Goal: Information Seeking & Learning: Learn about a topic

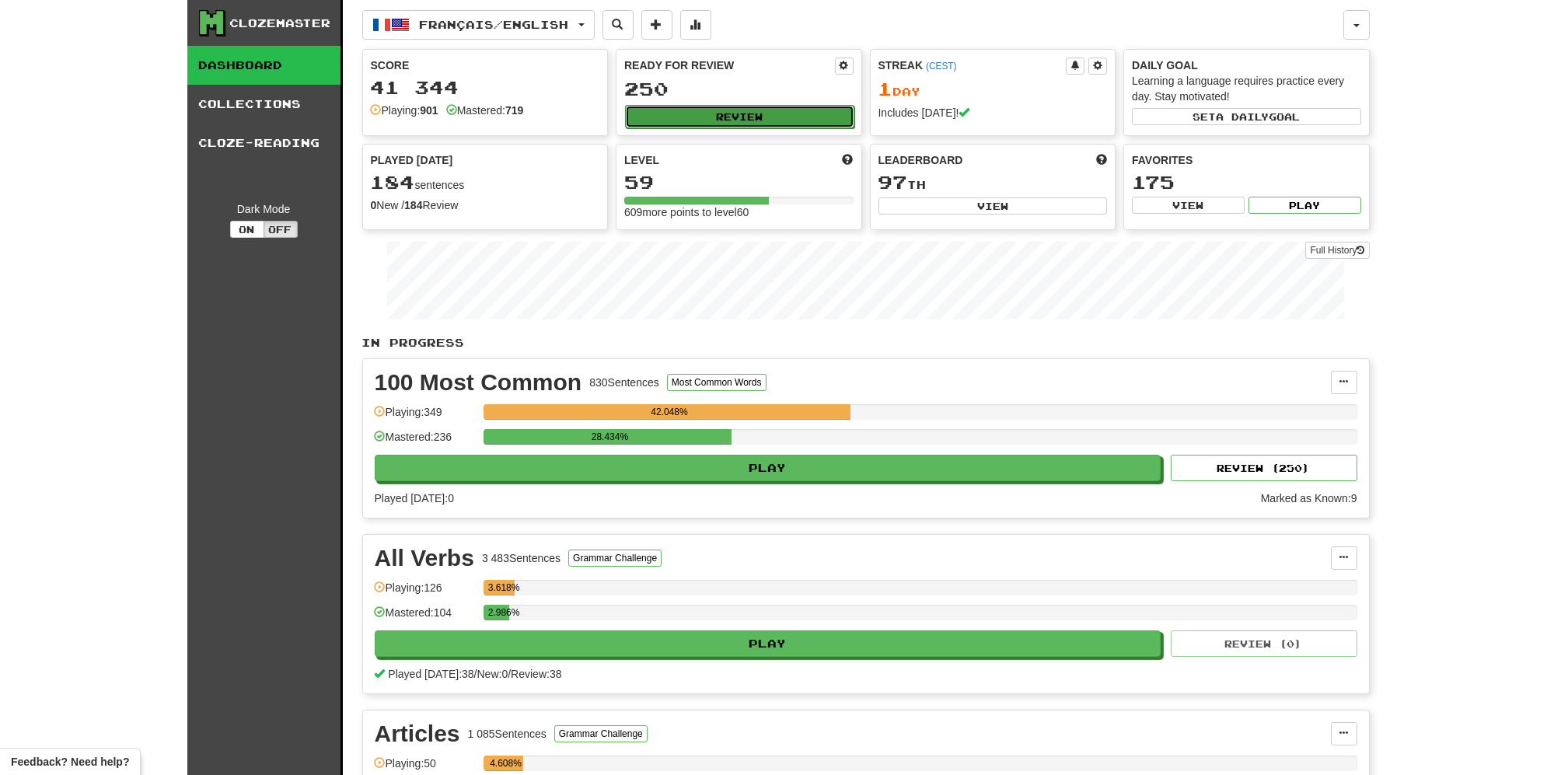
click at [776, 112] on button "Review" at bounding box center [740, 117] width 229 height 23
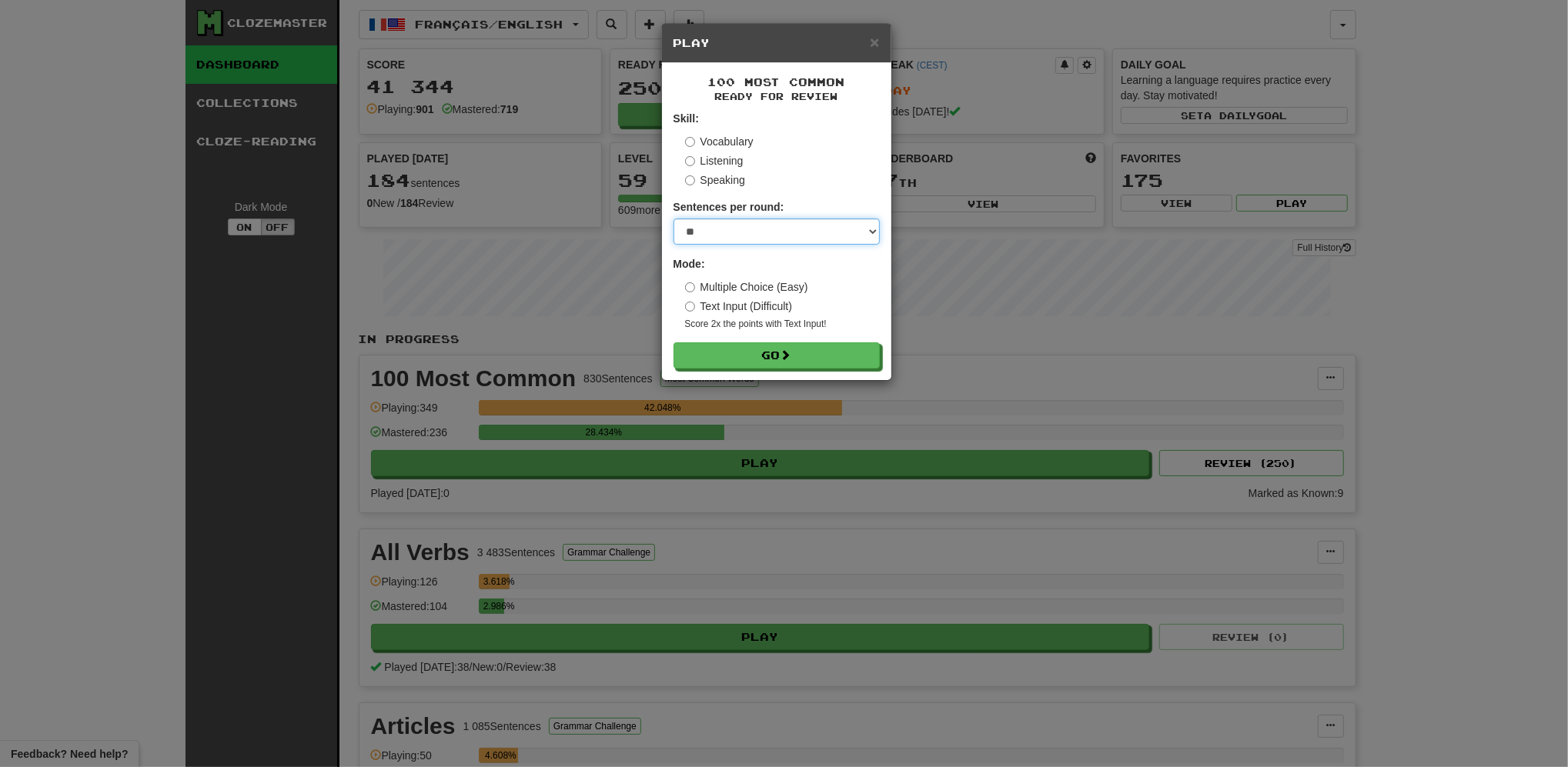
click at [803, 232] on select "* ** ** ** ** ** *** ********" at bounding box center [776, 232] width 206 height 26
select select "**"
click at [674, 219] on select "* ** ** ** ** ** *** ********" at bounding box center [776, 232] width 206 height 26
click at [755, 356] on button "Go" at bounding box center [777, 356] width 206 height 26
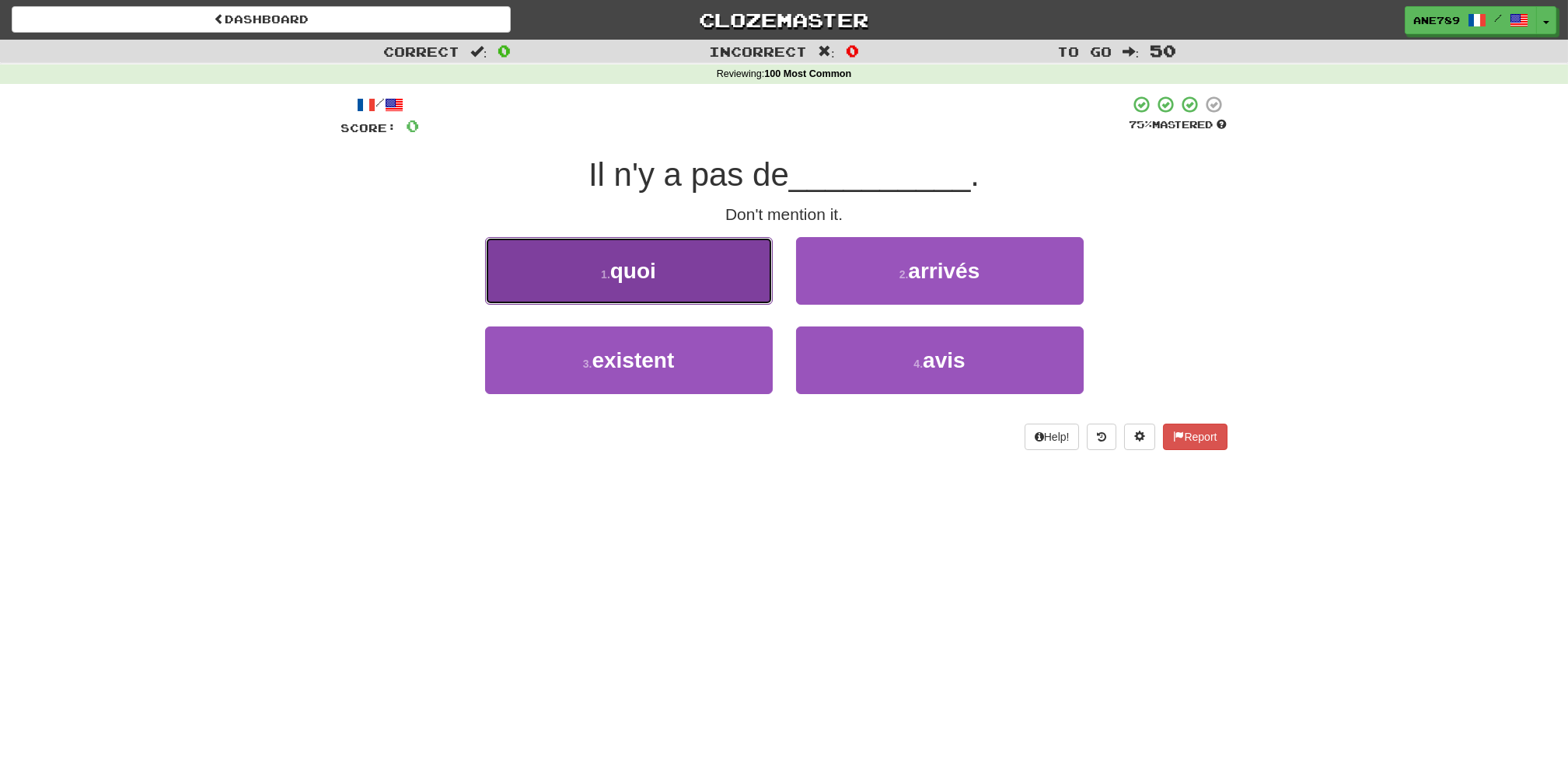
click at [694, 261] on button "1 . quoi" at bounding box center [629, 271] width 288 height 68
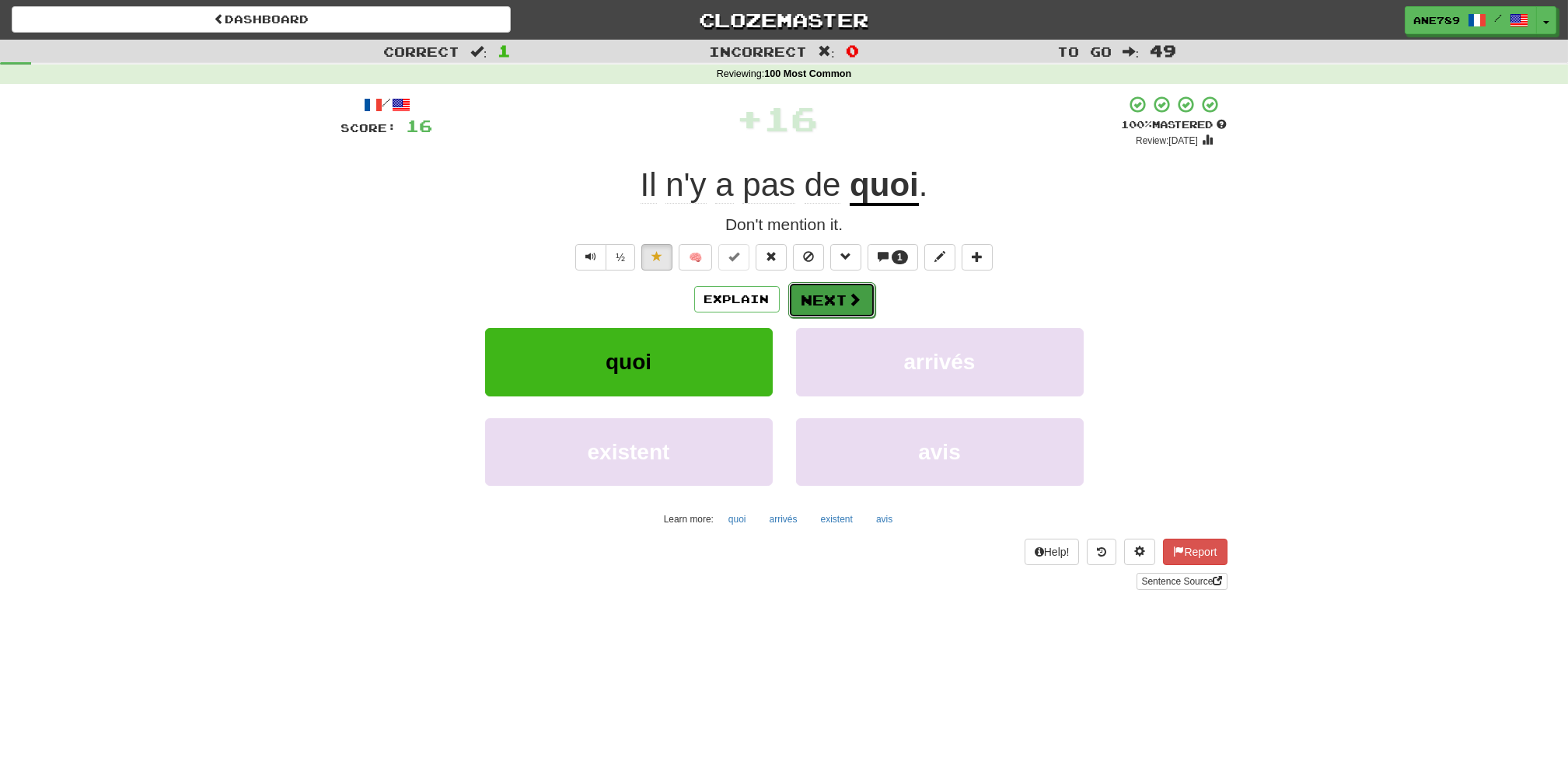
click at [854, 302] on span at bounding box center [855, 300] width 14 height 14
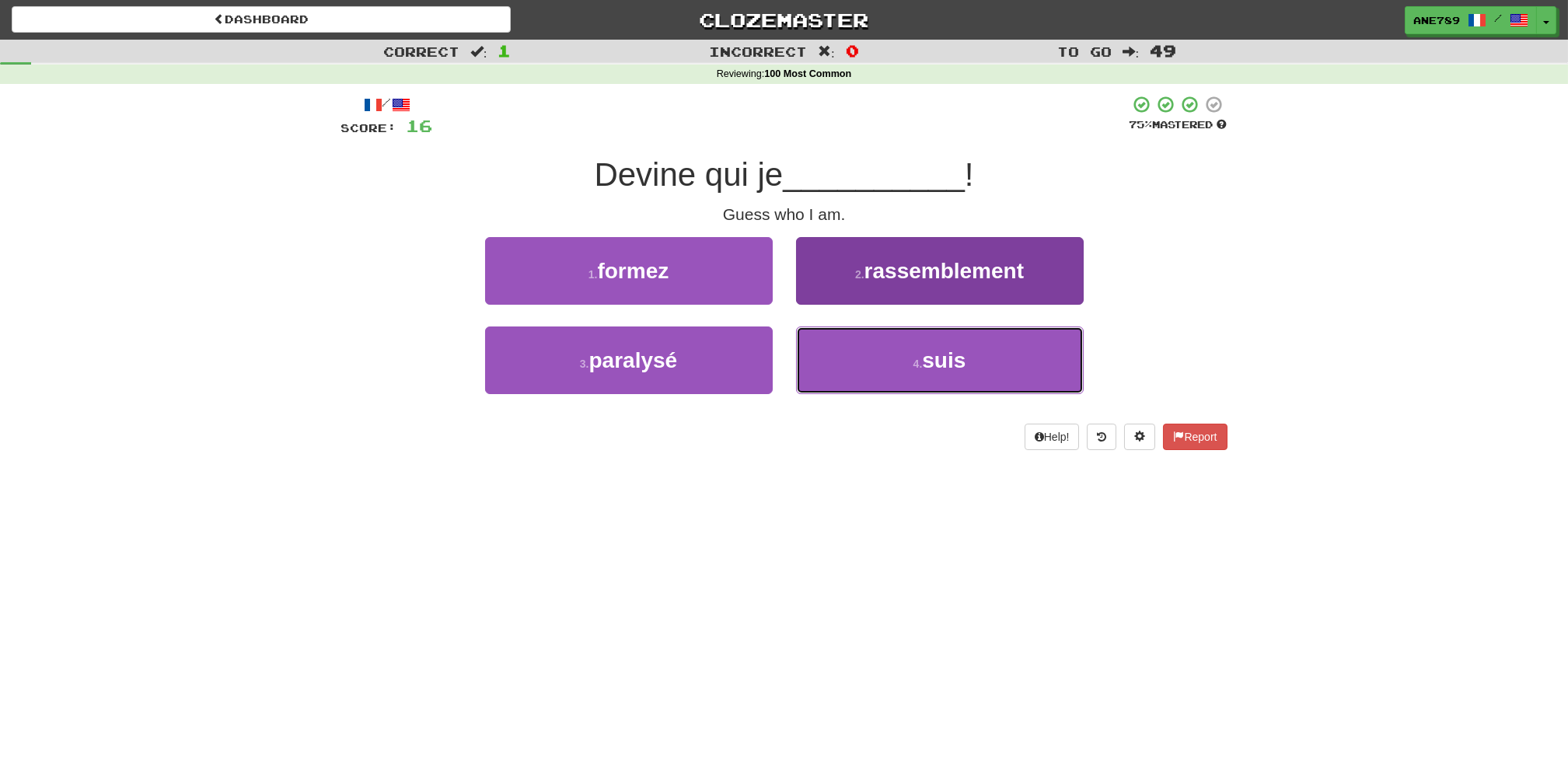
click at [878, 380] on button "4 . suis" at bounding box center [939, 360] width 288 height 68
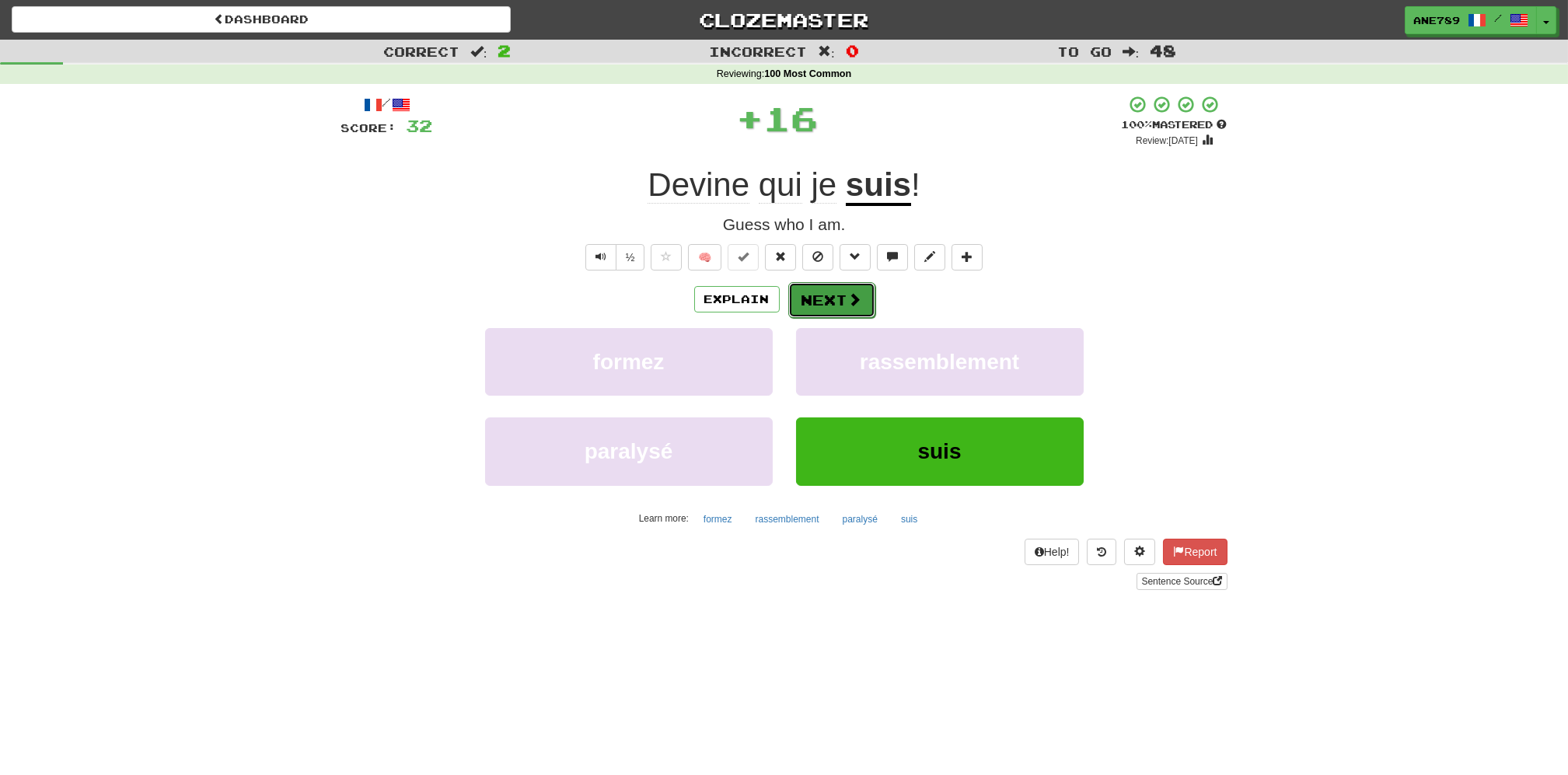
click at [843, 299] on button "Next" at bounding box center [832, 300] width 87 height 36
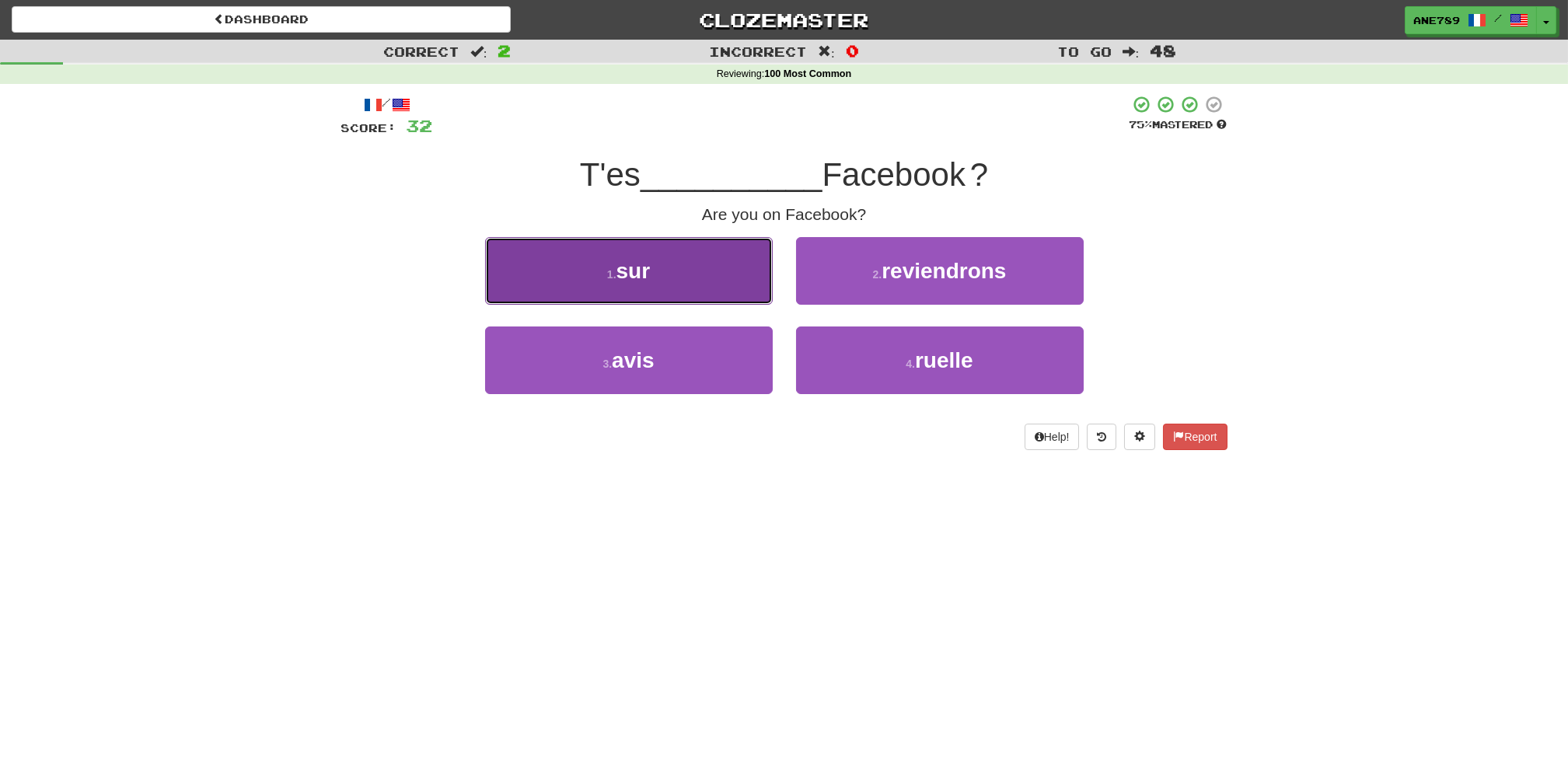
click at [715, 268] on button "1 . sur" at bounding box center [629, 271] width 288 height 68
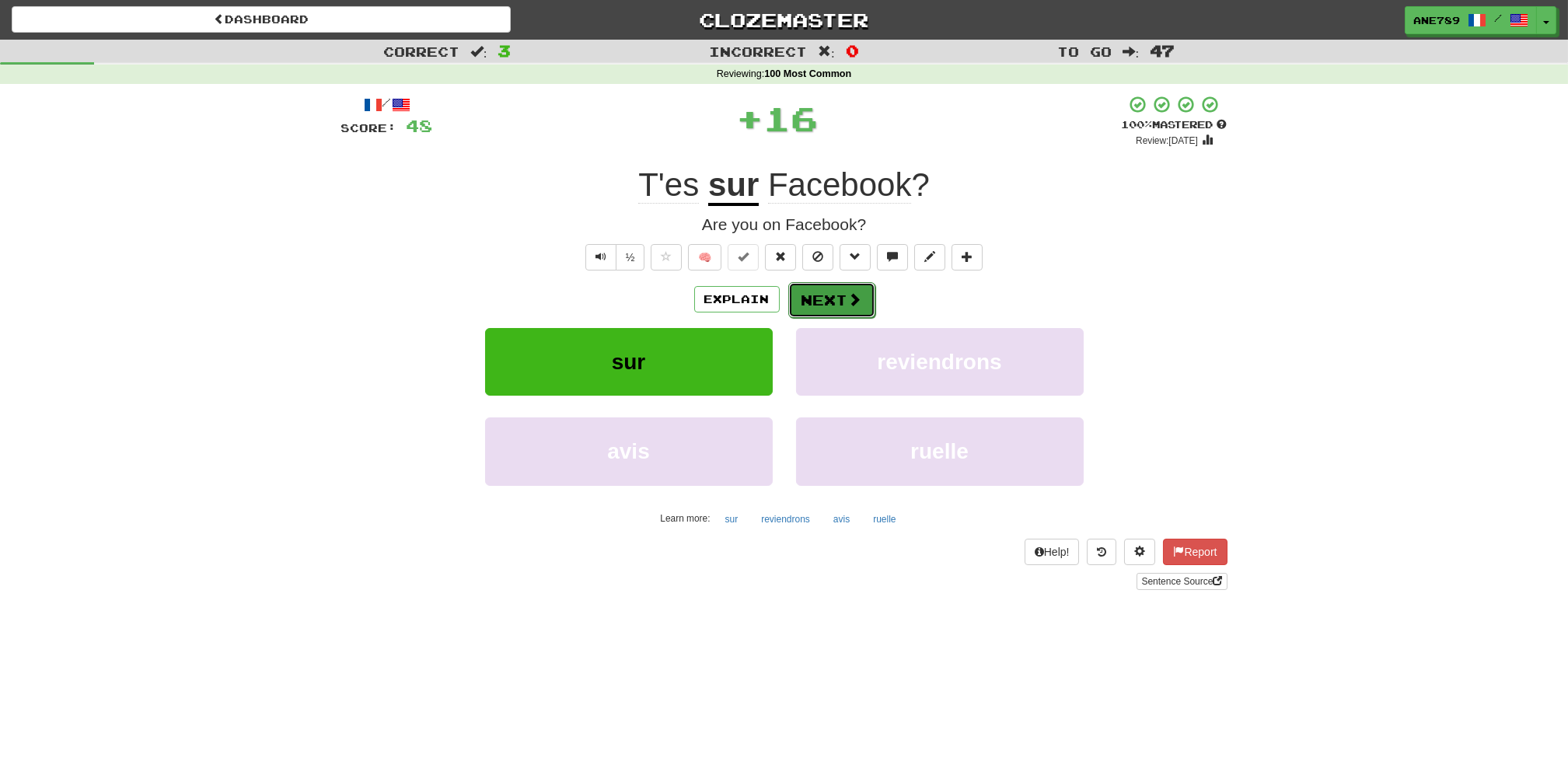
click at [850, 286] on button "Next" at bounding box center [832, 300] width 87 height 36
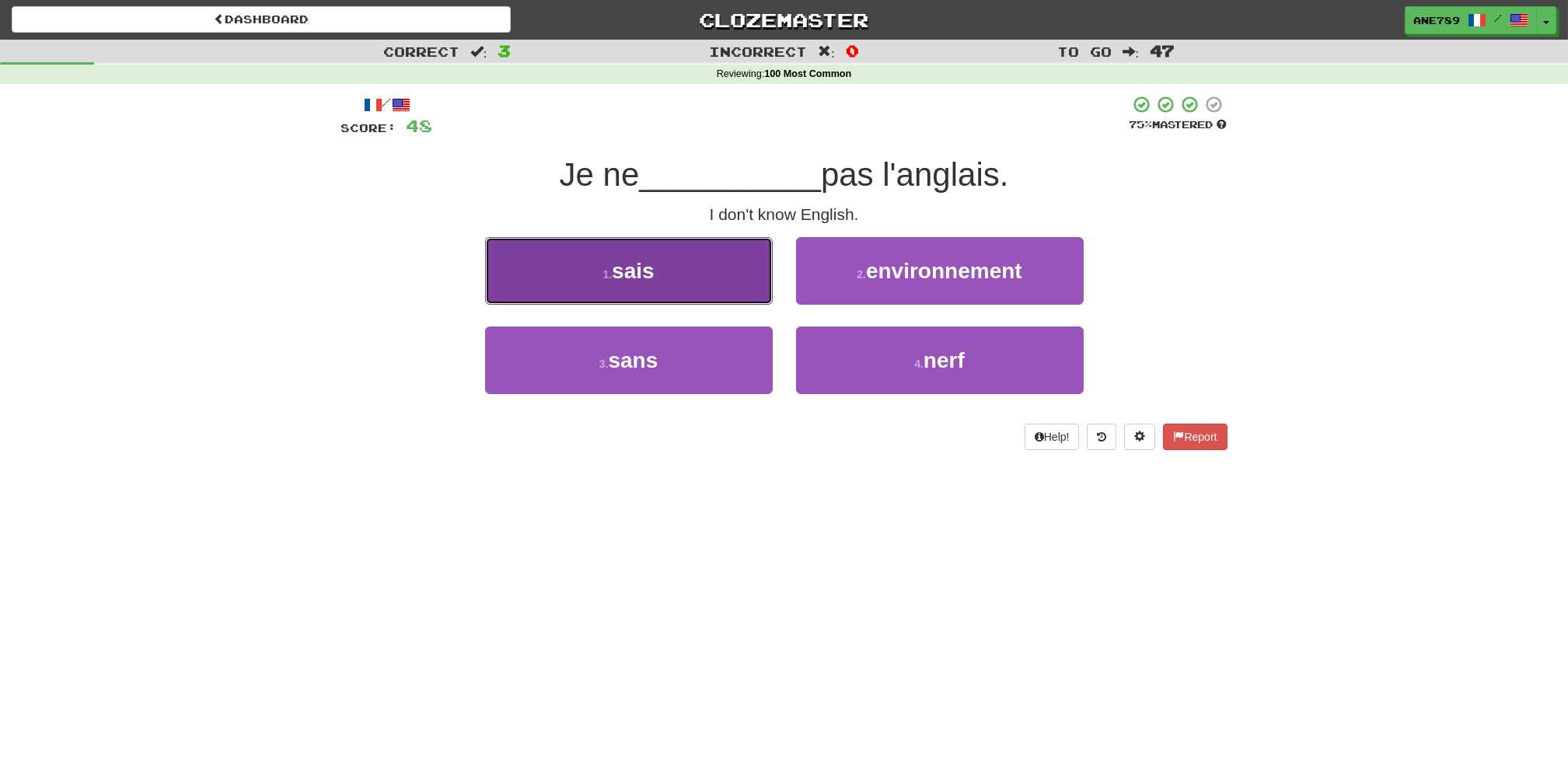
click at [645, 286] on button "1 . sais" at bounding box center [629, 271] width 288 height 68
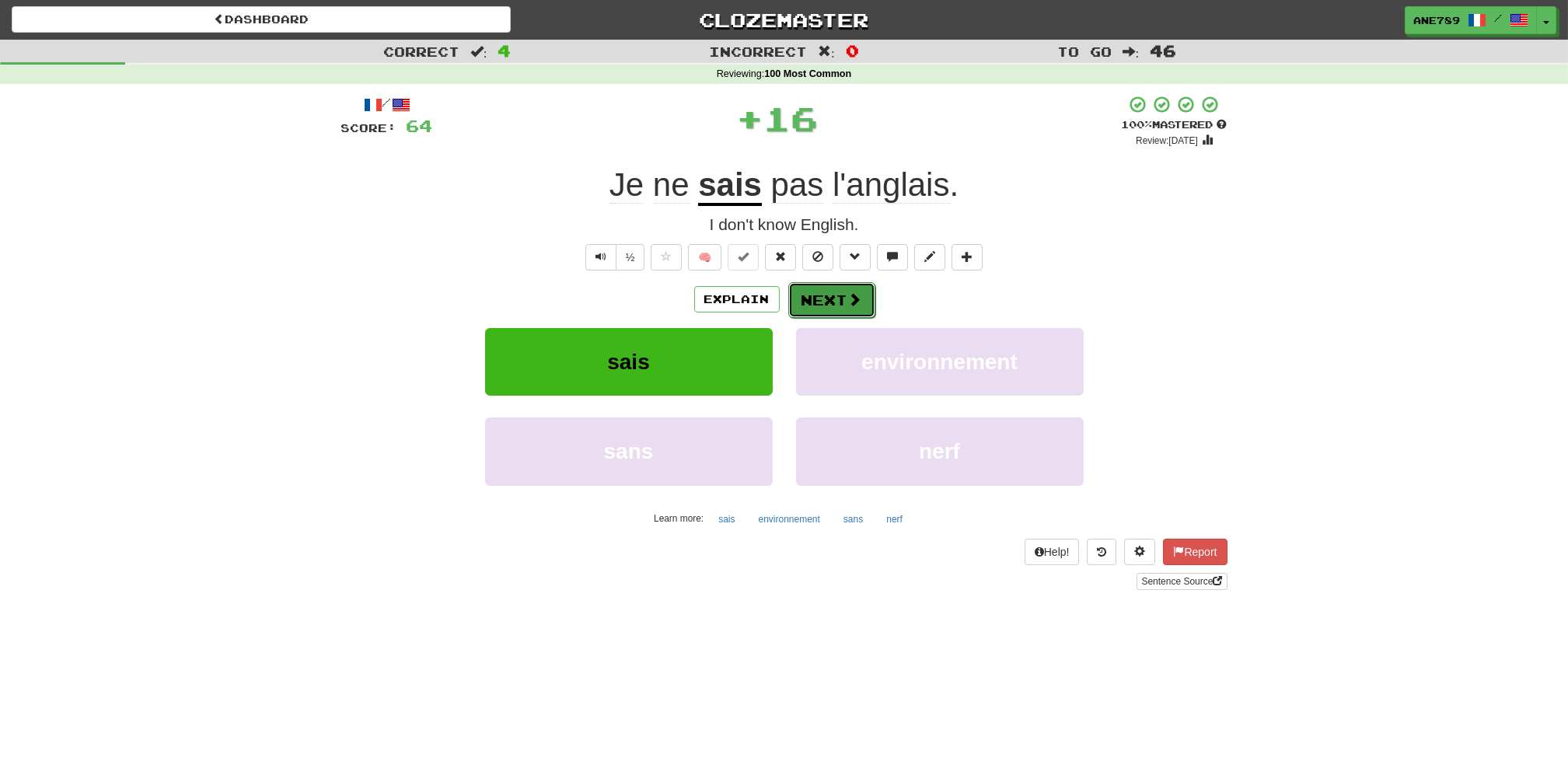
click at [842, 310] on button "Next" at bounding box center [832, 300] width 87 height 36
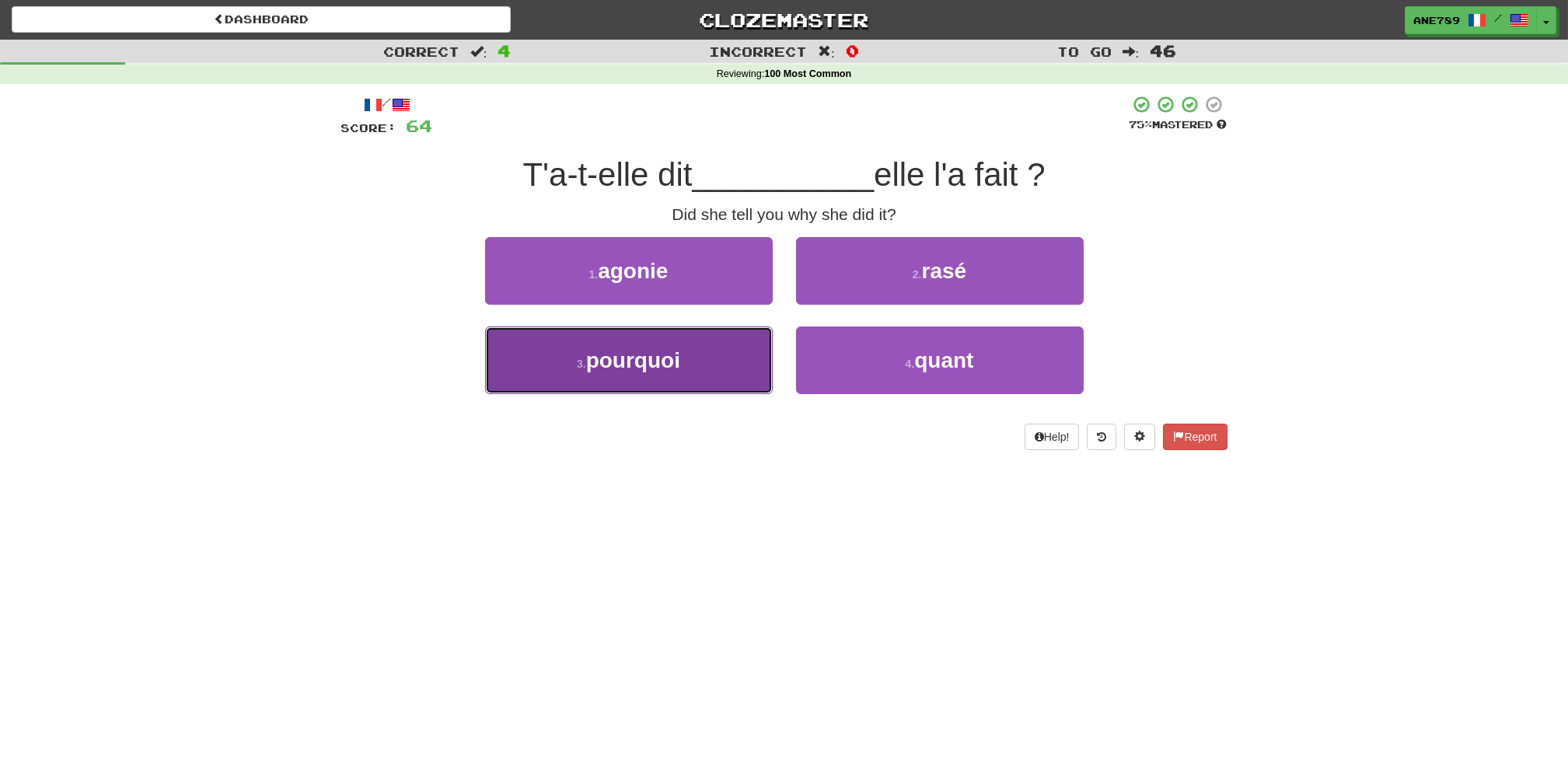
click at [748, 361] on button "3 . pourquoi" at bounding box center [629, 360] width 288 height 68
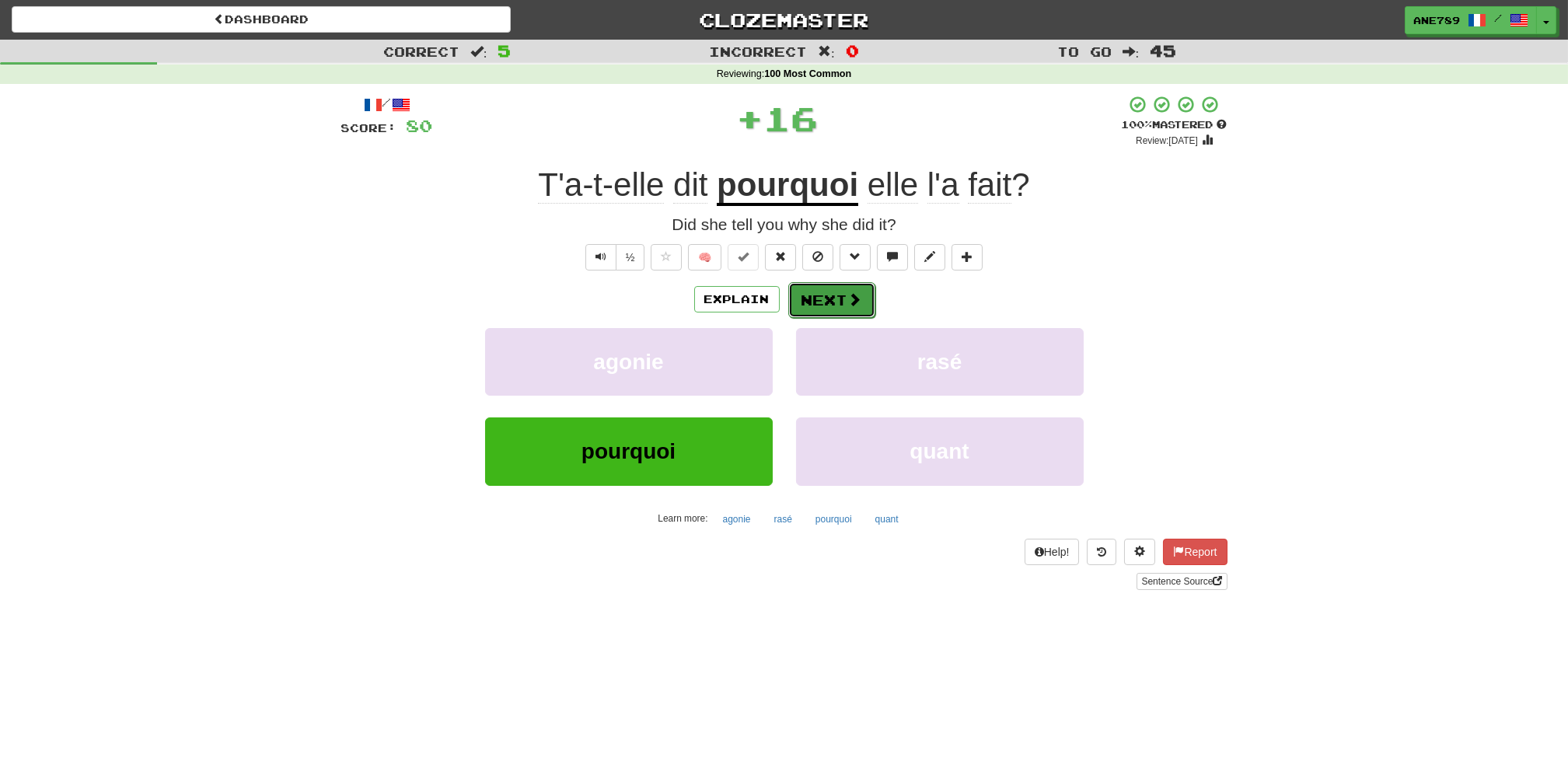
click at [808, 310] on button "Next" at bounding box center [832, 300] width 87 height 36
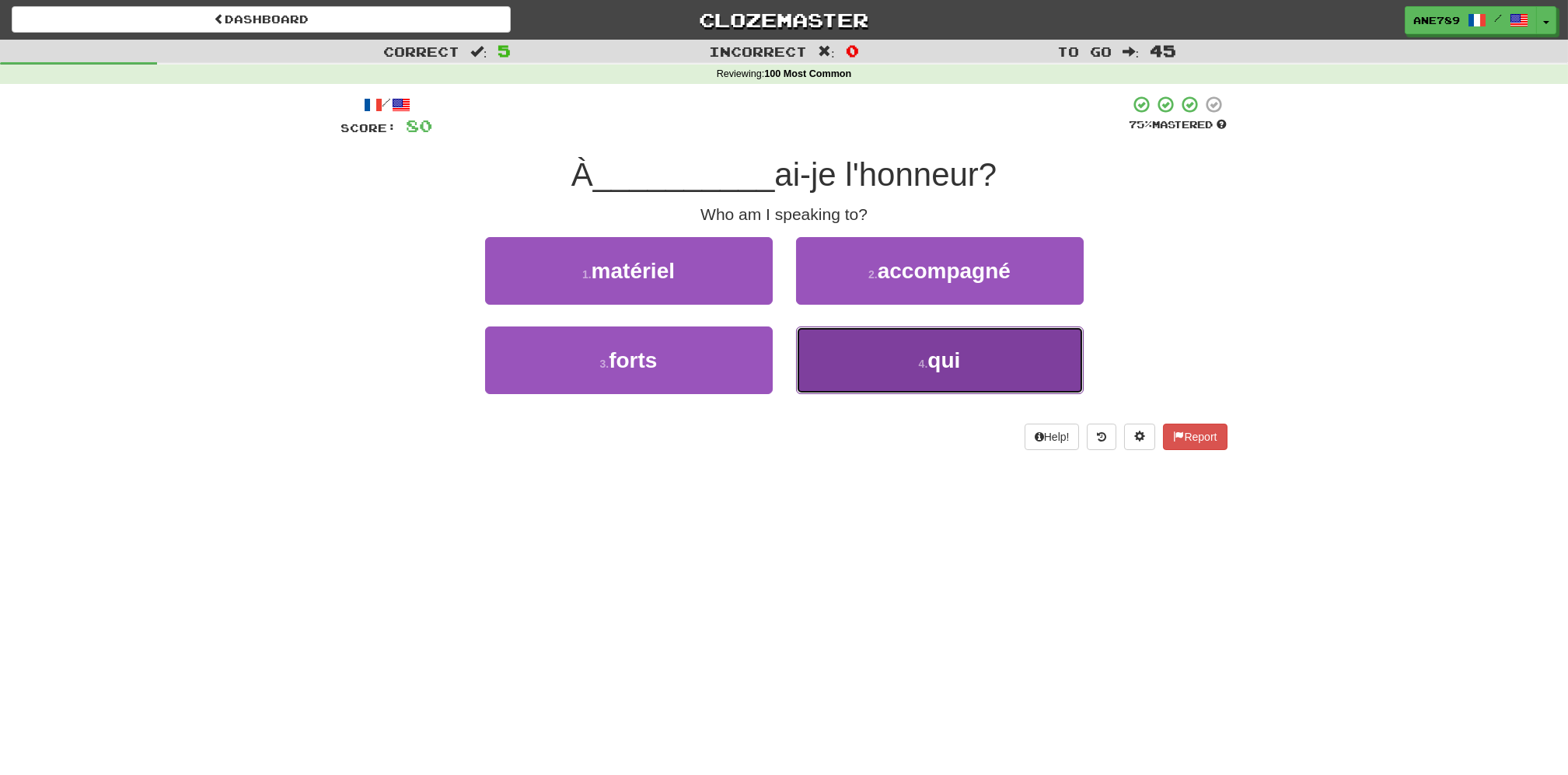
click at [849, 379] on button "4 . qui" at bounding box center [939, 360] width 288 height 68
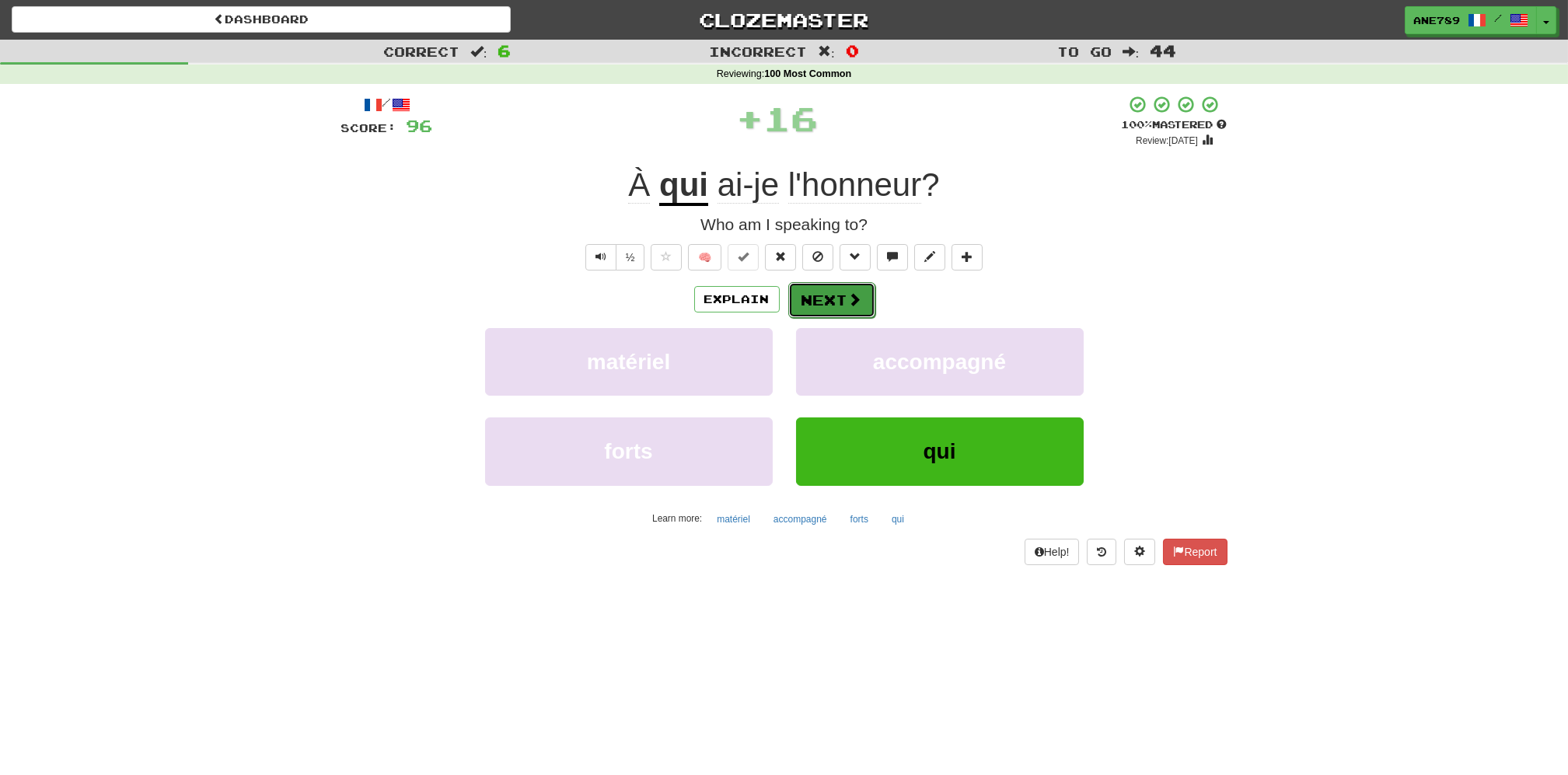
click at [850, 305] on span at bounding box center [855, 300] width 14 height 14
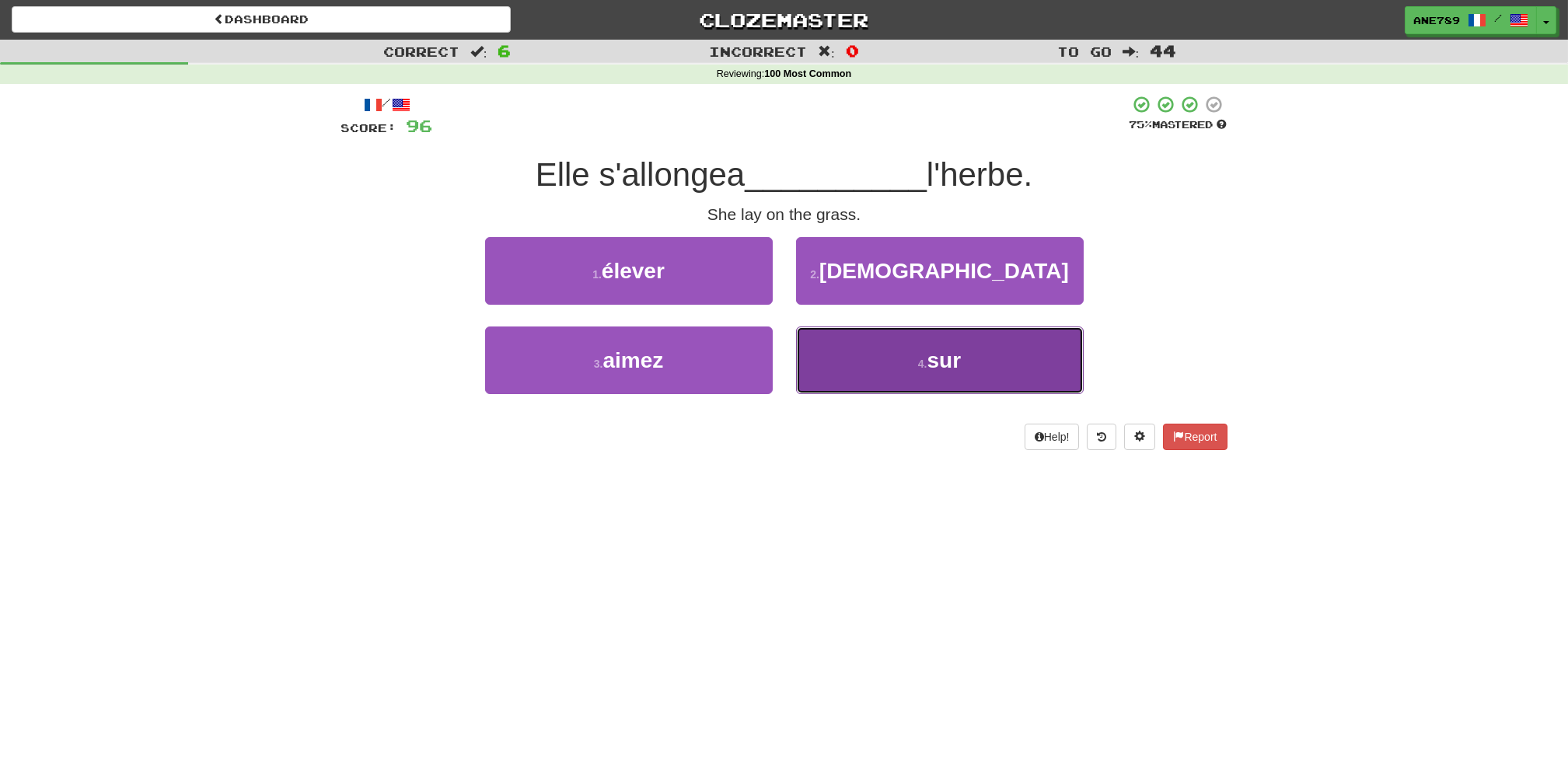
click at [856, 358] on button "4 . sur" at bounding box center [939, 360] width 288 height 68
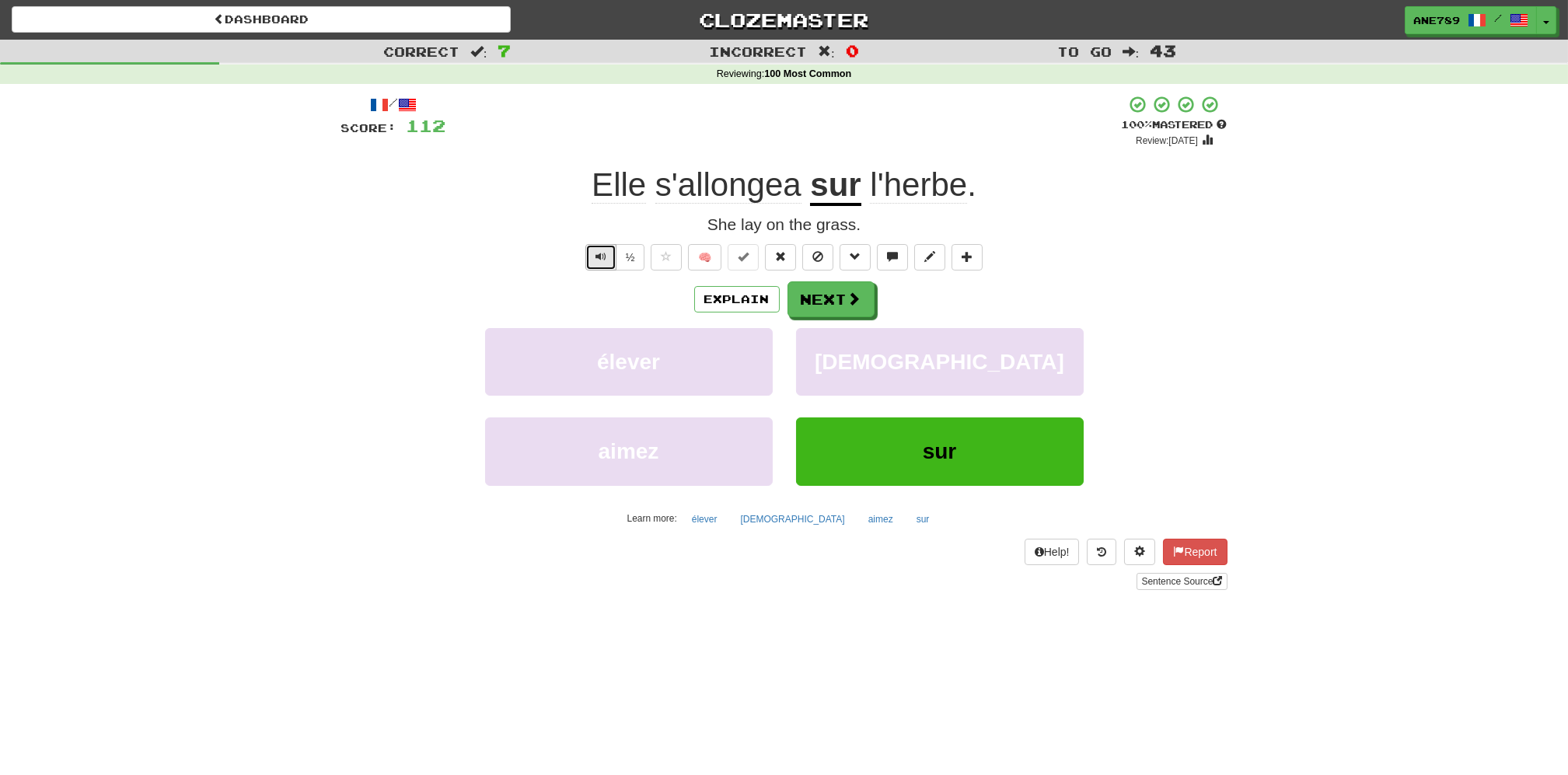
click at [589, 256] on button "Text-to-speech controls" at bounding box center [601, 258] width 31 height 27
click at [854, 293] on span at bounding box center [855, 300] width 14 height 14
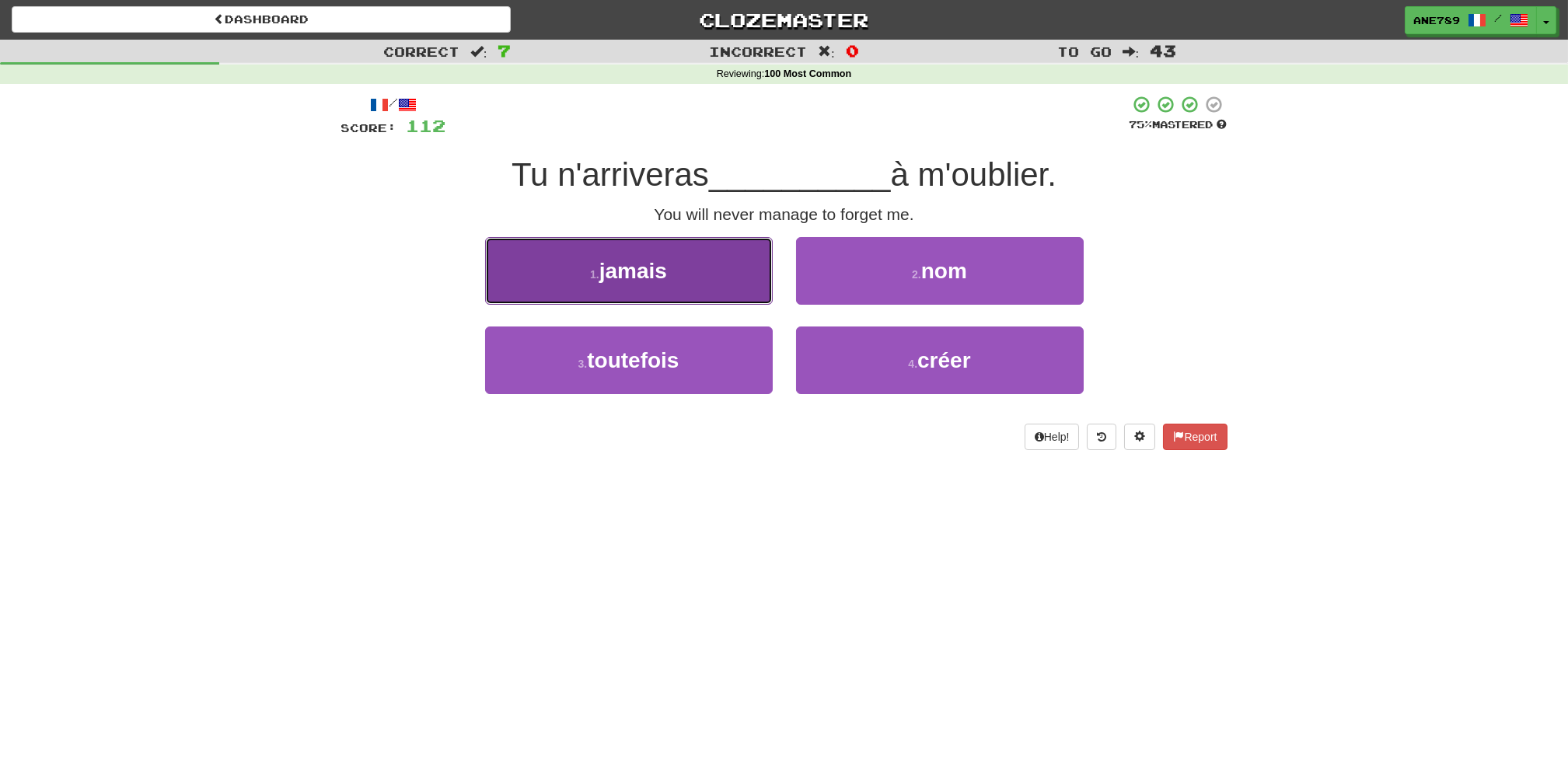
click at [740, 266] on button "1 . jamais" at bounding box center [629, 271] width 288 height 68
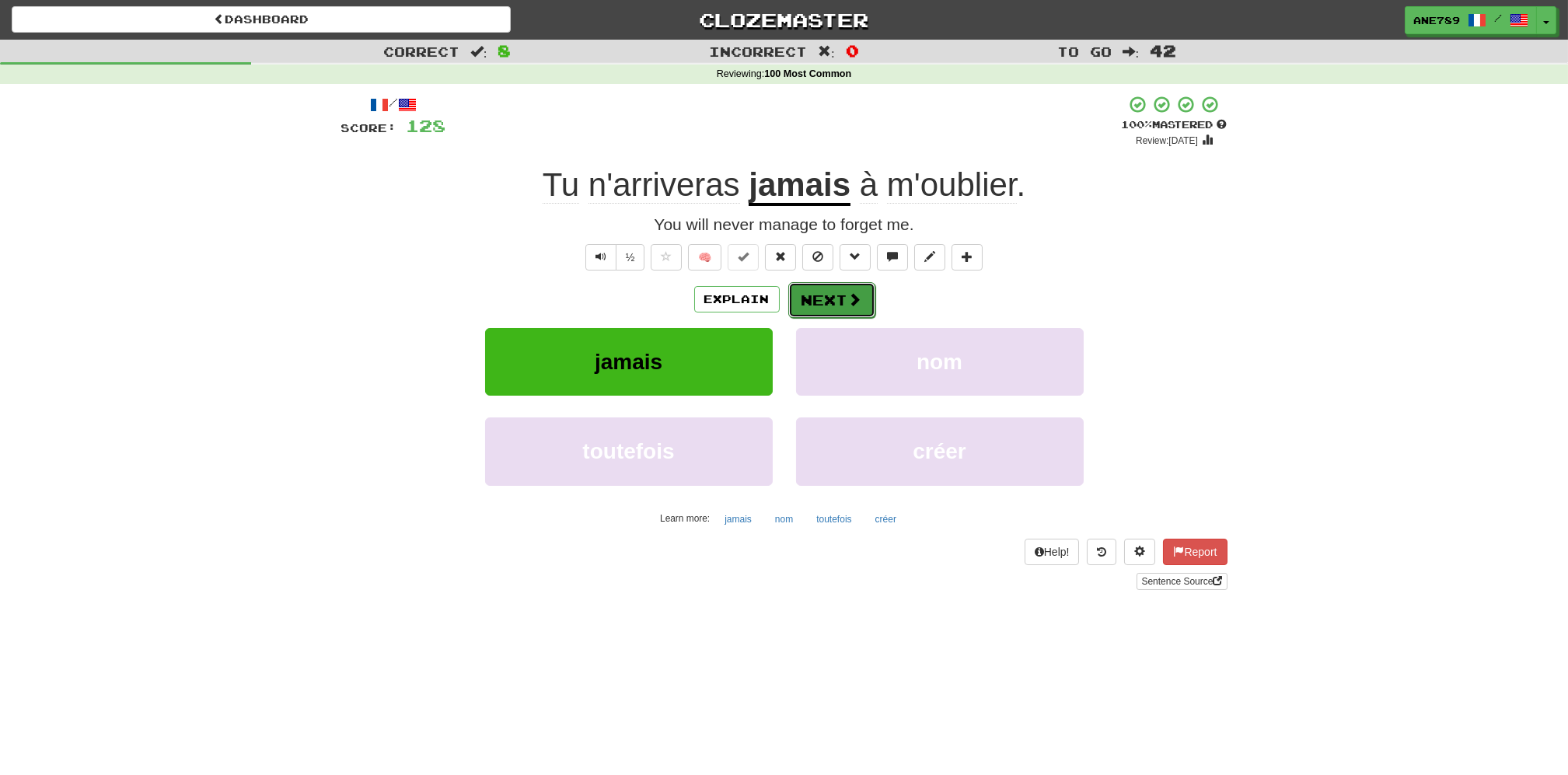
click at [867, 303] on button "Next" at bounding box center [832, 300] width 87 height 36
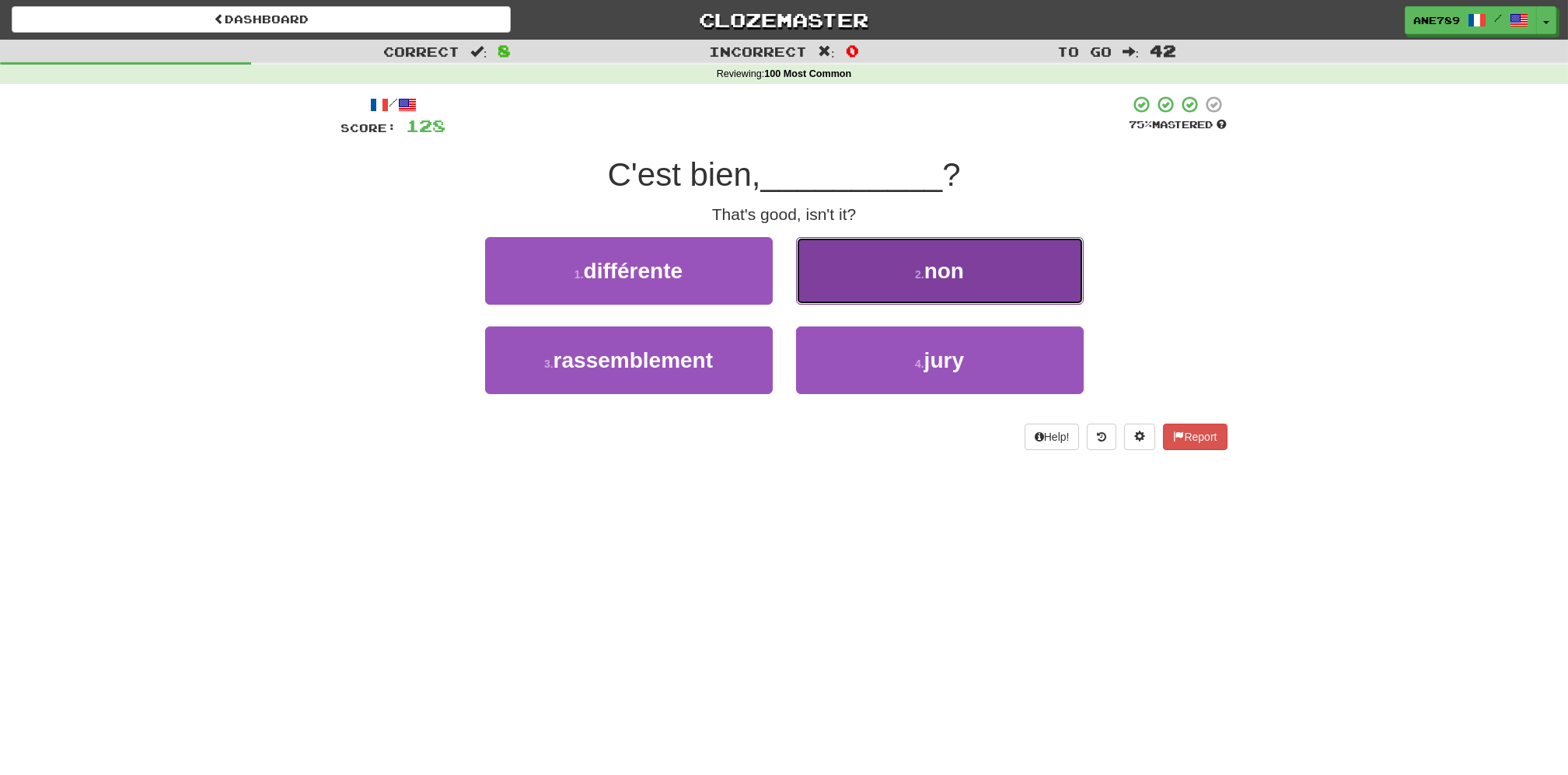
click at [840, 290] on button "2 . non" at bounding box center [939, 271] width 288 height 68
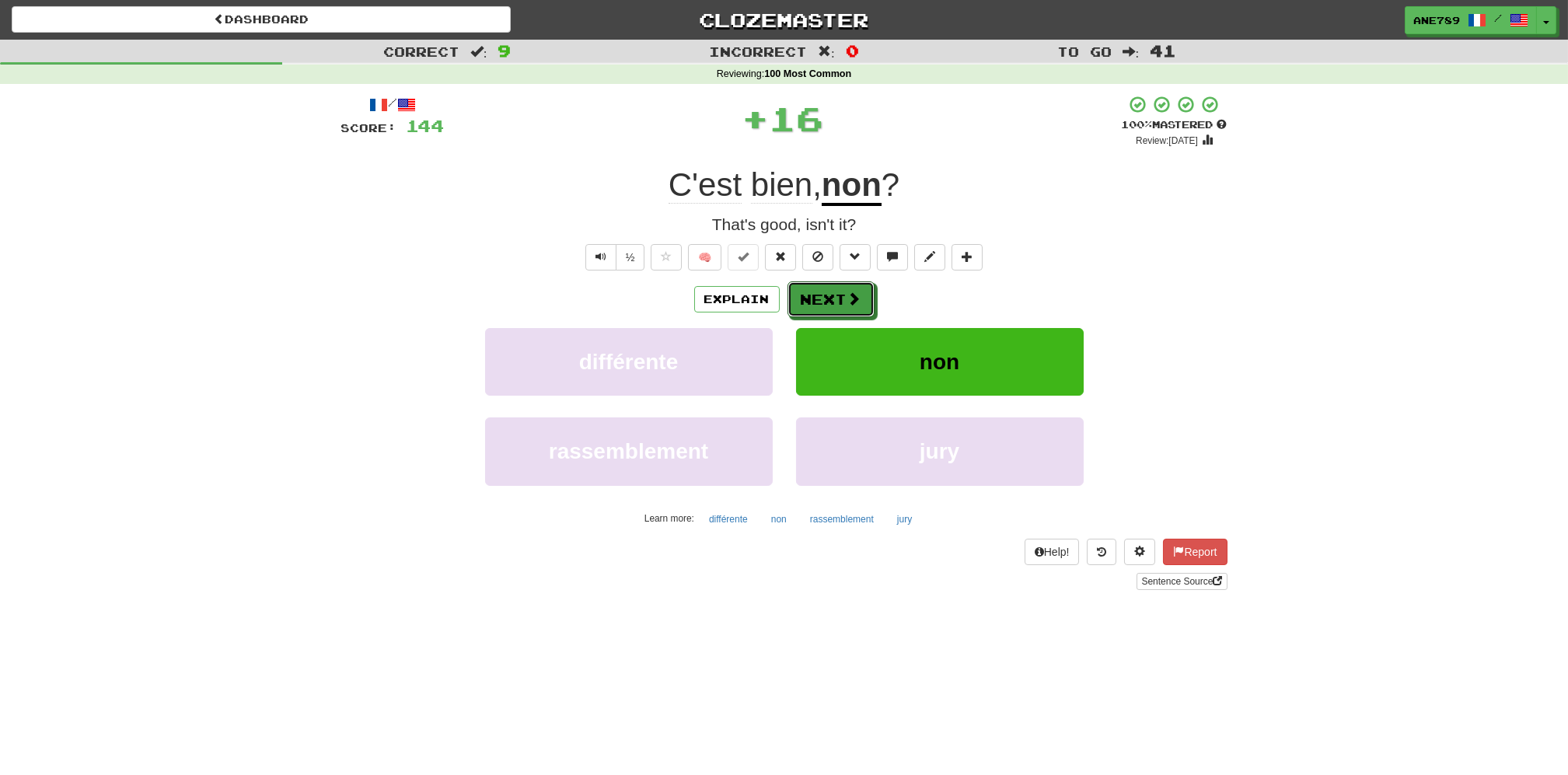
click at [840, 290] on button "Next" at bounding box center [831, 300] width 87 height 36
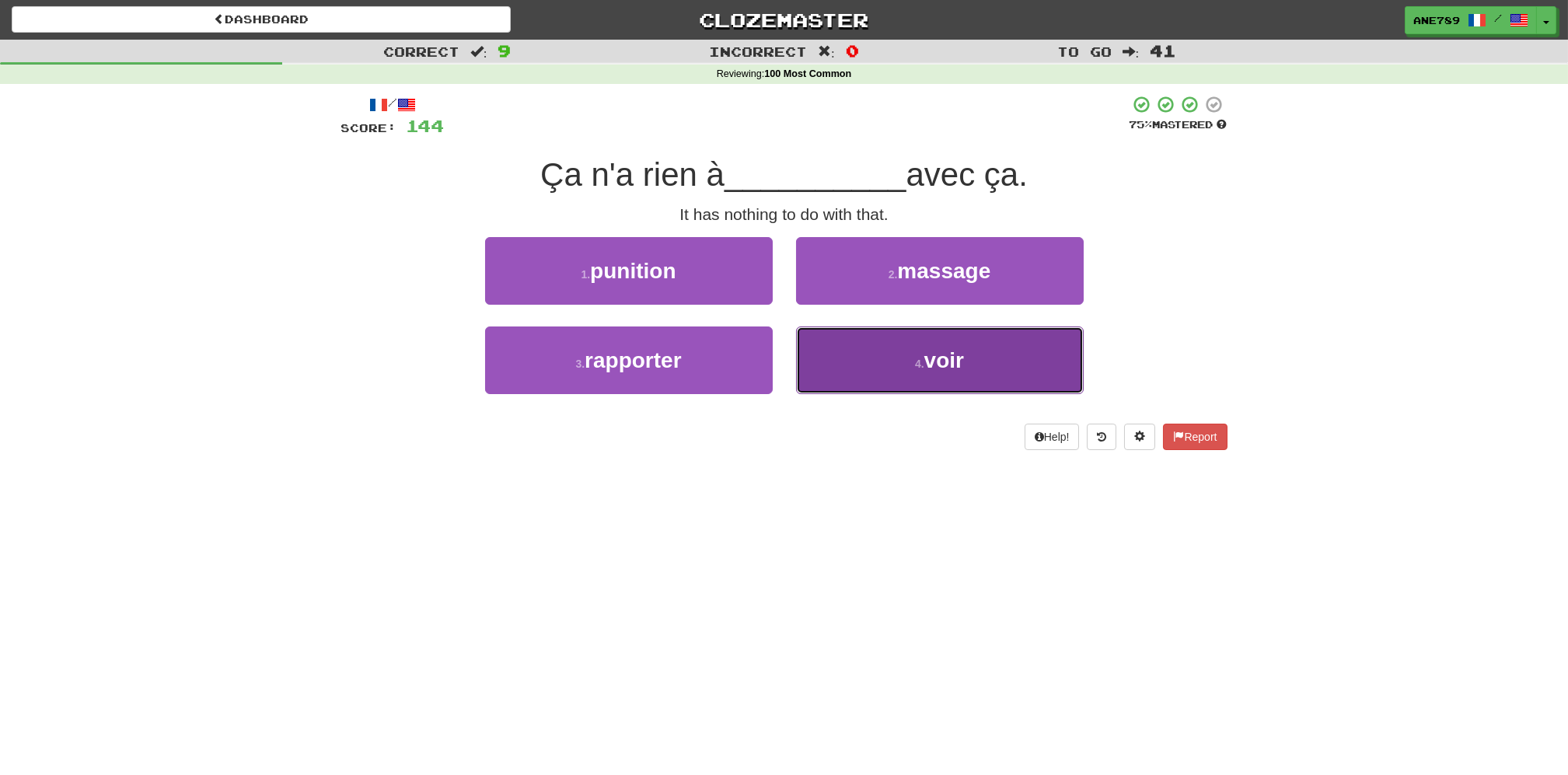
click at [847, 343] on button "4 . voir" at bounding box center [939, 360] width 288 height 68
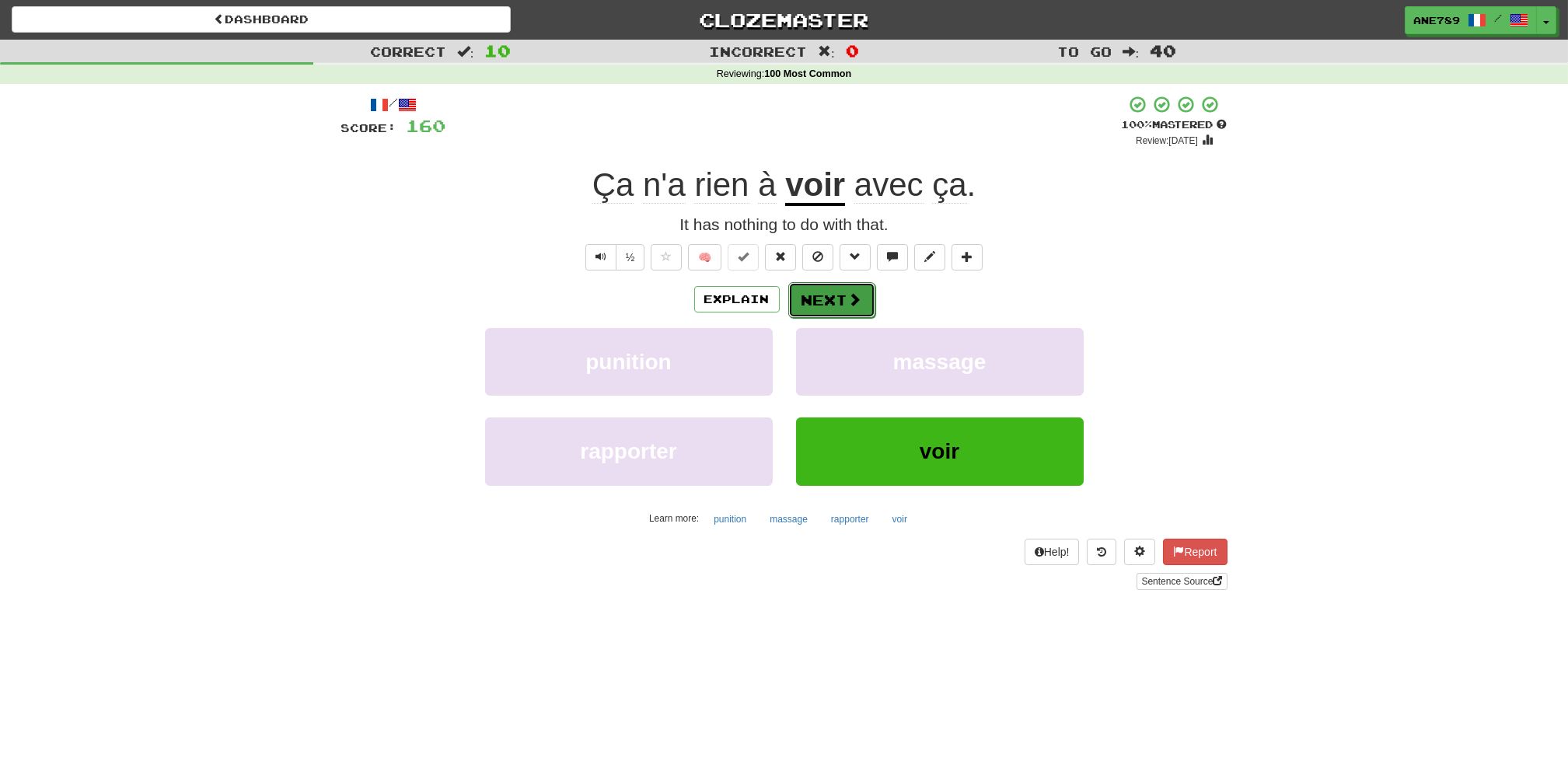
click at [827, 296] on button "Next" at bounding box center [832, 300] width 87 height 36
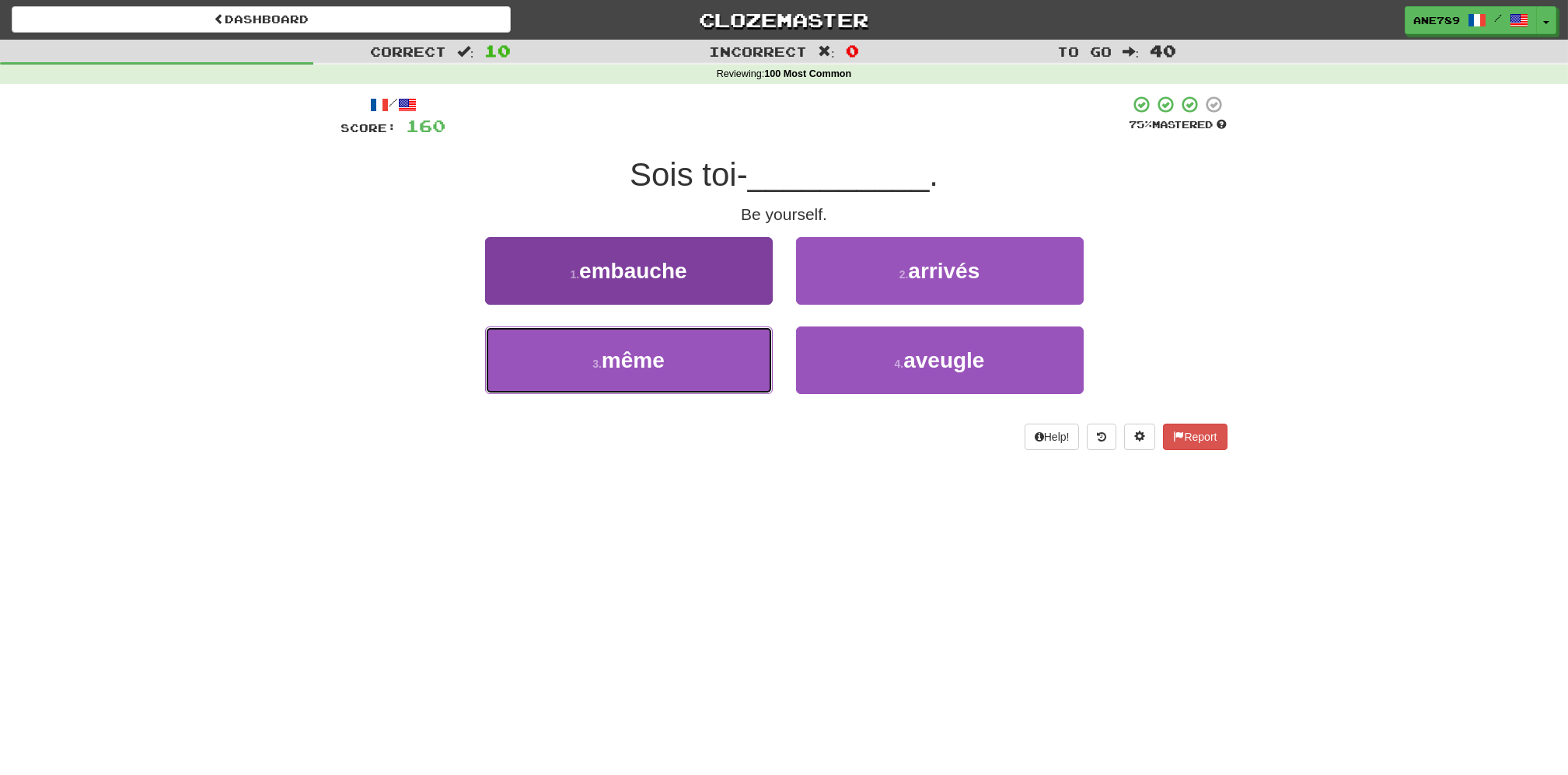
drag, startPoint x: 701, startPoint y: 357, endPoint x: 738, endPoint y: 327, distance: 47.6
click at [701, 357] on button "3 . même" at bounding box center [629, 360] width 288 height 68
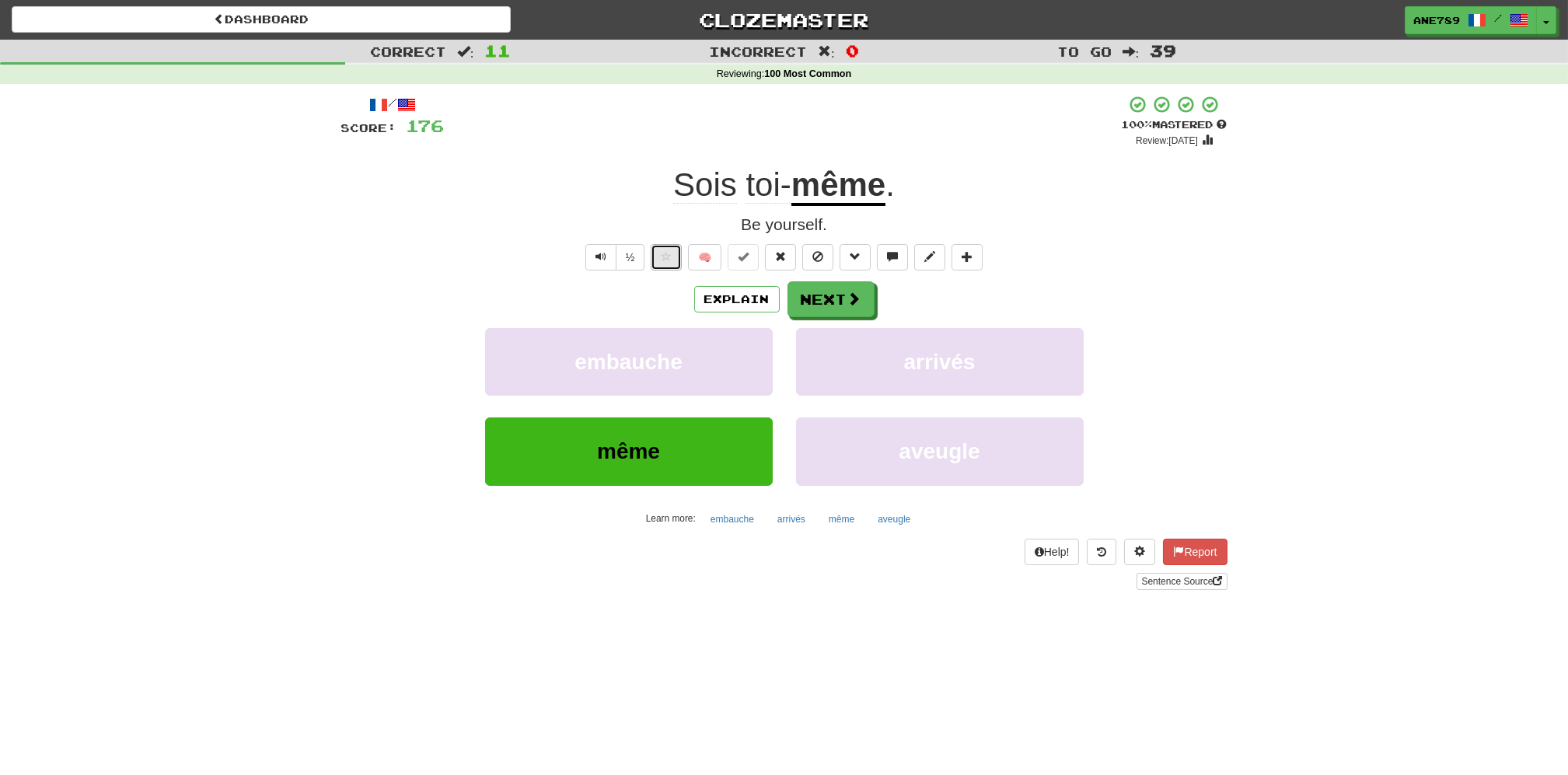
drag, startPoint x: 665, startPoint y: 251, endPoint x: 704, endPoint y: 315, distance: 74.9
click at [666, 252] on span at bounding box center [666, 257] width 11 height 11
click at [836, 308] on button "Next" at bounding box center [832, 300] width 87 height 36
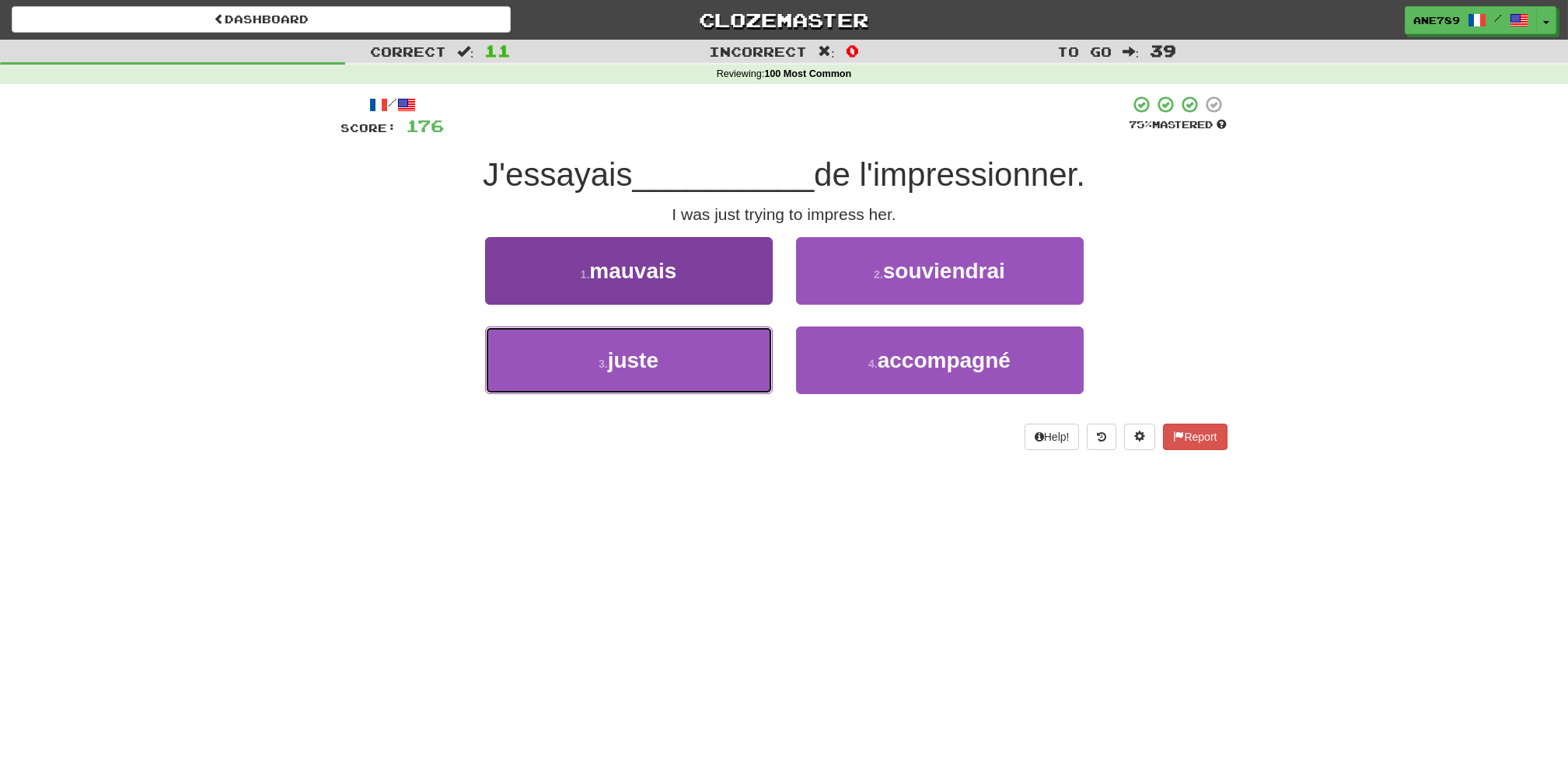
click at [722, 356] on button "3 . juste" at bounding box center [629, 360] width 288 height 68
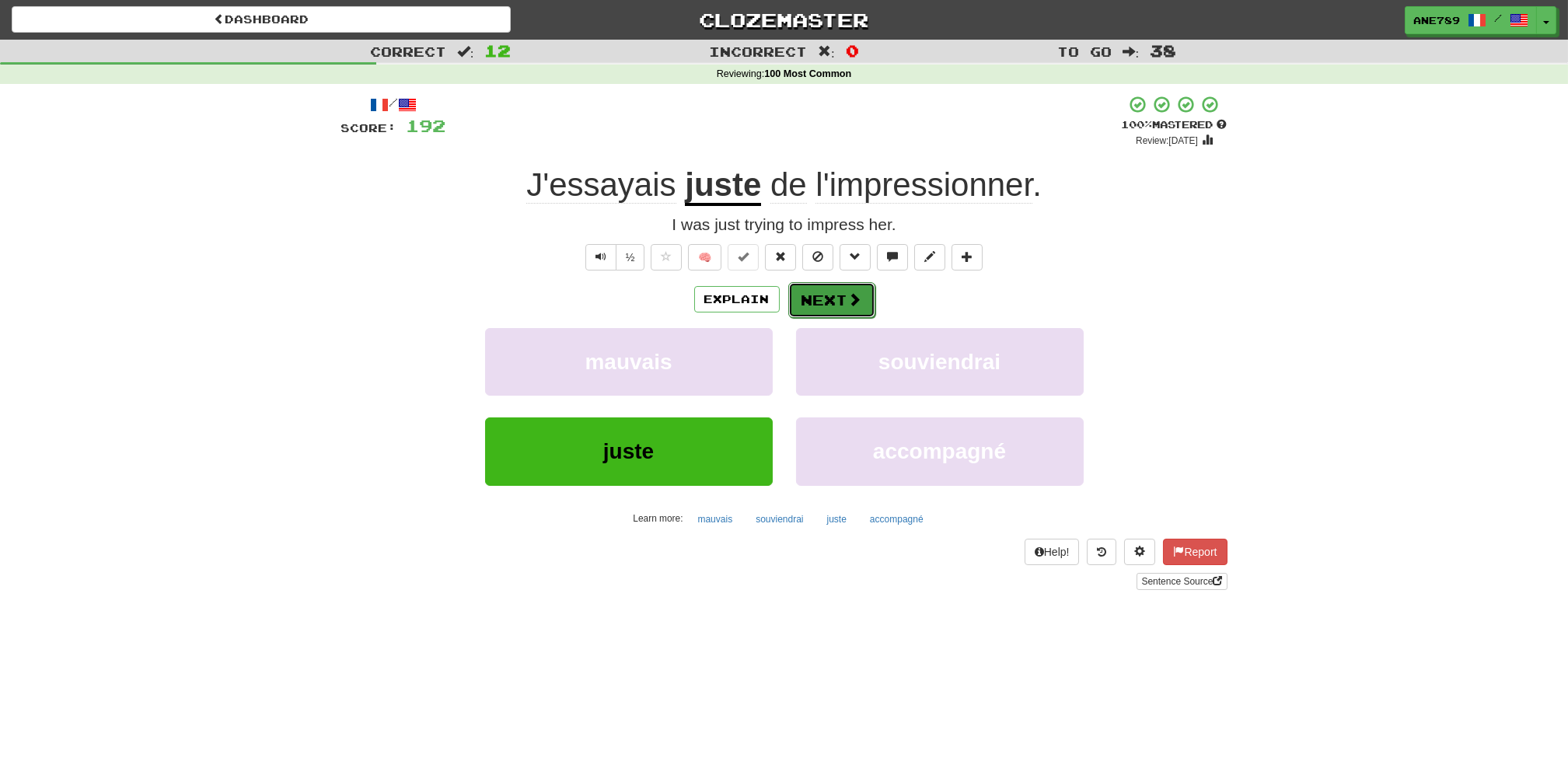
click at [844, 308] on button "Next" at bounding box center [832, 300] width 87 height 36
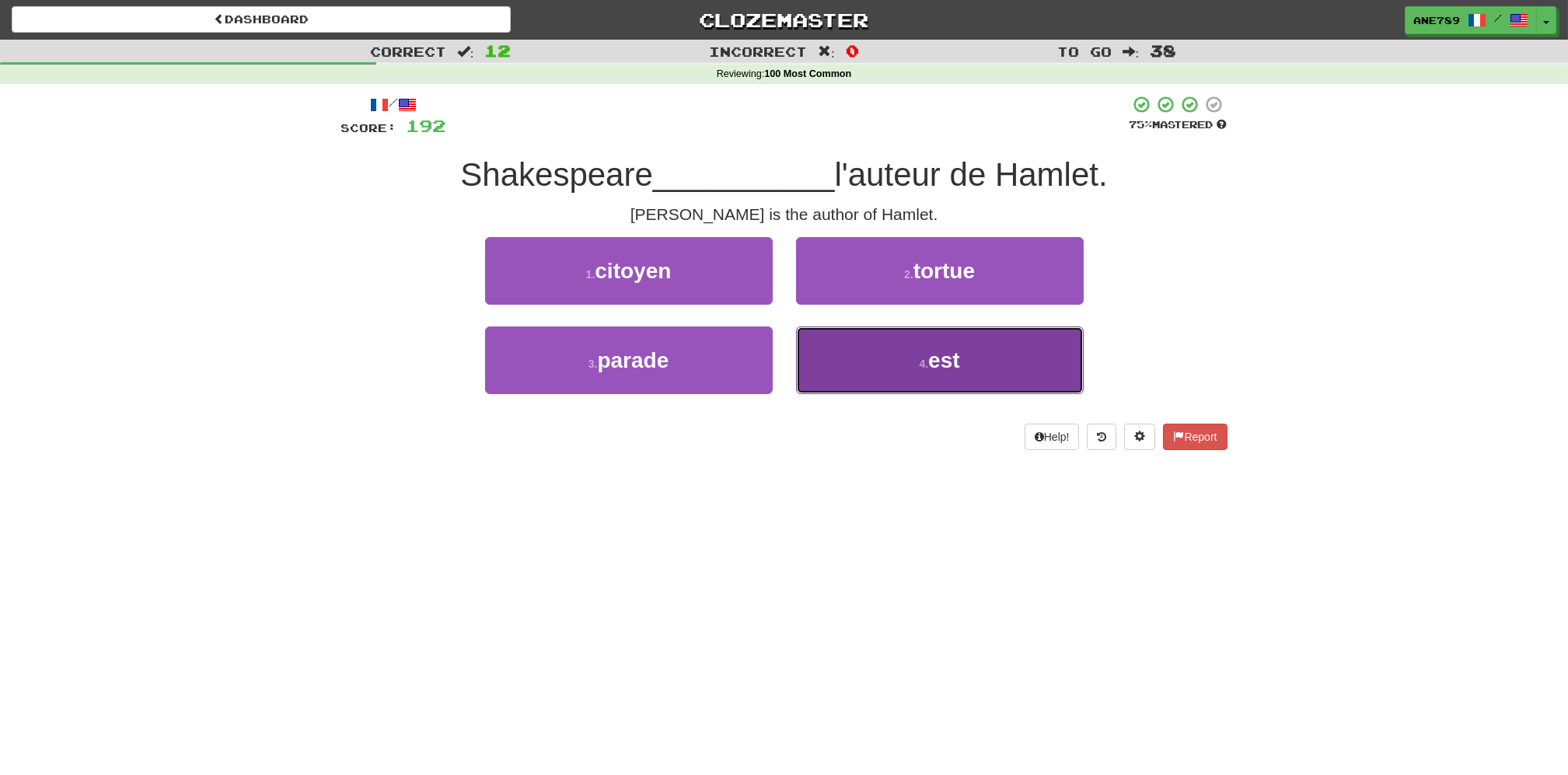
click at [869, 386] on button "4 . est" at bounding box center [939, 360] width 288 height 68
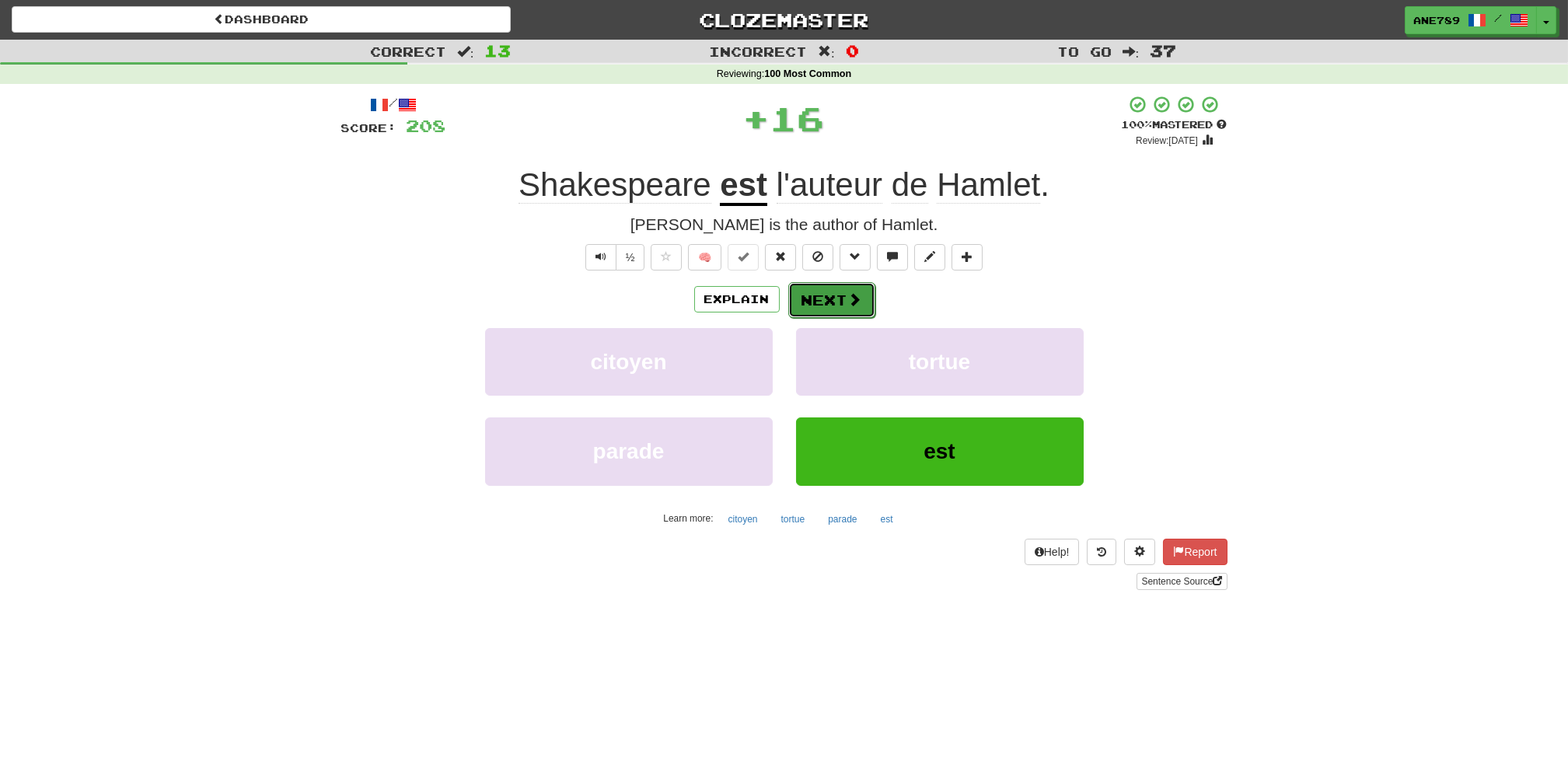
click at [841, 290] on button "Next" at bounding box center [832, 300] width 87 height 36
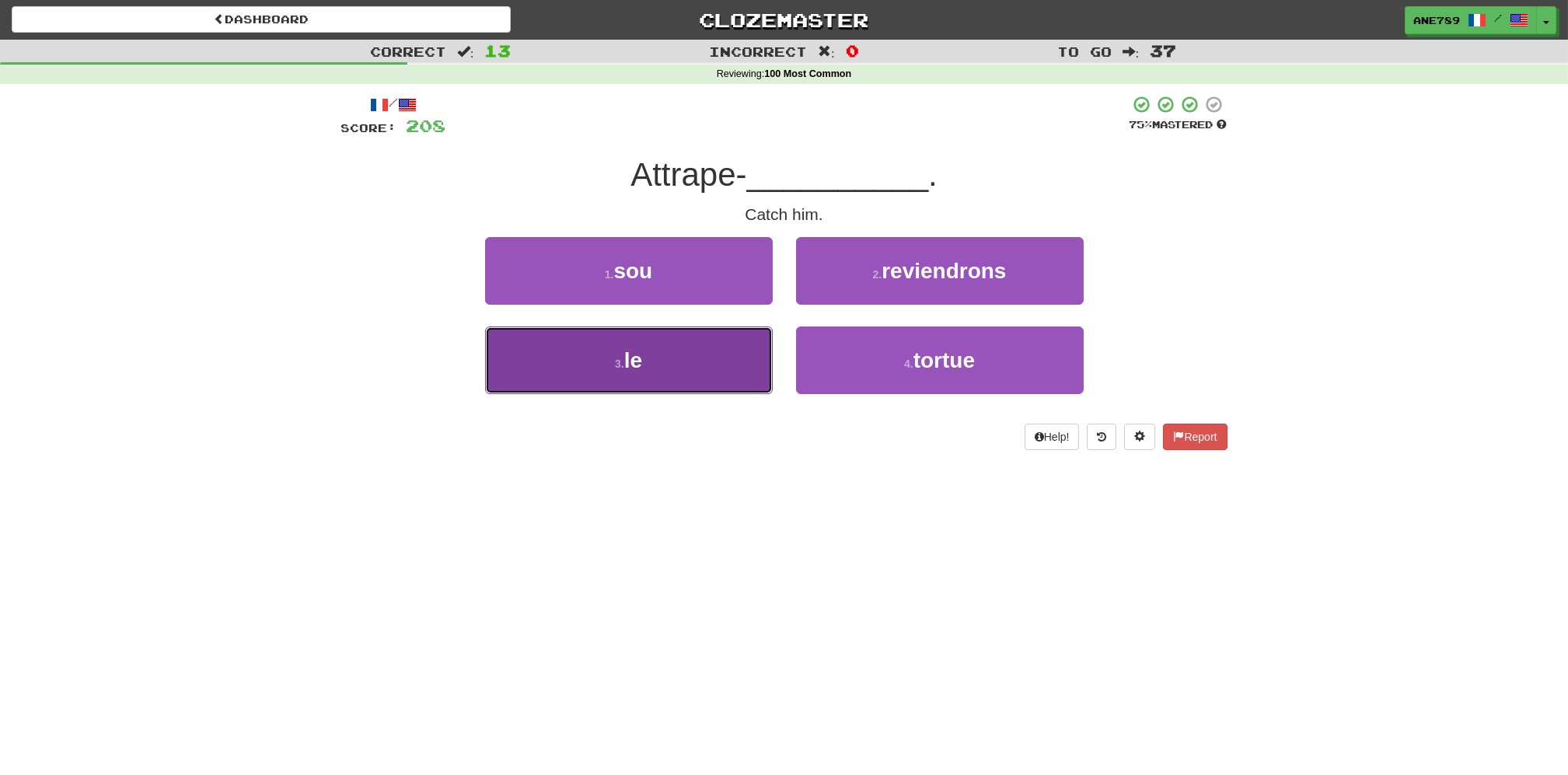
click at [745, 368] on button "3 . le" at bounding box center [629, 360] width 288 height 68
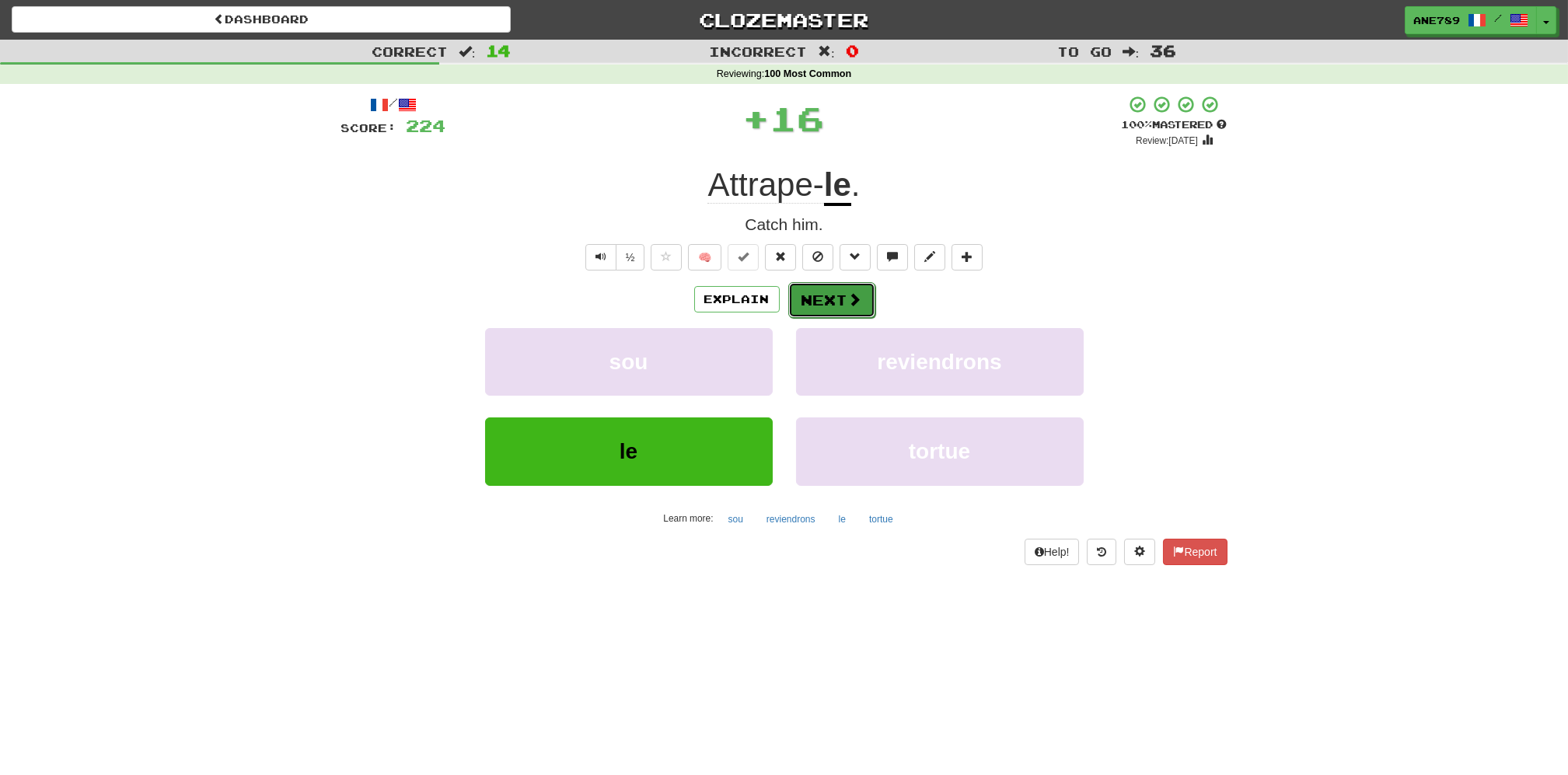
click at [833, 315] on button "Next" at bounding box center [832, 300] width 87 height 36
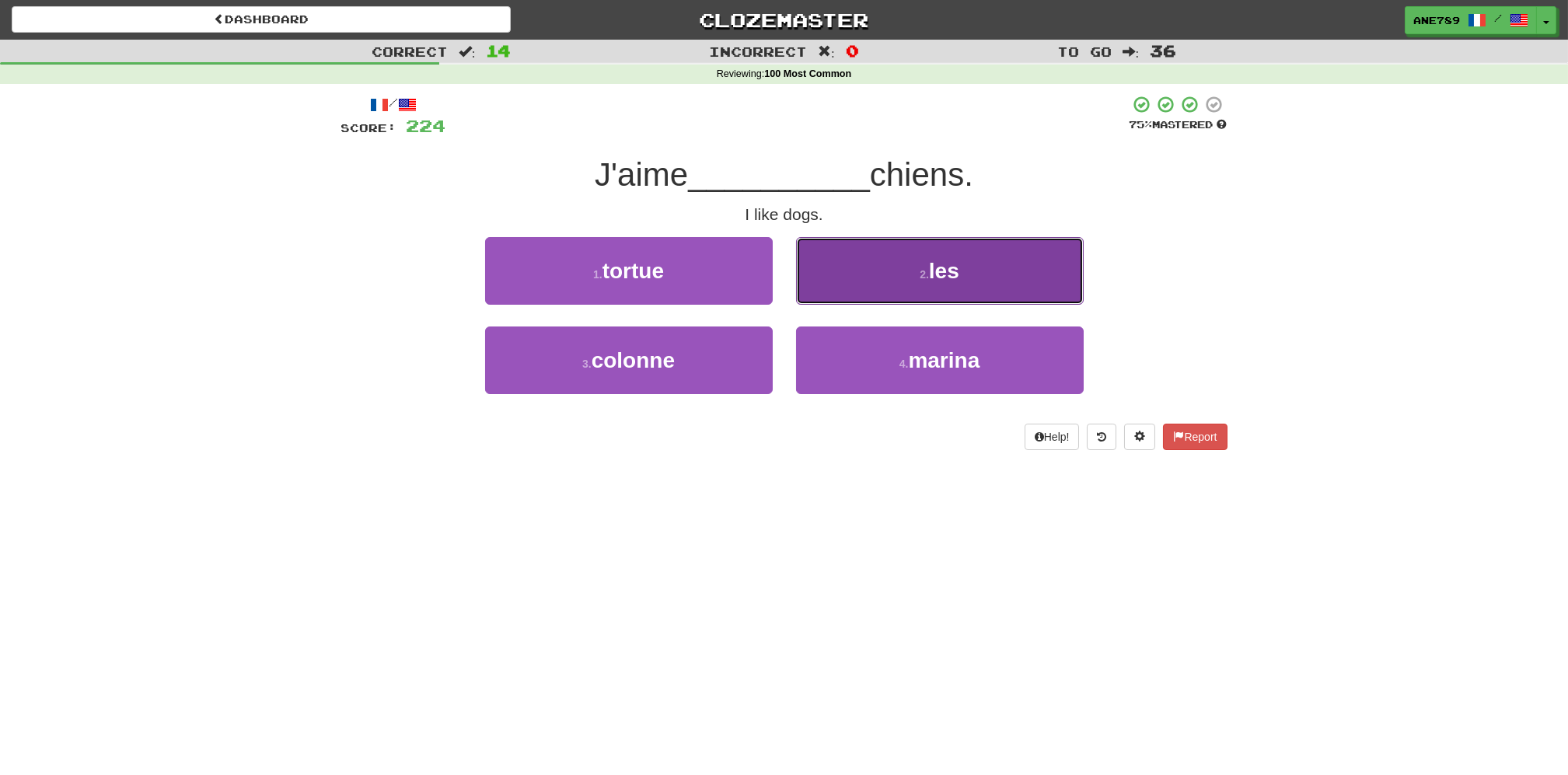
click at [853, 286] on button "2 . les" at bounding box center [939, 271] width 288 height 68
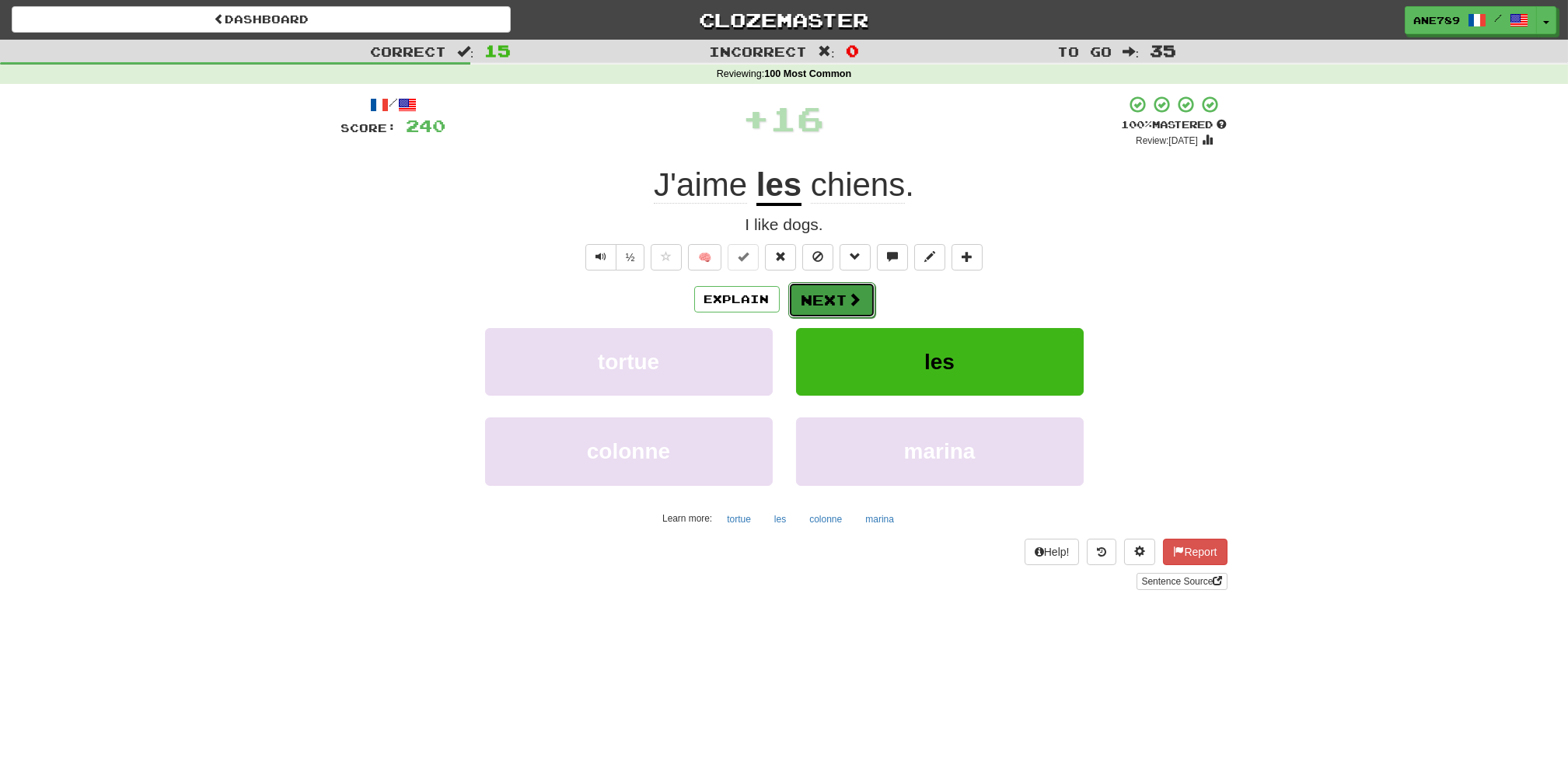
click at [848, 307] on span at bounding box center [855, 300] width 14 height 14
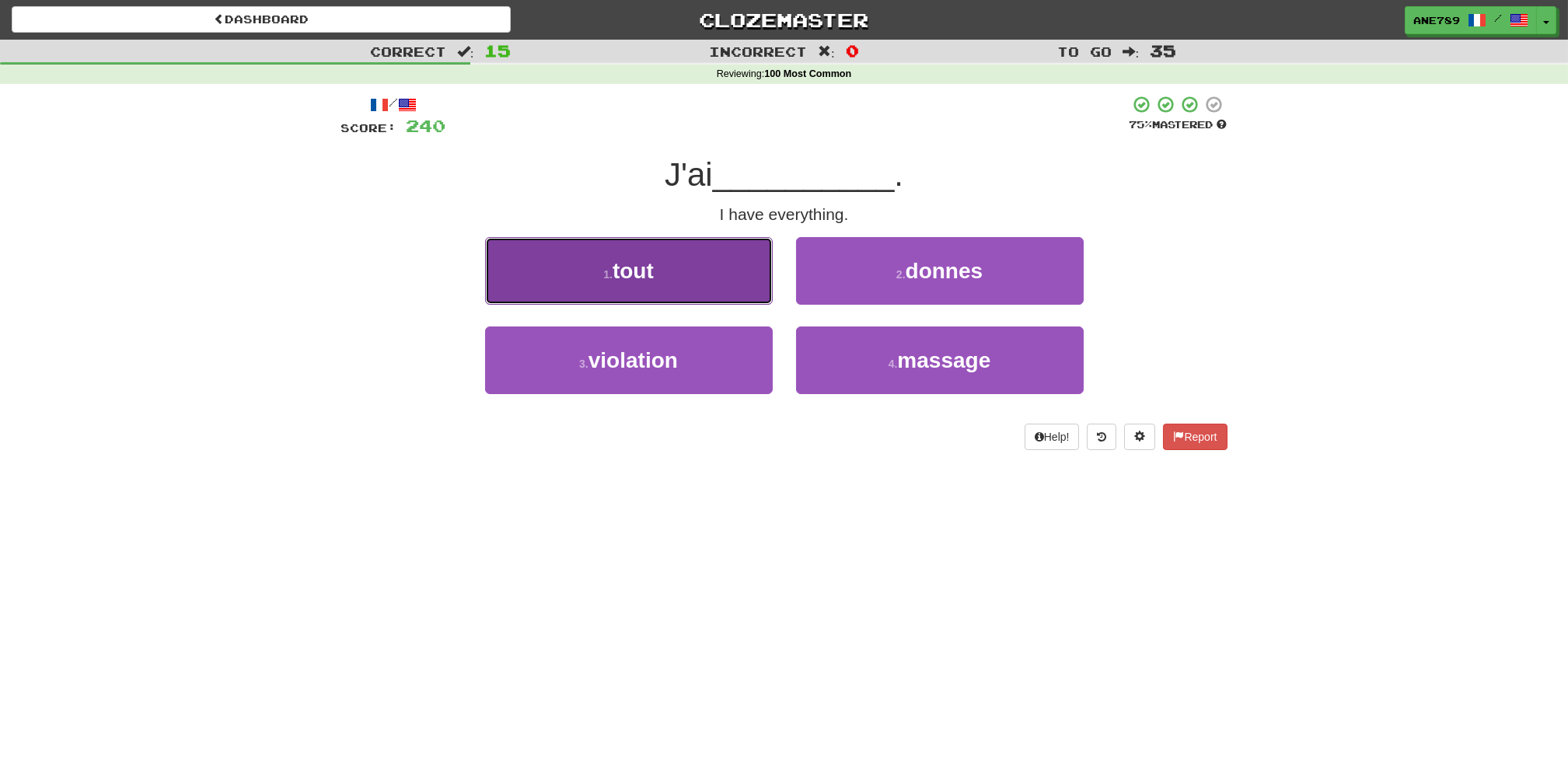
click at [726, 286] on button "1 . tout" at bounding box center [629, 271] width 288 height 68
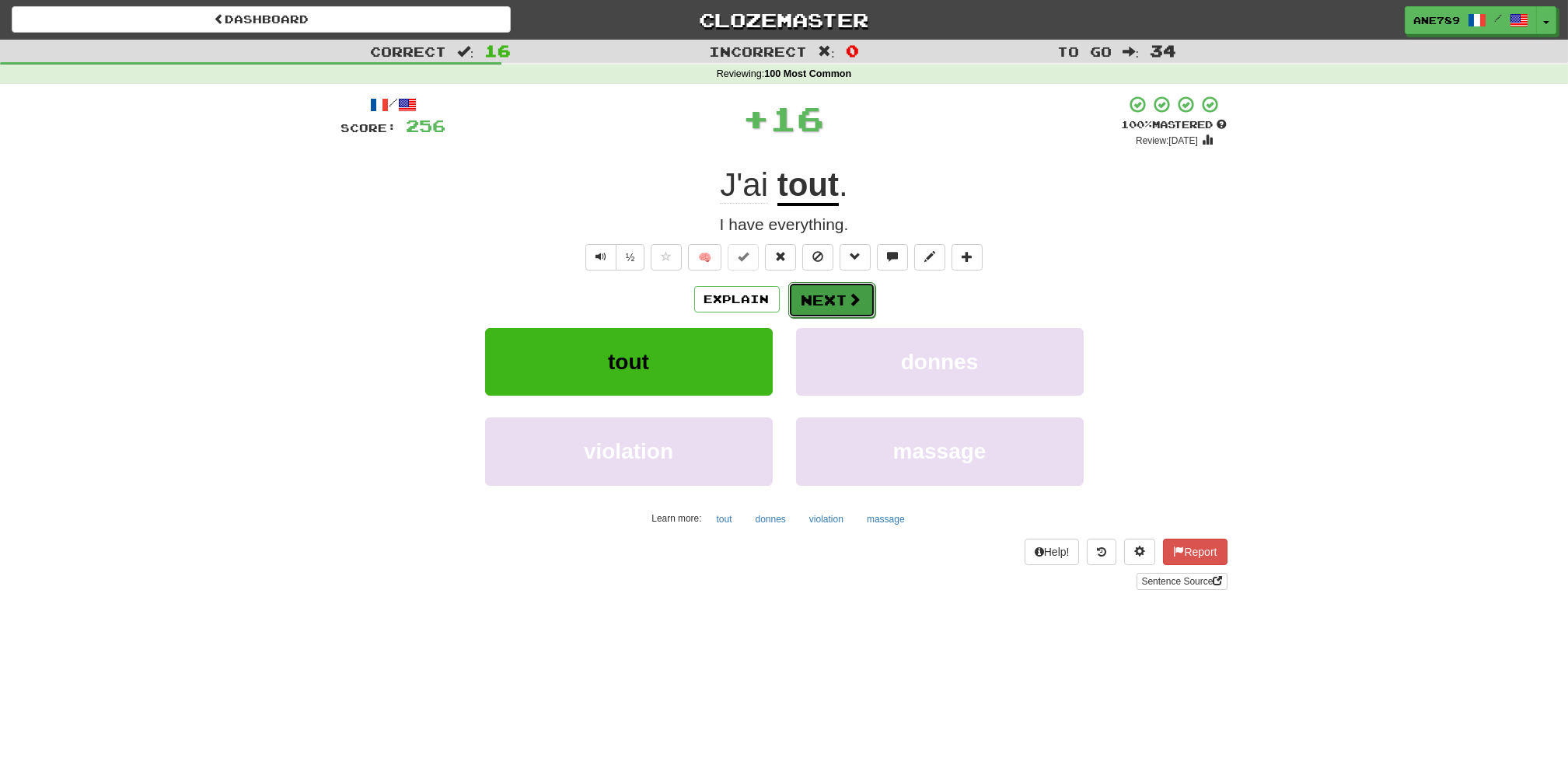
click at [816, 300] on button "Next" at bounding box center [832, 300] width 87 height 36
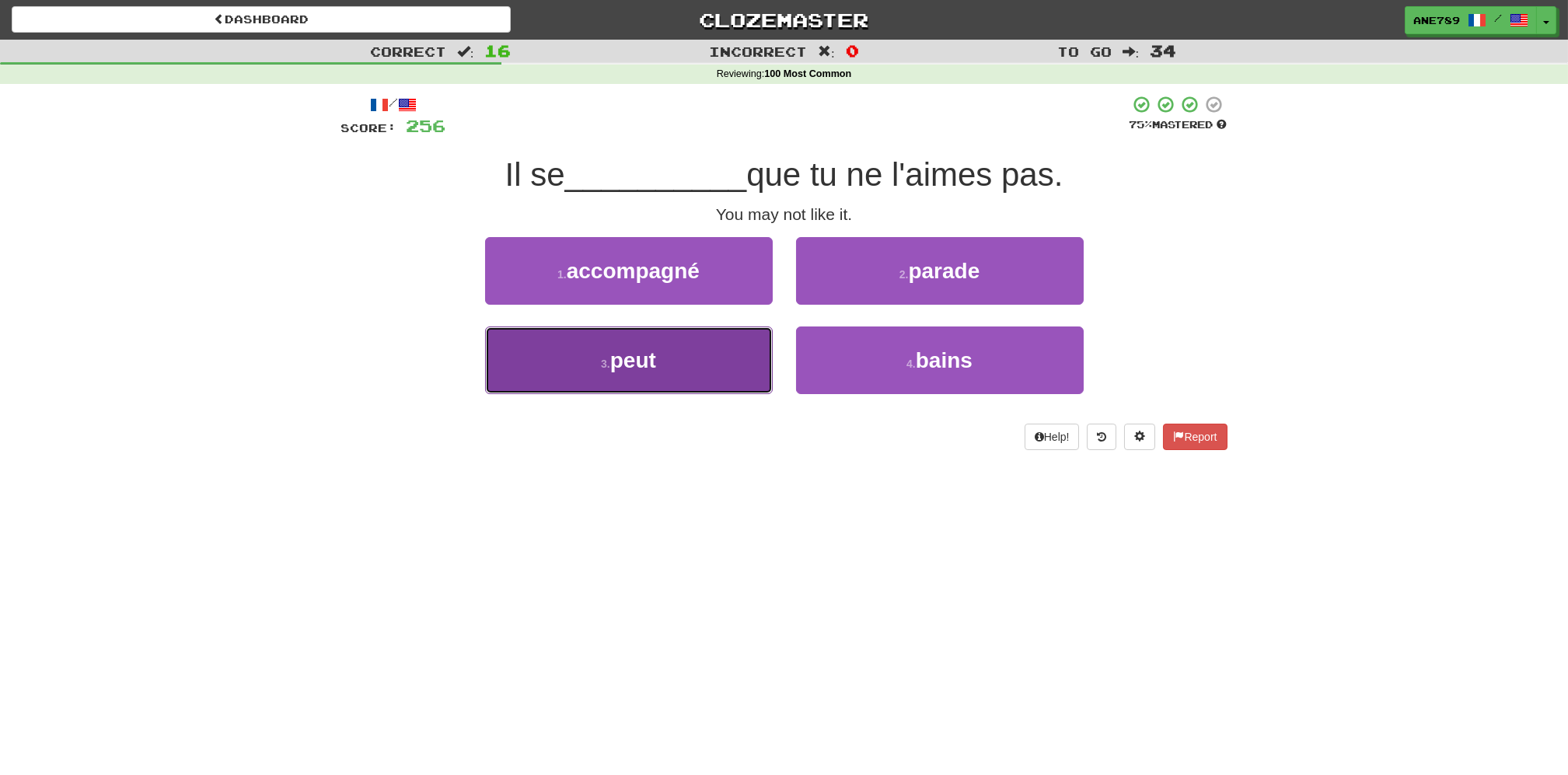
click at [743, 345] on button "3 . peut" at bounding box center [629, 360] width 288 height 68
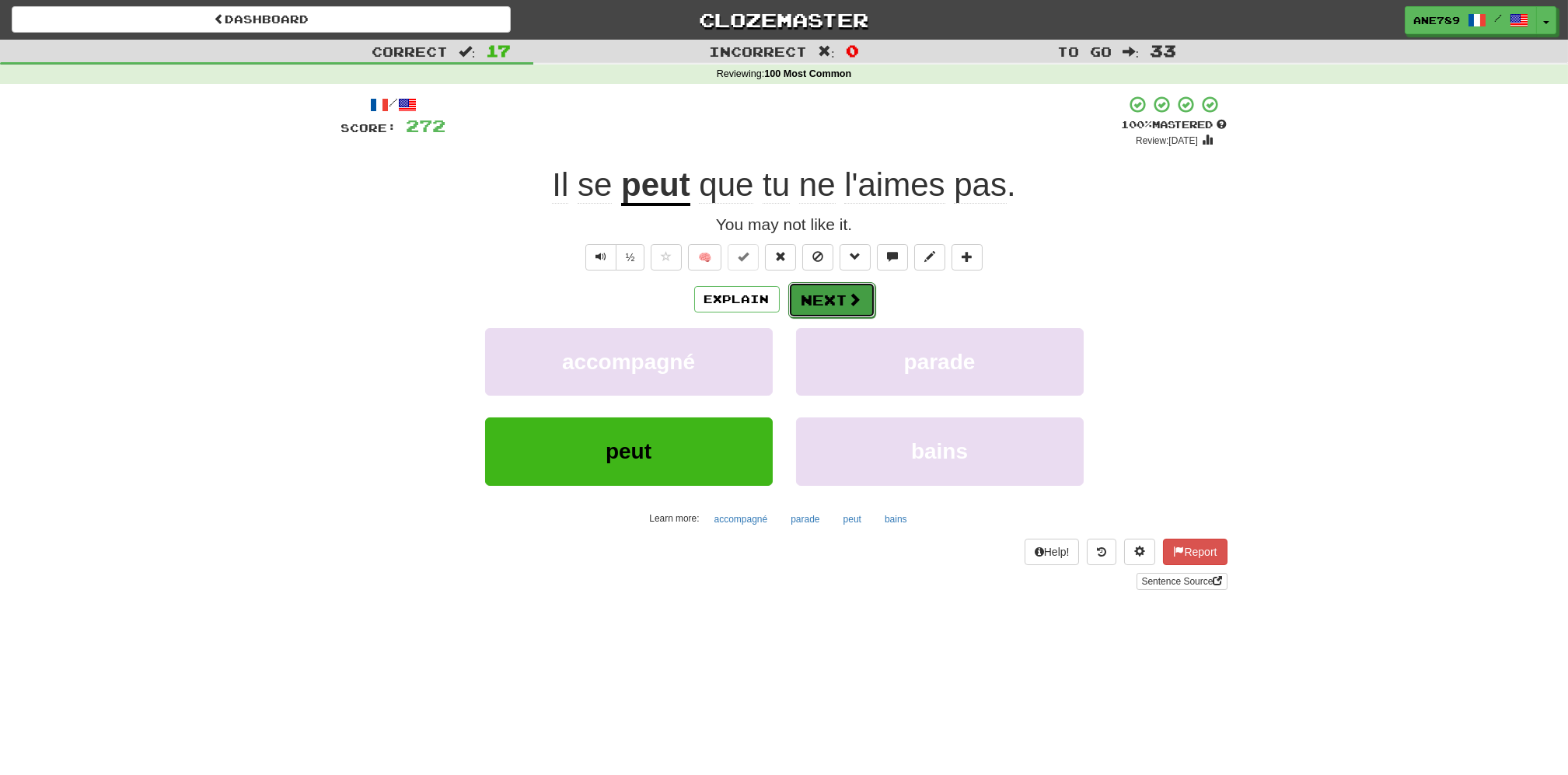
click at [848, 303] on span at bounding box center [855, 300] width 14 height 14
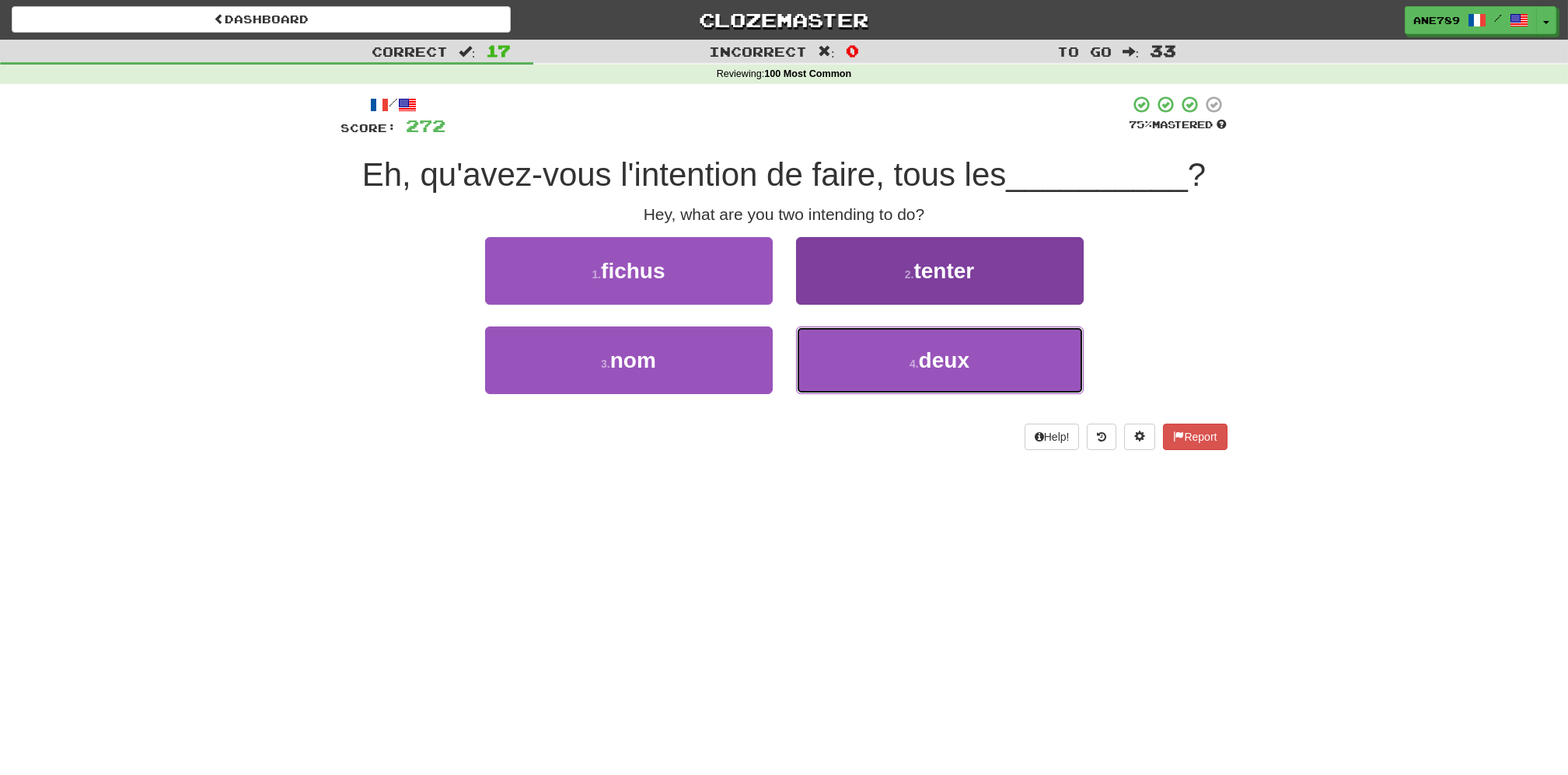
click at [849, 365] on button "4 . deux" at bounding box center [939, 360] width 288 height 68
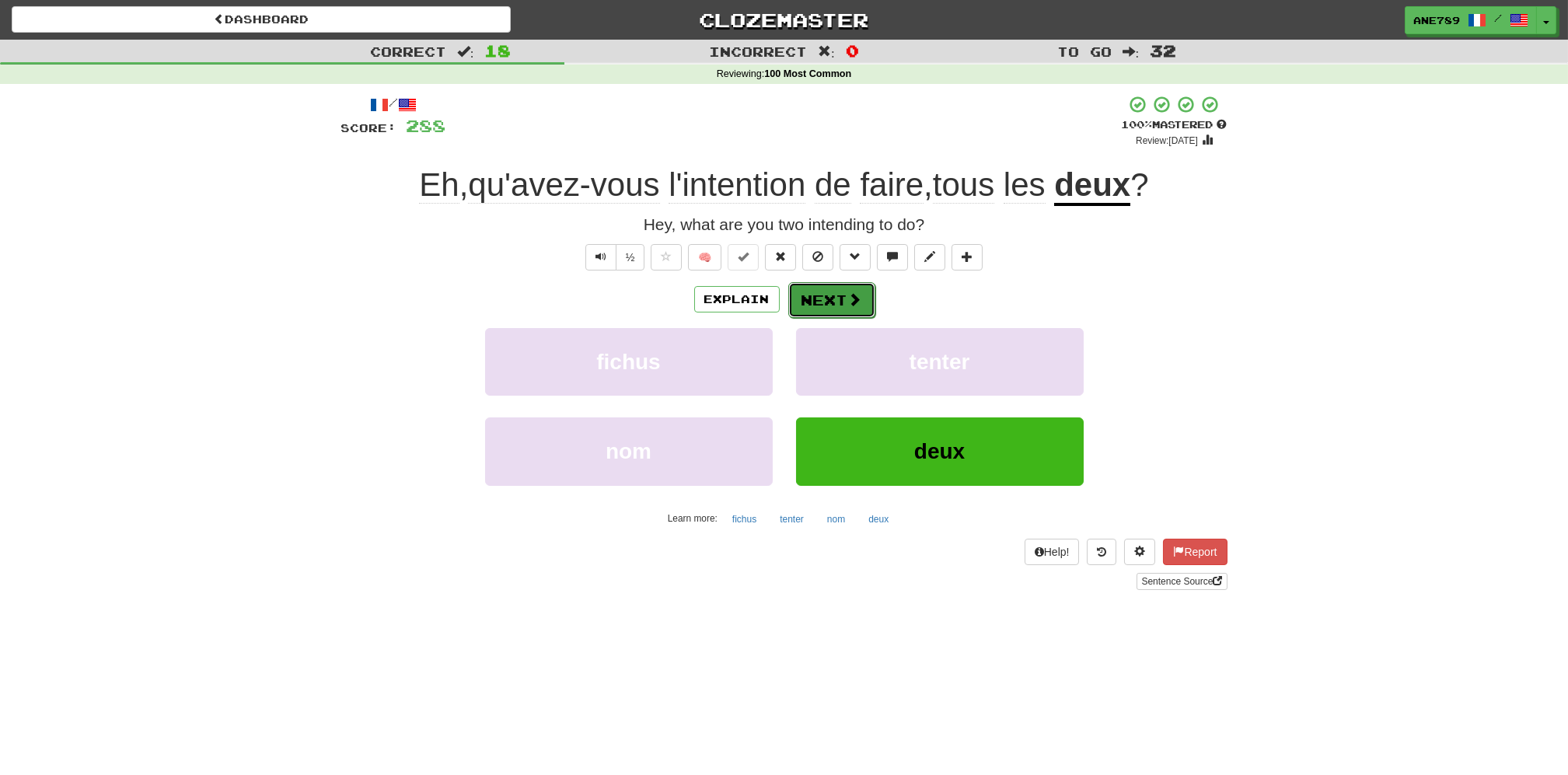
click at [848, 300] on span at bounding box center [855, 300] width 14 height 14
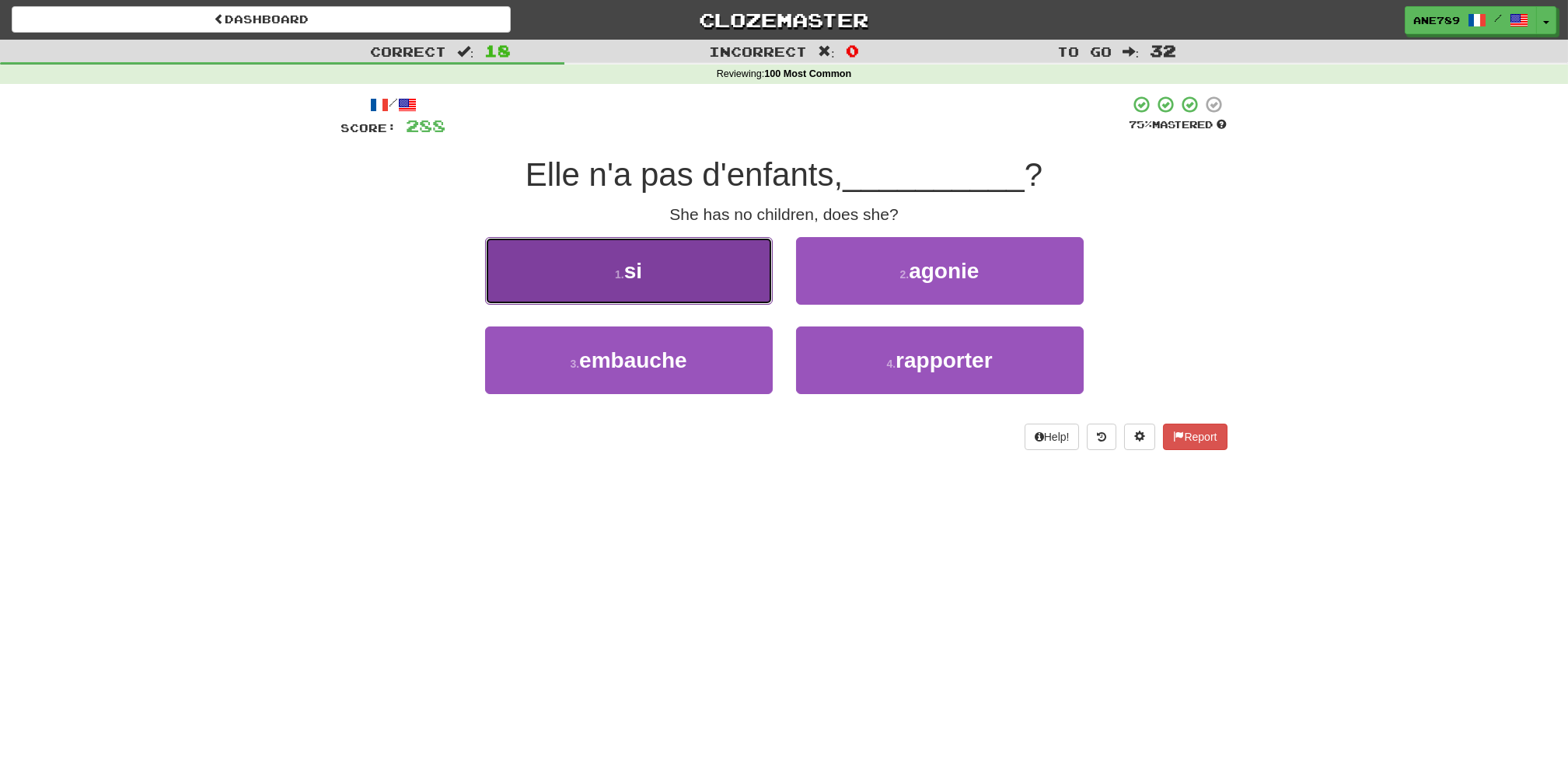
click at [718, 288] on button "1 . si" at bounding box center [629, 271] width 288 height 68
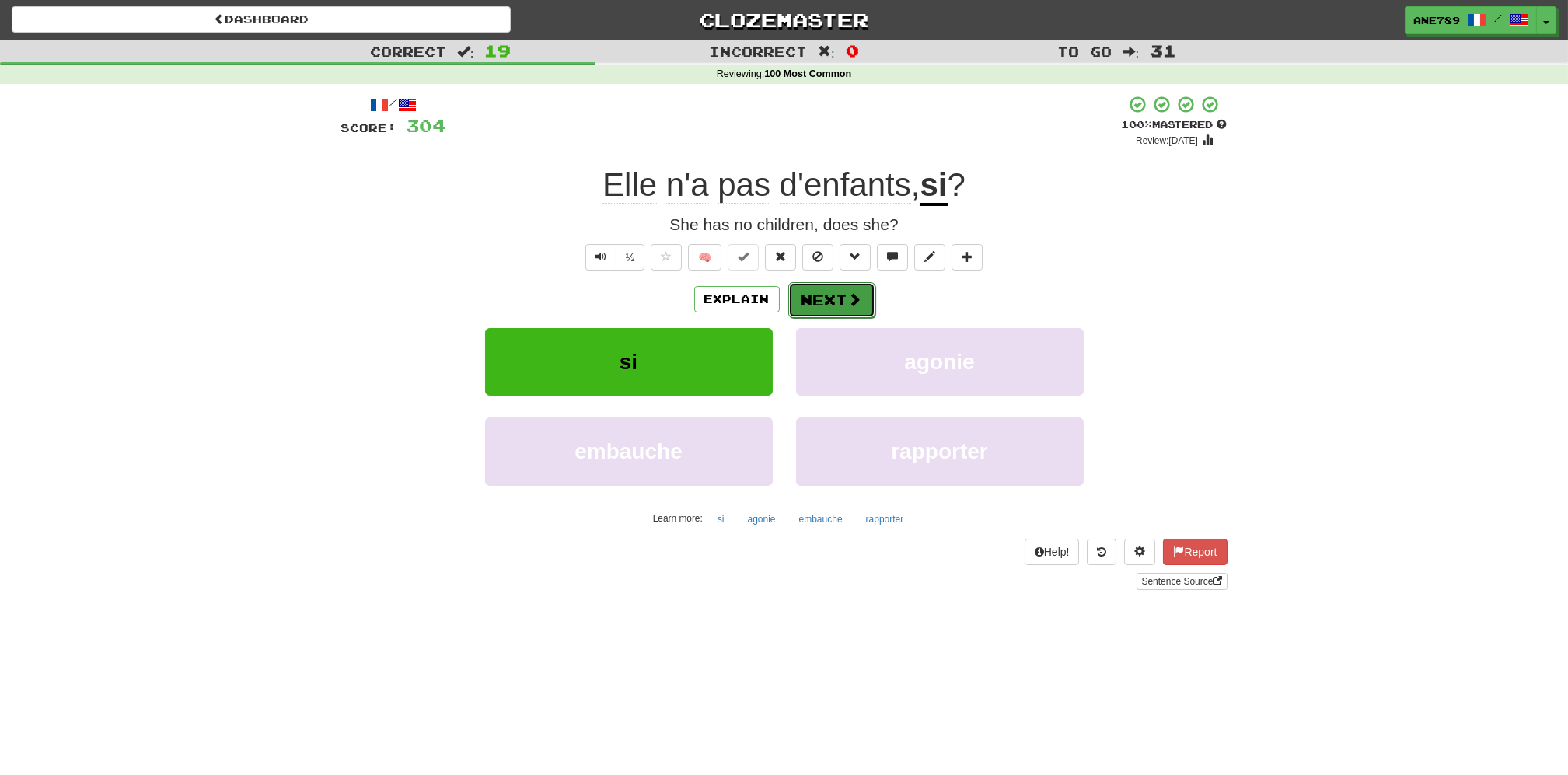
click at [840, 303] on button "Next" at bounding box center [832, 300] width 87 height 36
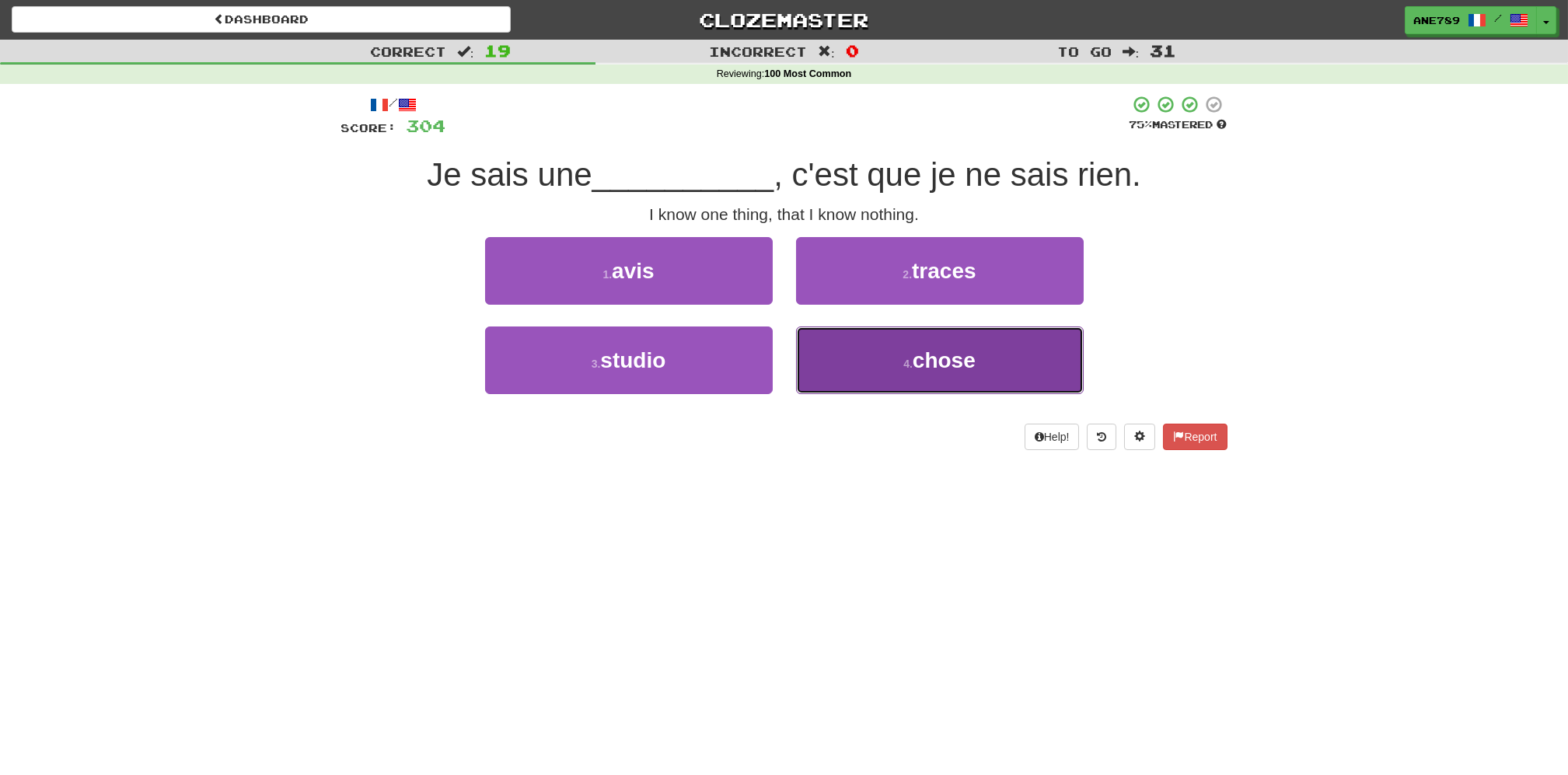
click at [835, 361] on button "4 . chose" at bounding box center [939, 360] width 288 height 68
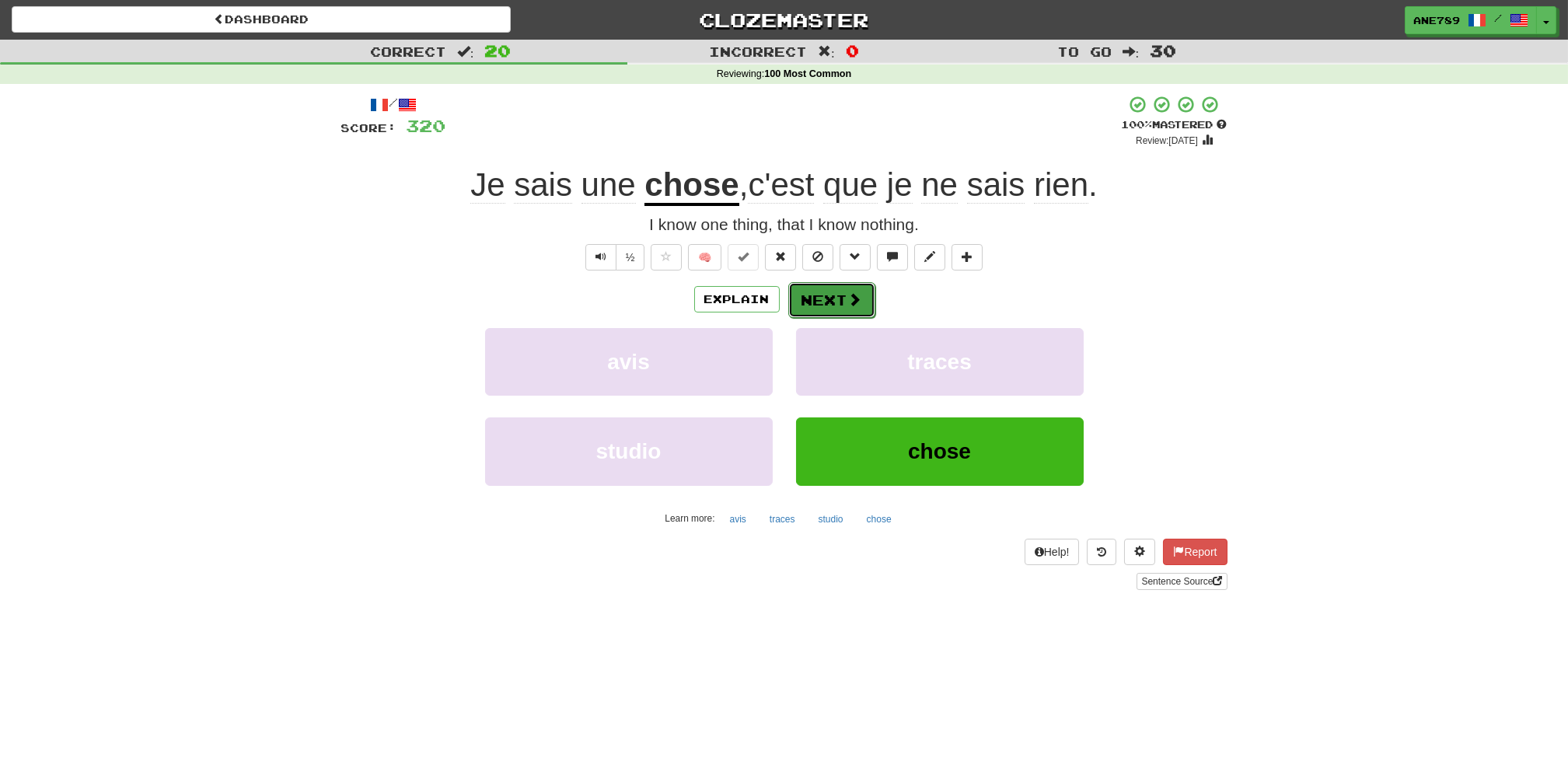
click at [833, 293] on button "Next" at bounding box center [832, 300] width 87 height 36
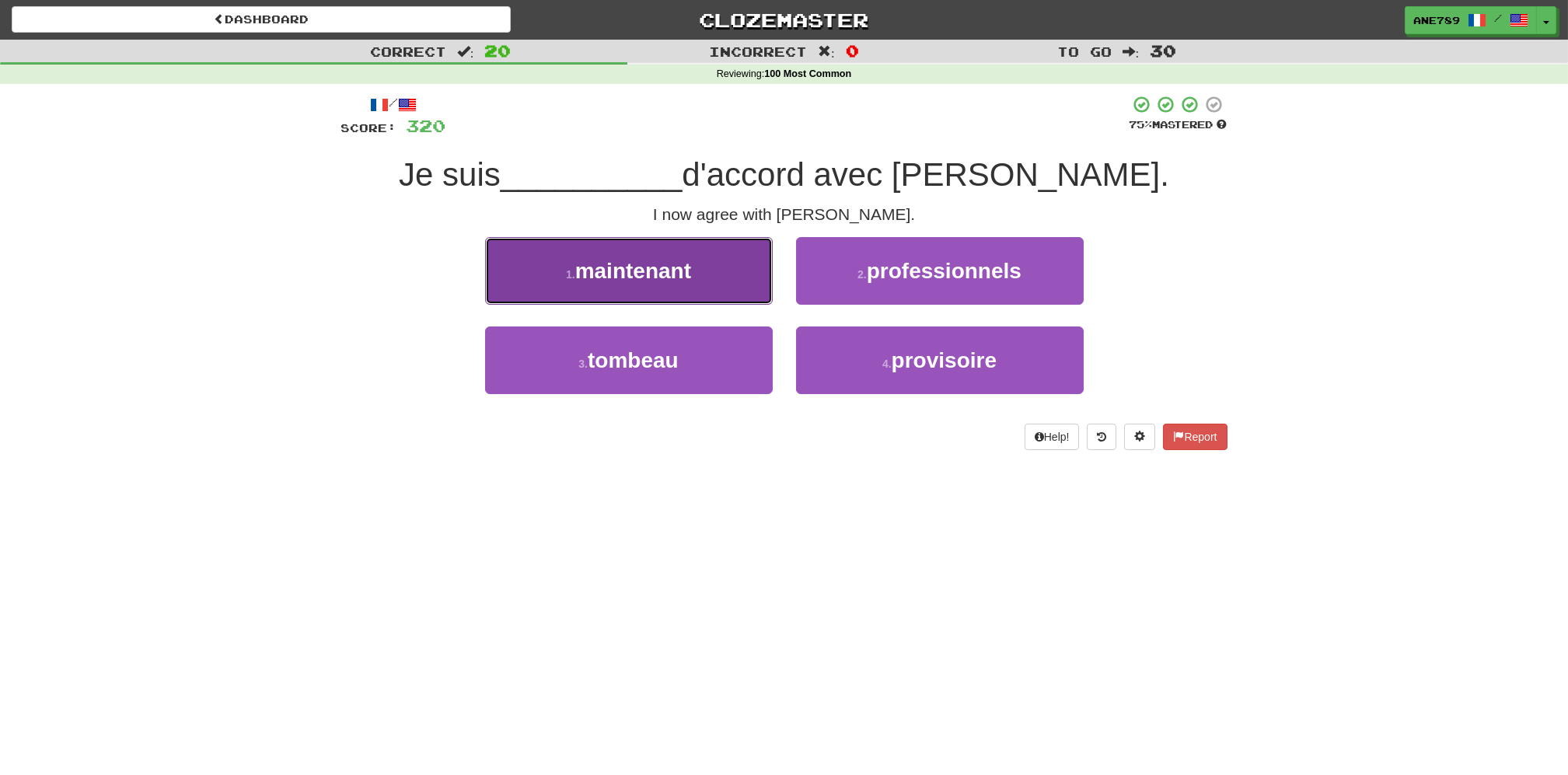
click at [690, 278] on span "maintenant" at bounding box center [633, 271] width 115 height 24
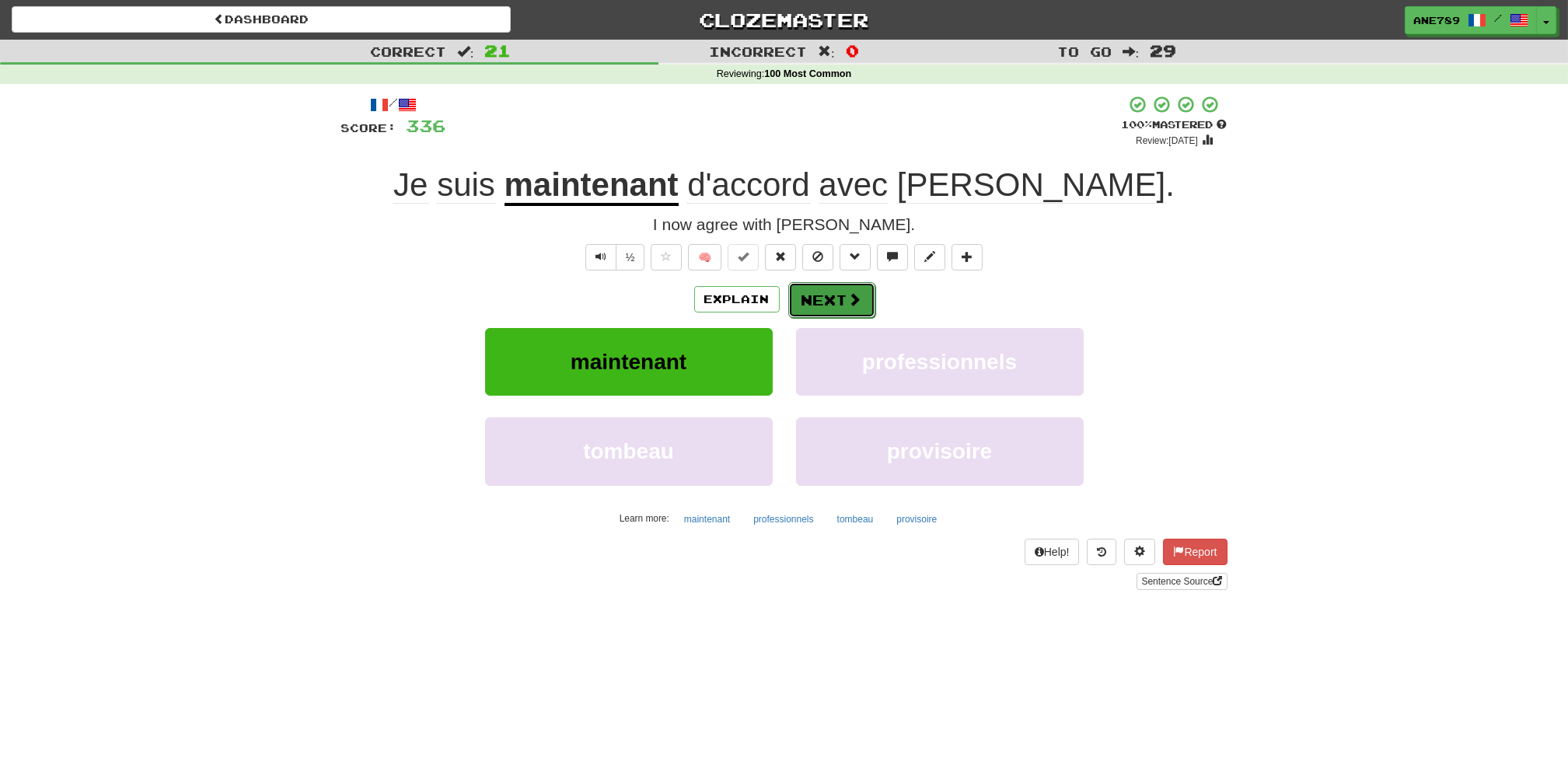
click at [836, 300] on button "Next" at bounding box center [832, 300] width 87 height 36
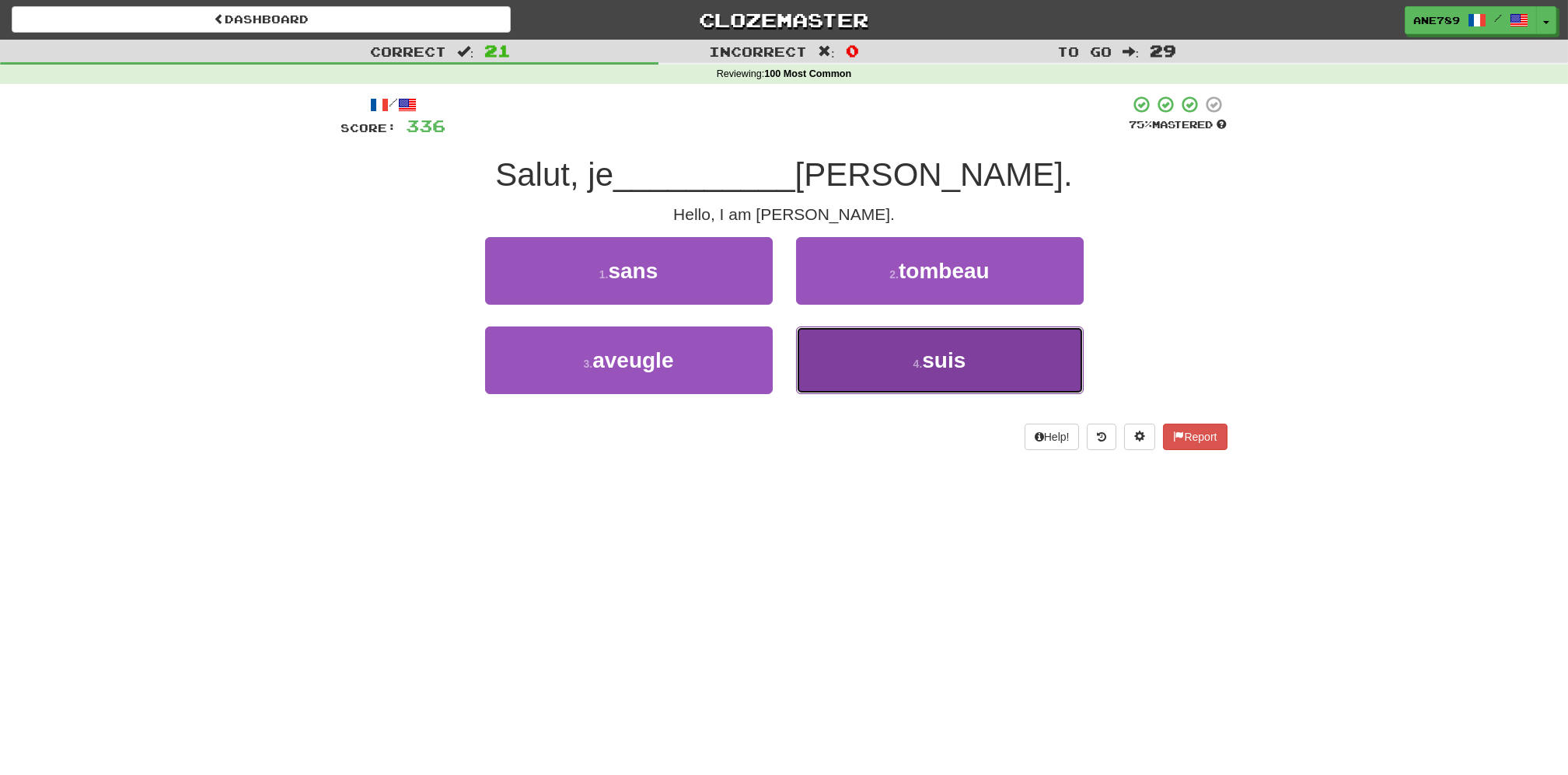
click at [896, 377] on button "4 . suis" at bounding box center [939, 360] width 288 height 68
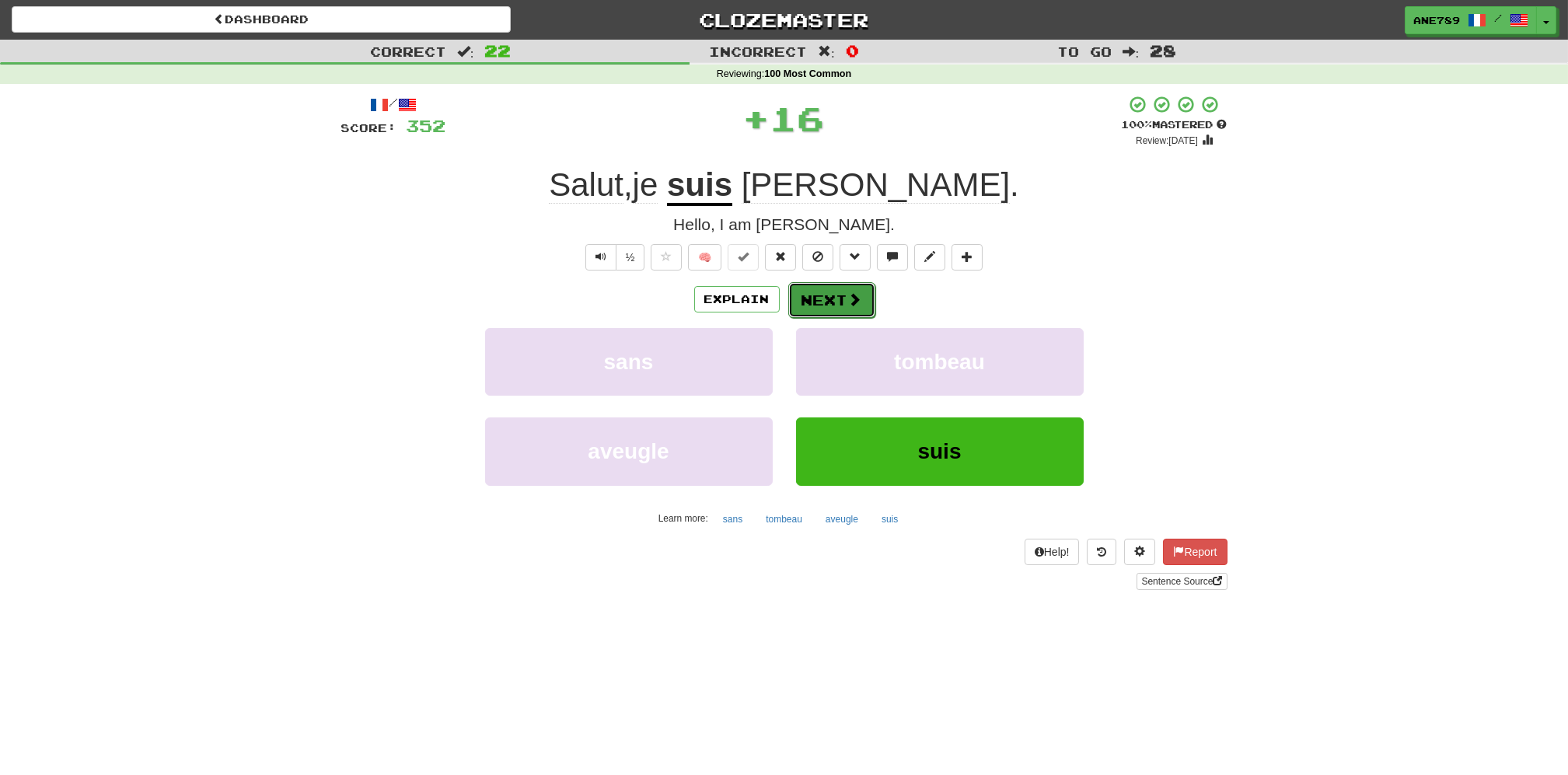
click at [859, 304] on span at bounding box center [855, 300] width 14 height 14
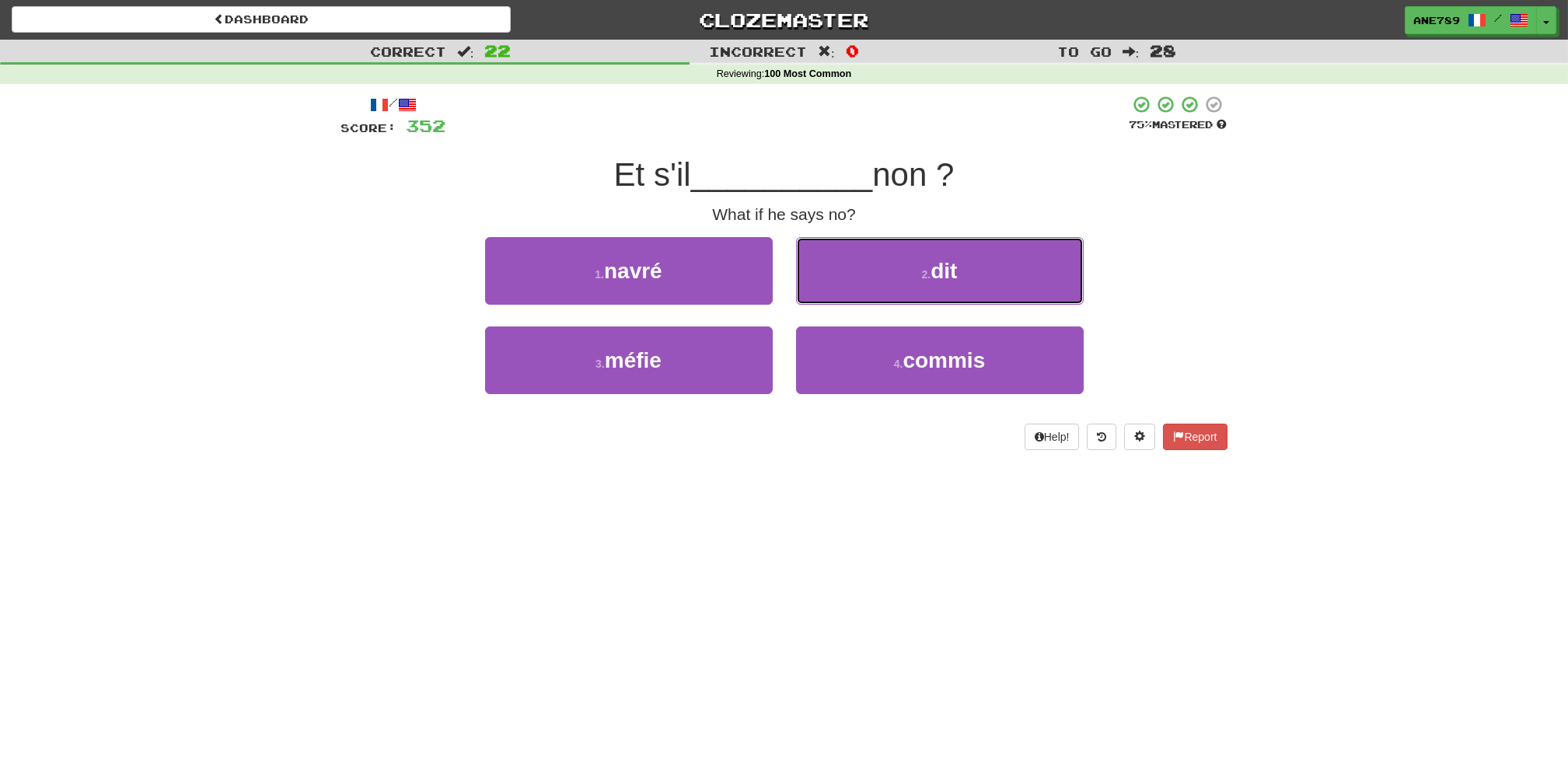
click at [978, 271] on button "2 . dit" at bounding box center [939, 271] width 288 height 68
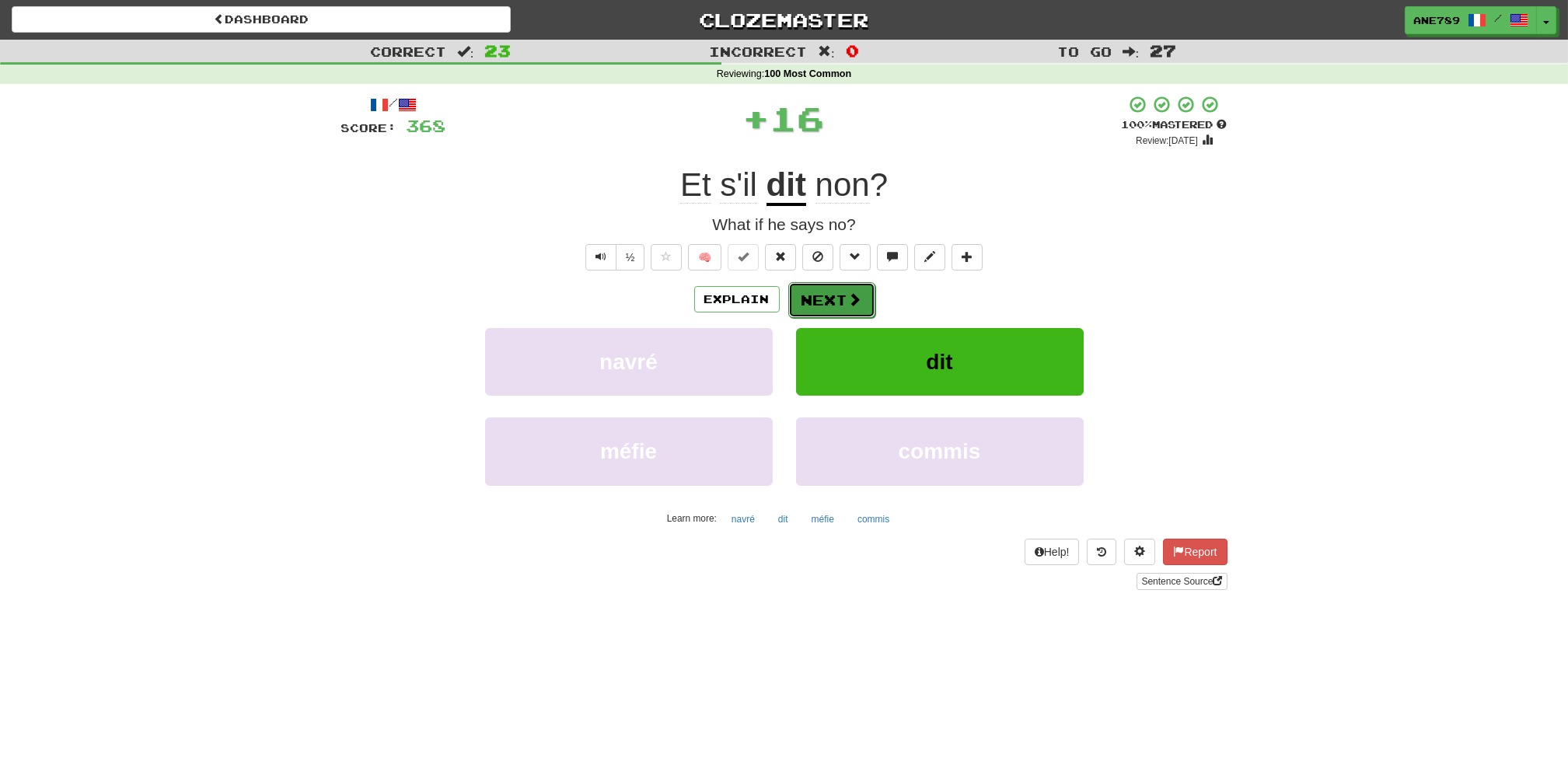
click at [856, 300] on span at bounding box center [855, 300] width 14 height 14
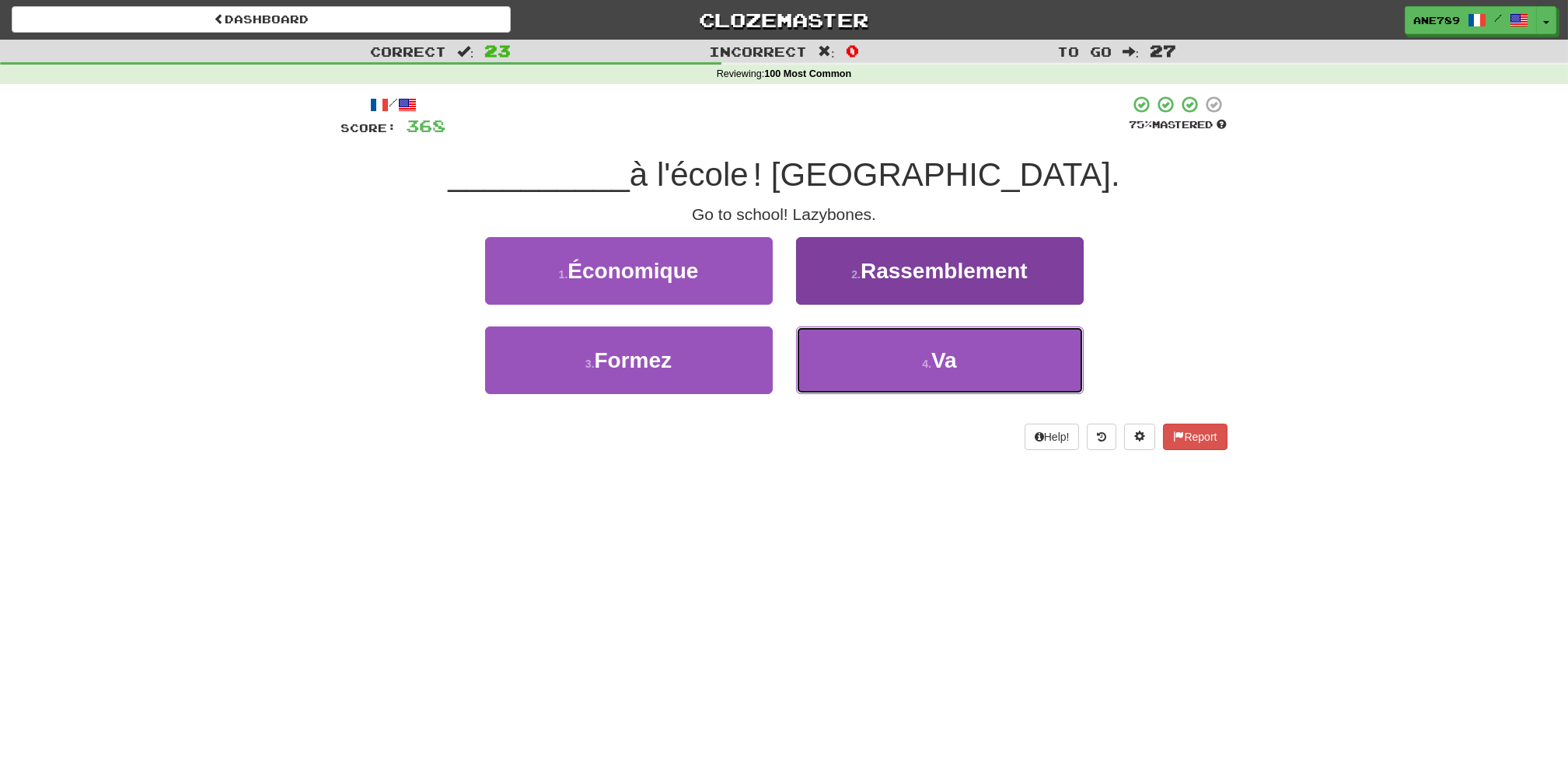
click at [853, 385] on button "4 . Va" at bounding box center [939, 360] width 288 height 68
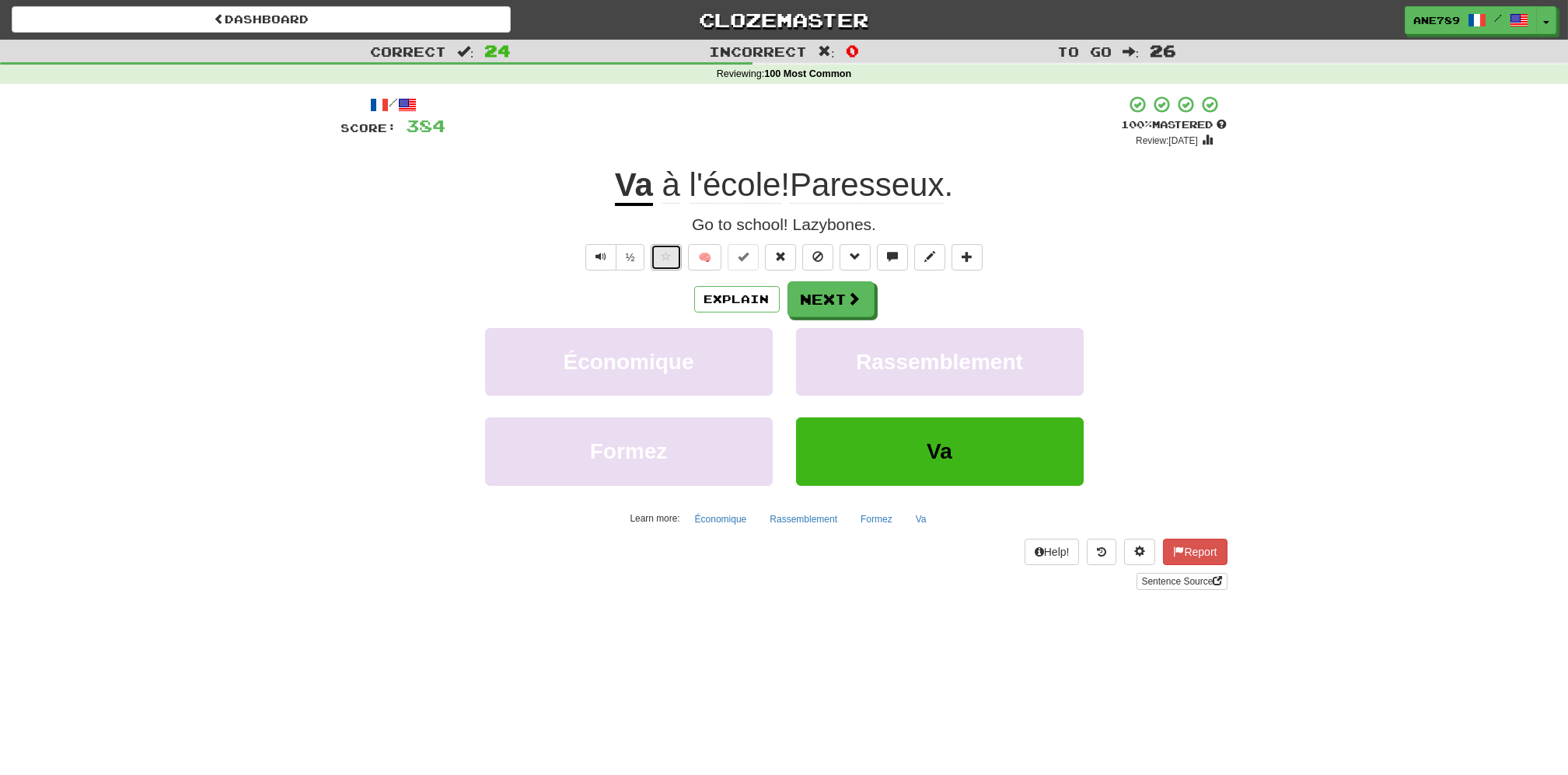
click at [664, 251] on span at bounding box center [666, 257] width 11 height 11
click at [842, 295] on button "Next" at bounding box center [832, 300] width 87 height 36
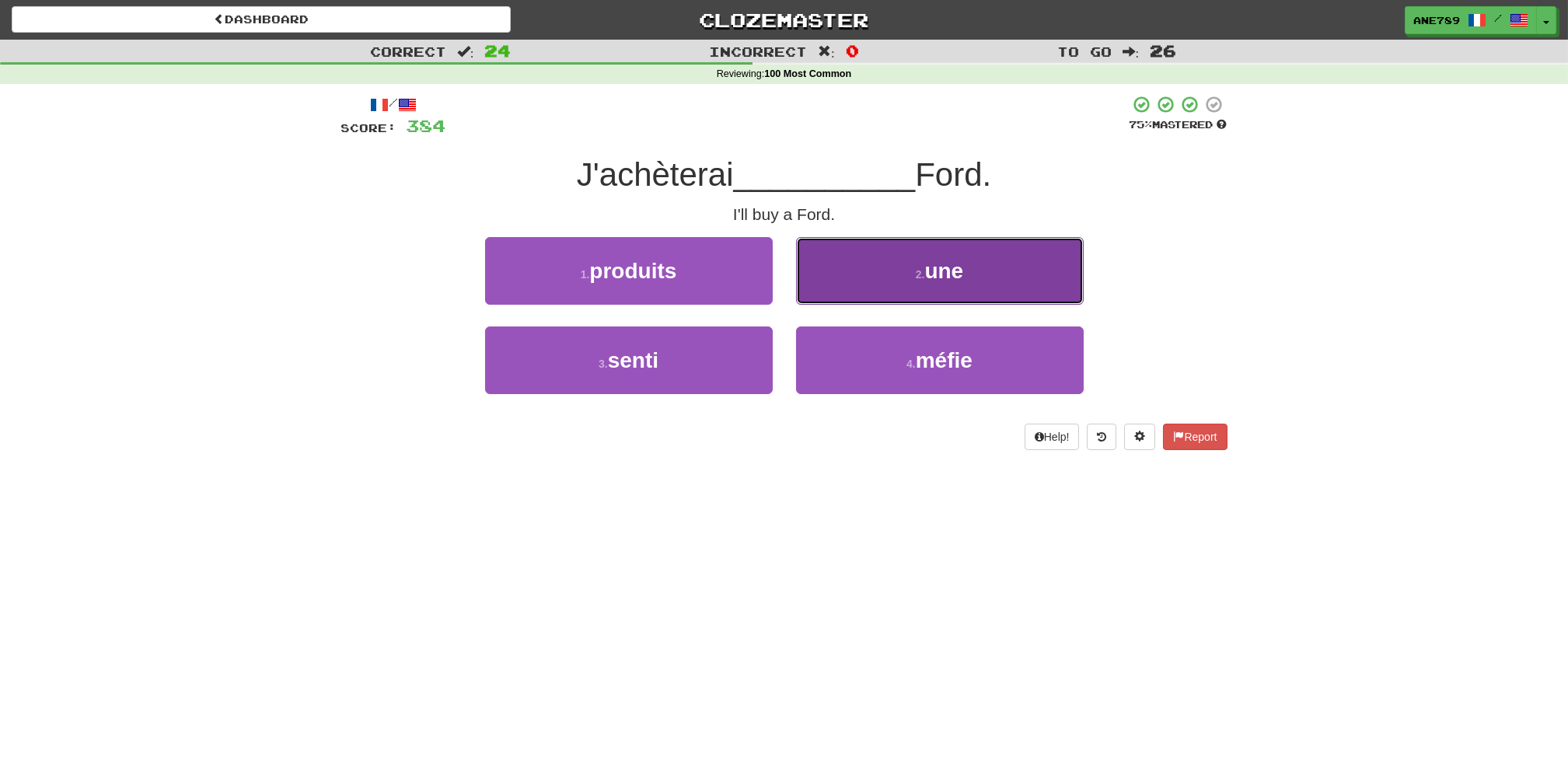
click at [853, 286] on button "2 . une" at bounding box center [939, 271] width 288 height 68
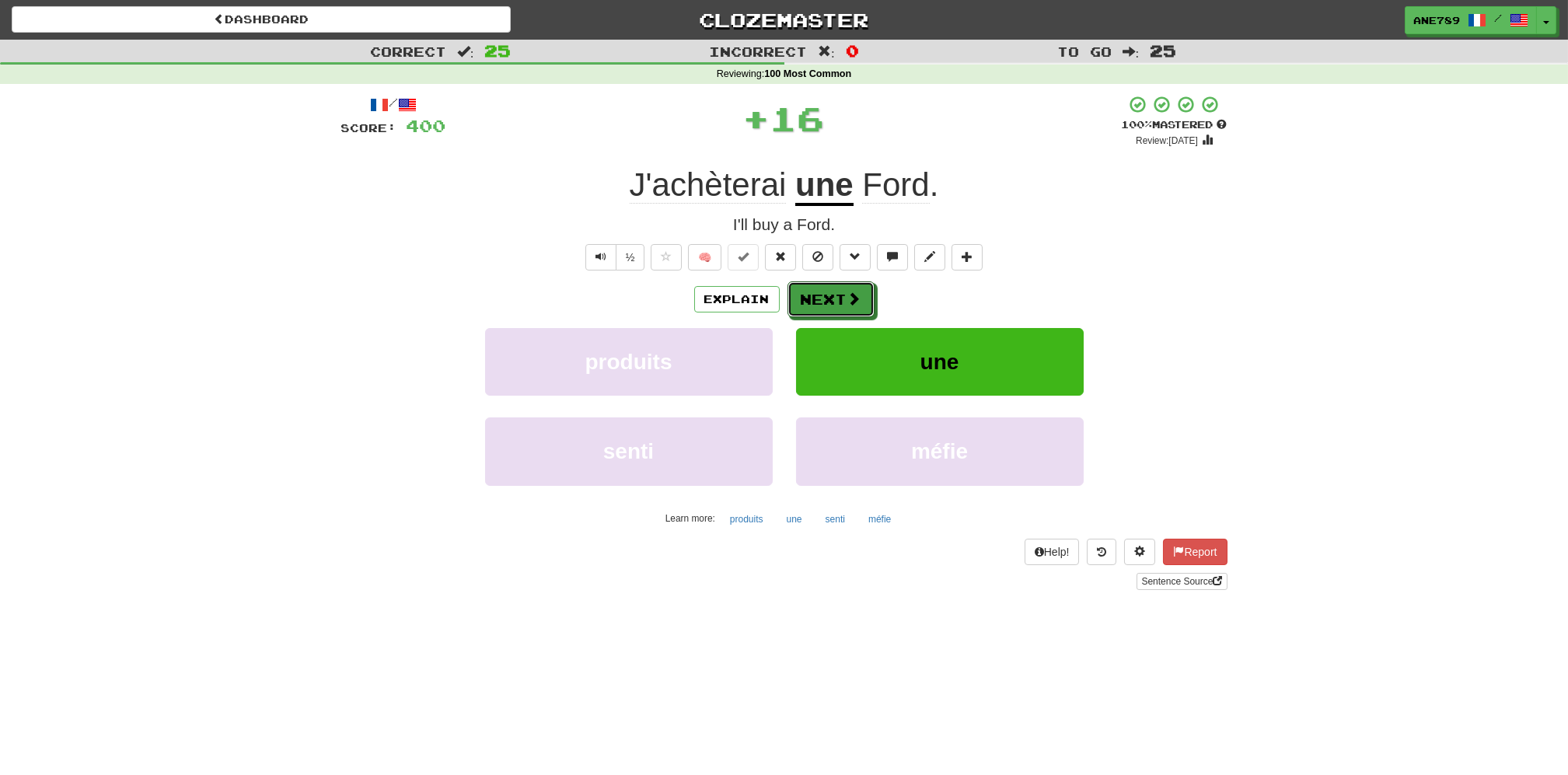
click at [853, 286] on button "Next" at bounding box center [831, 300] width 87 height 36
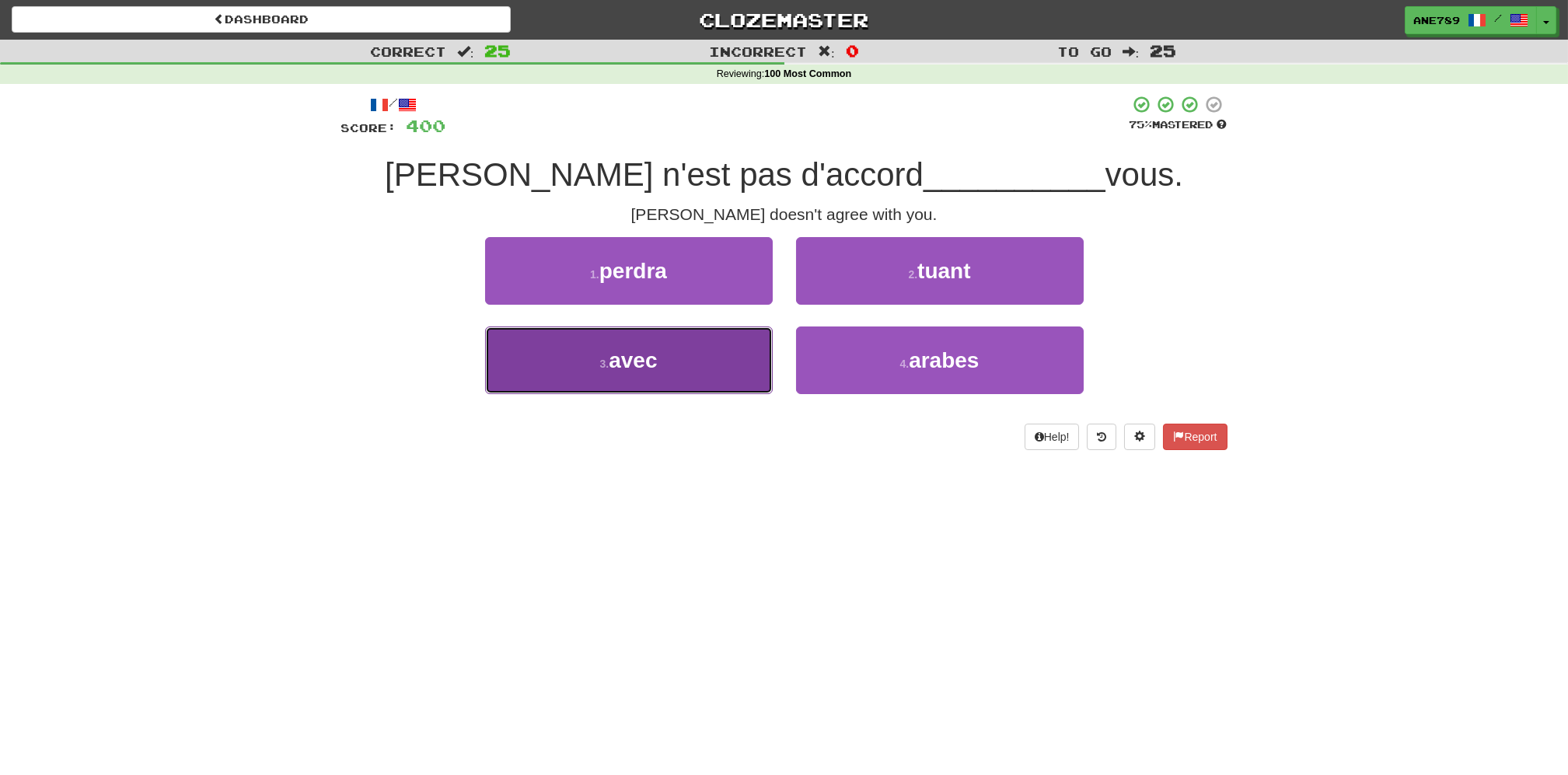
click at [706, 377] on button "3 . avec" at bounding box center [629, 360] width 288 height 68
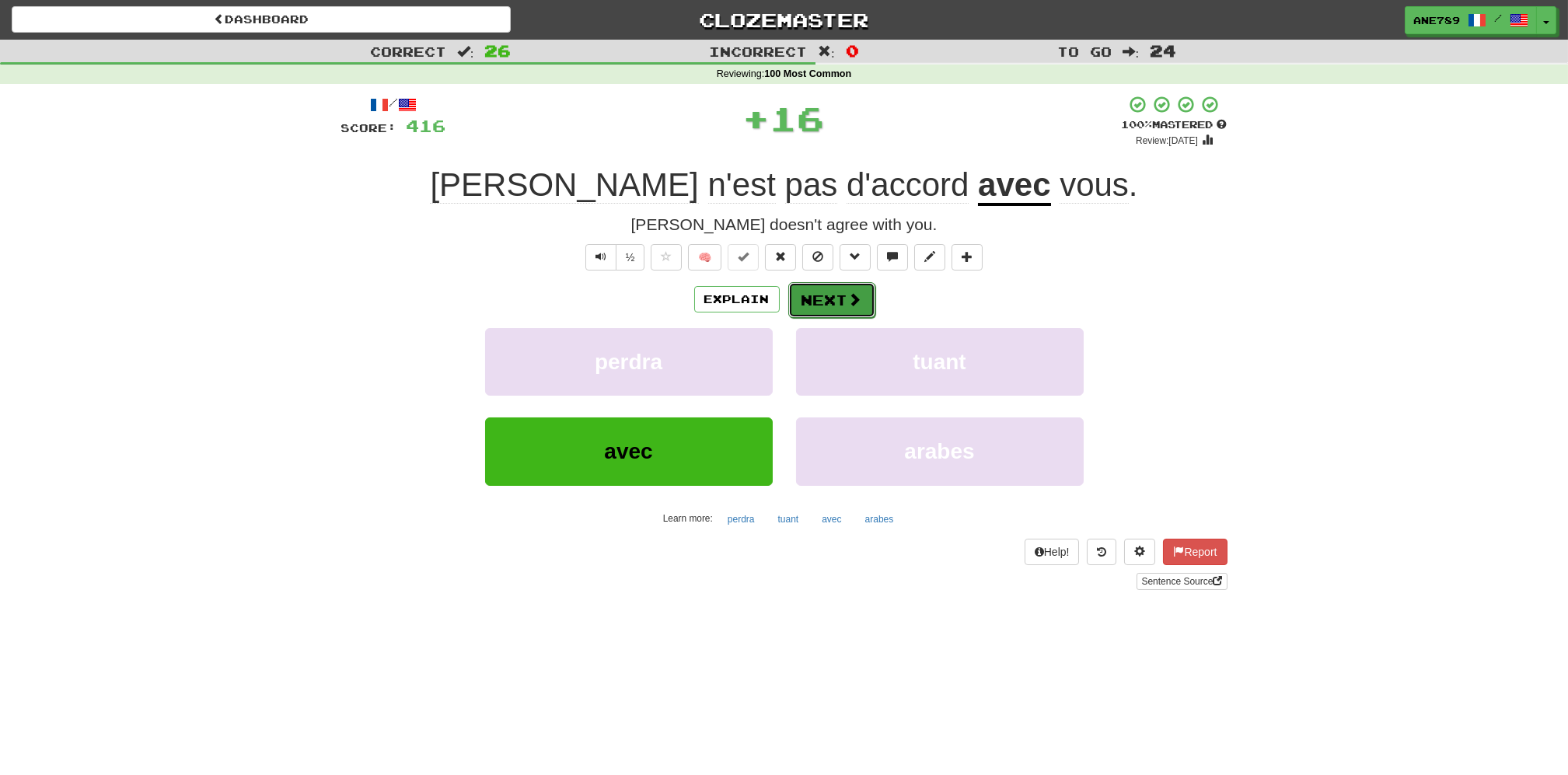
click at [847, 309] on button "Next" at bounding box center [832, 300] width 87 height 36
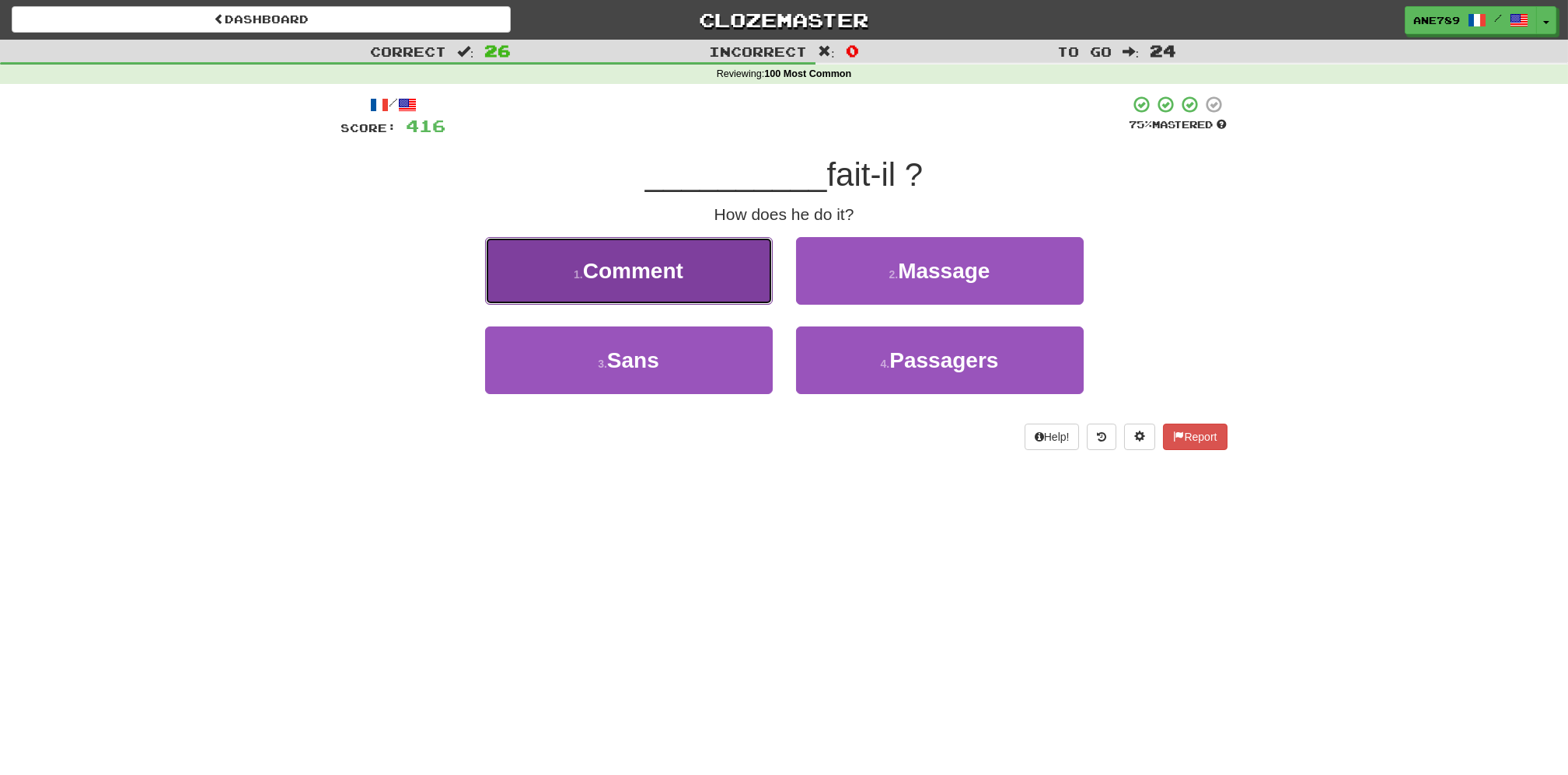
click at [729, 279] on button "1 . Comment" at bounding box center [629, 271] width 288 height 68
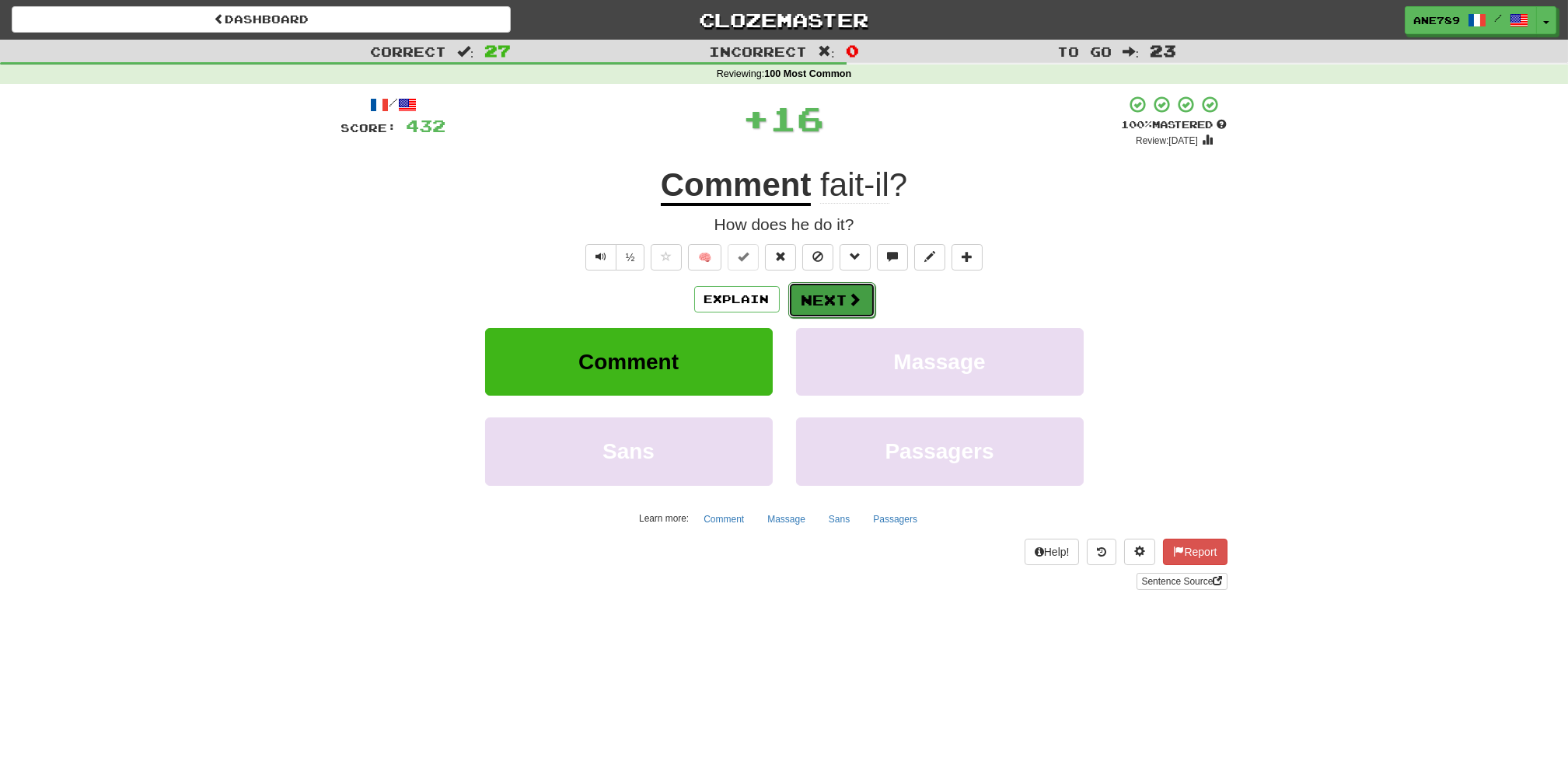
click at [823, 302] on button "Next" at bounding box center [832, 300] width 87 height 36
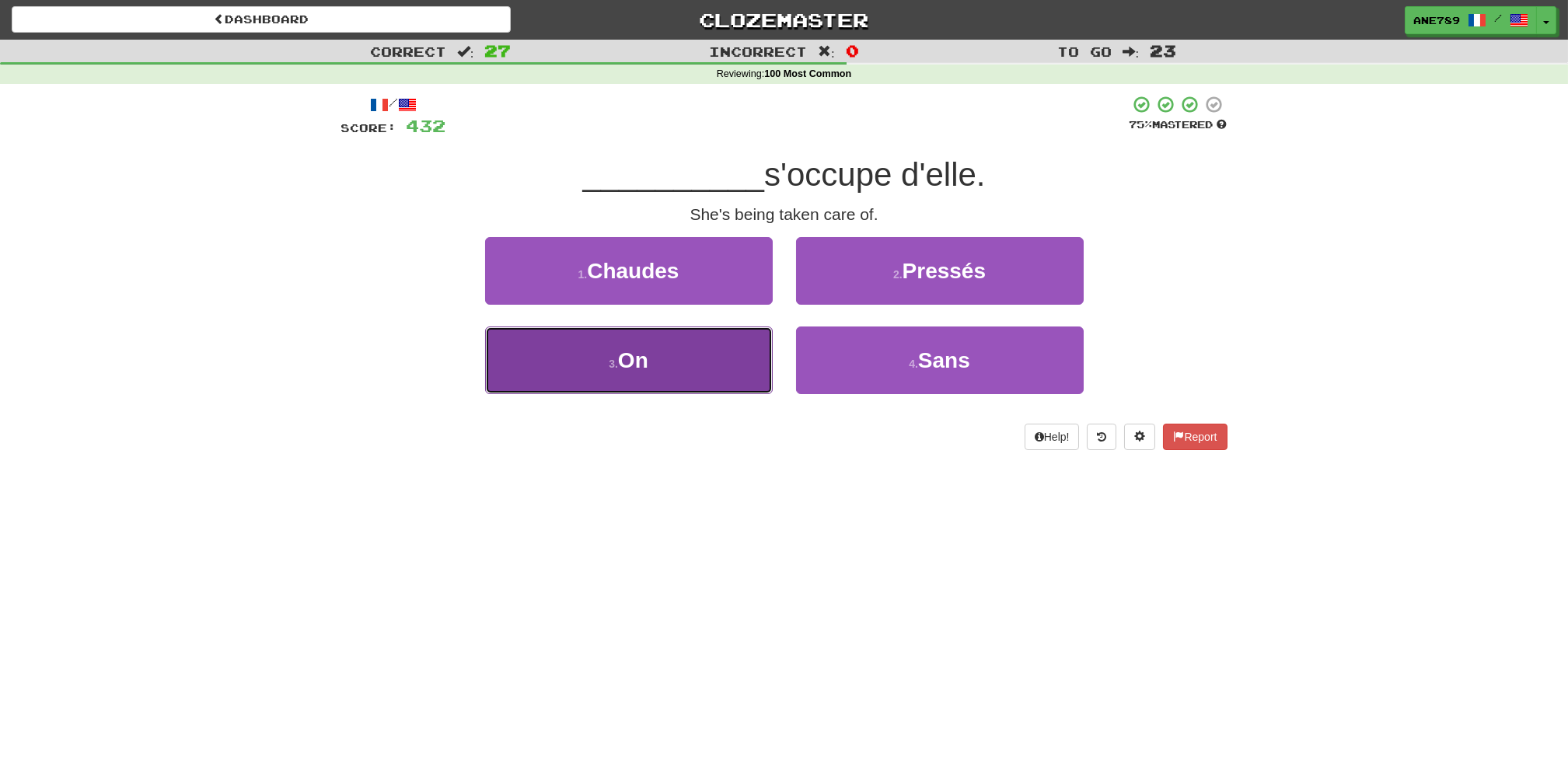
click at [726, 382] on button "3 . On" at bounding box center [629, 360] width 288 height 68
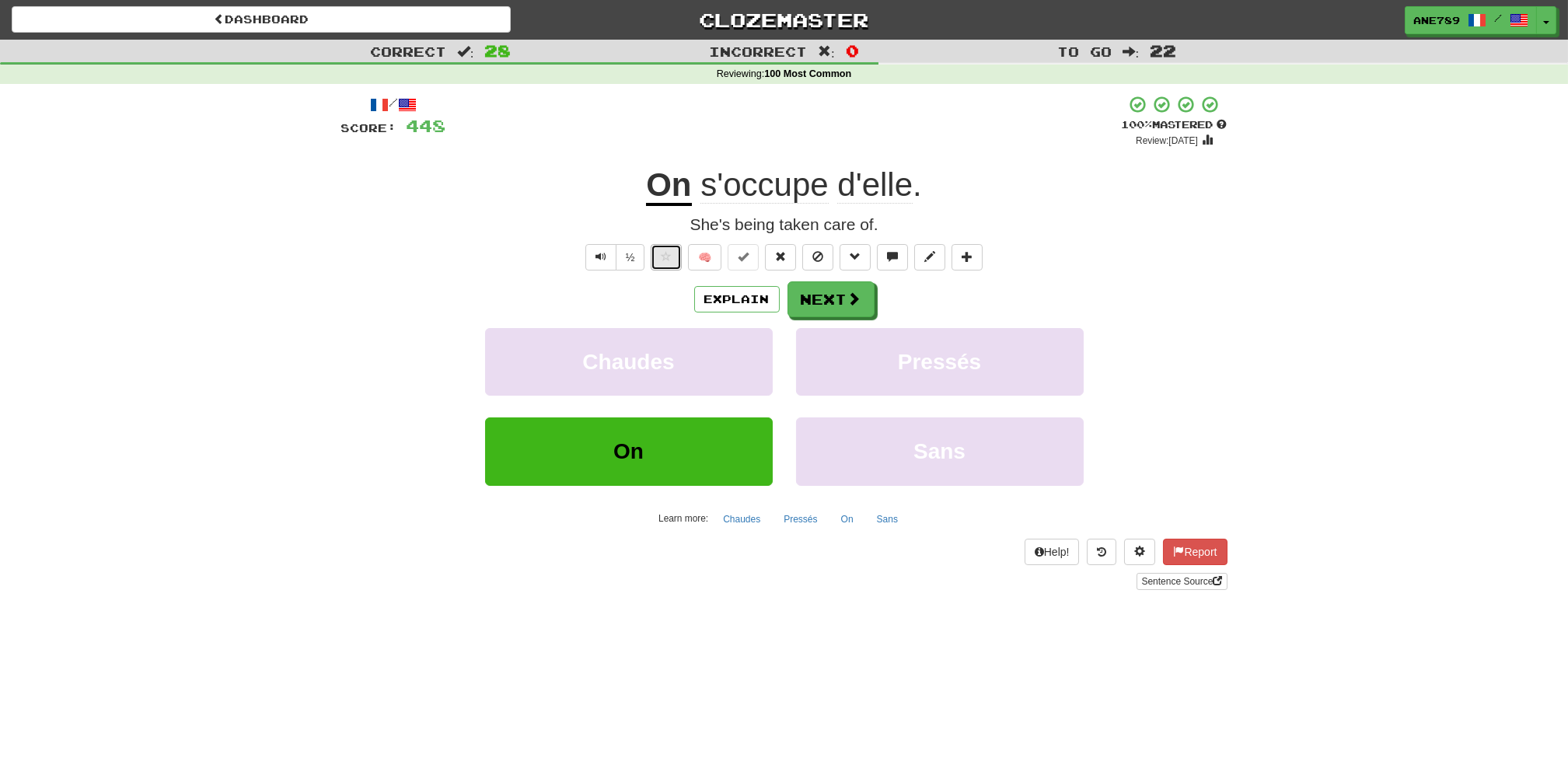
click at [662, 251] on span at bounding box center [666, 257] width 11 height 11
click at [843, 304] on button "Next" at bounding box center [832, 300] width 87 height 36
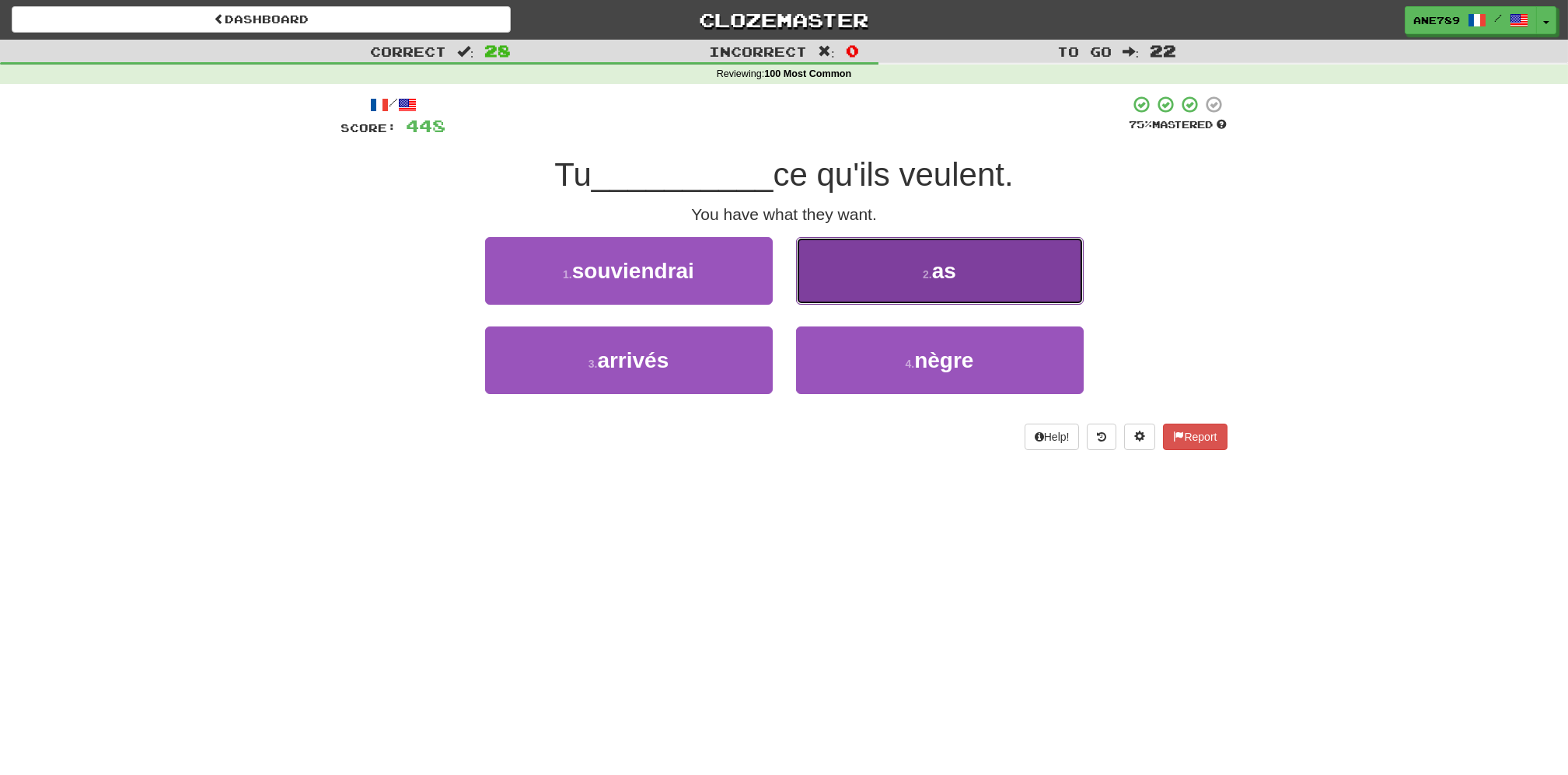
click at [878, 273] on button "2 . as" at bounding box center [939, 271] width 288 height 68
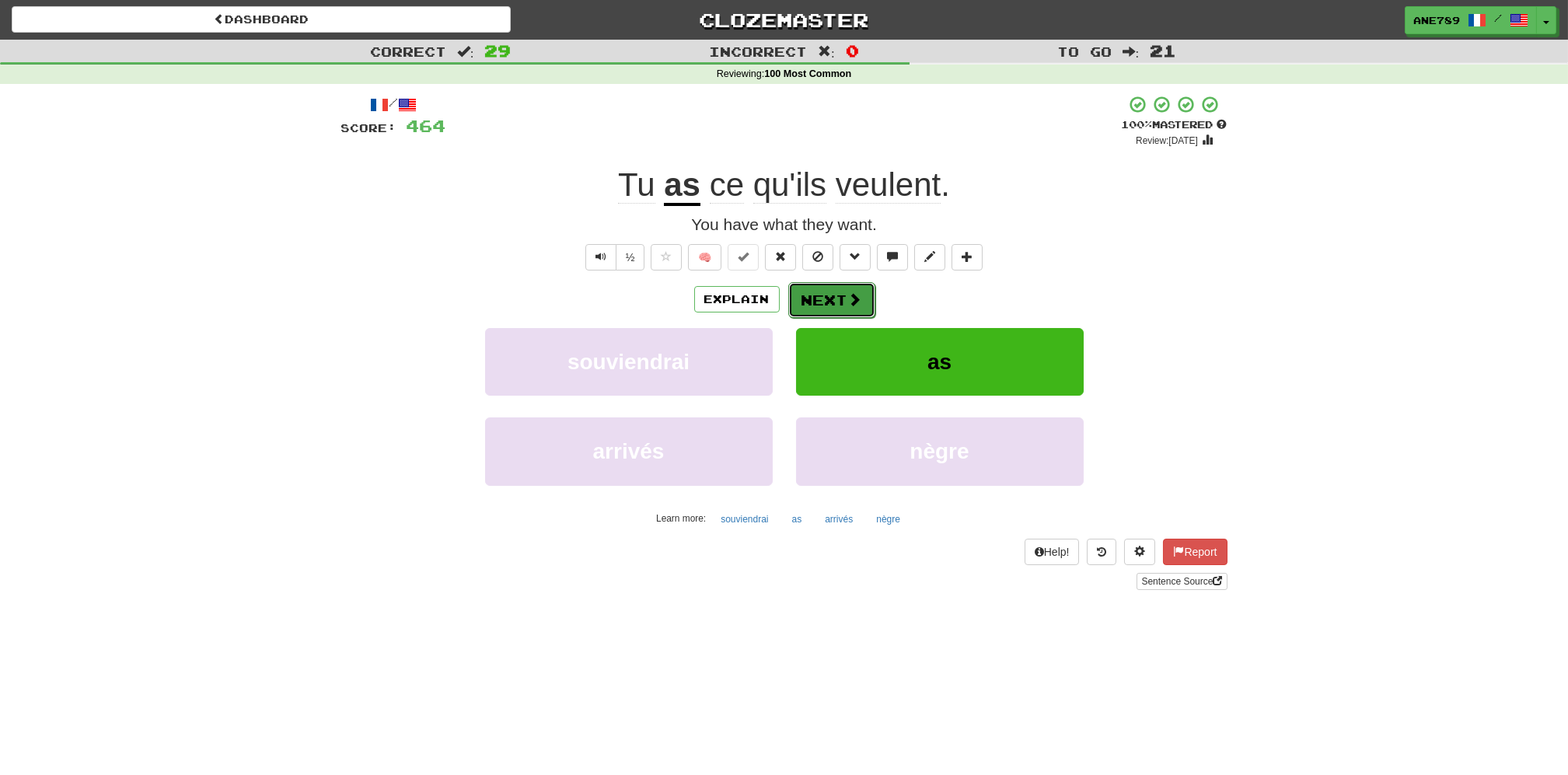
click at [829, 291] on button "Next" at bounding box center [832, 300] width 87 height 36
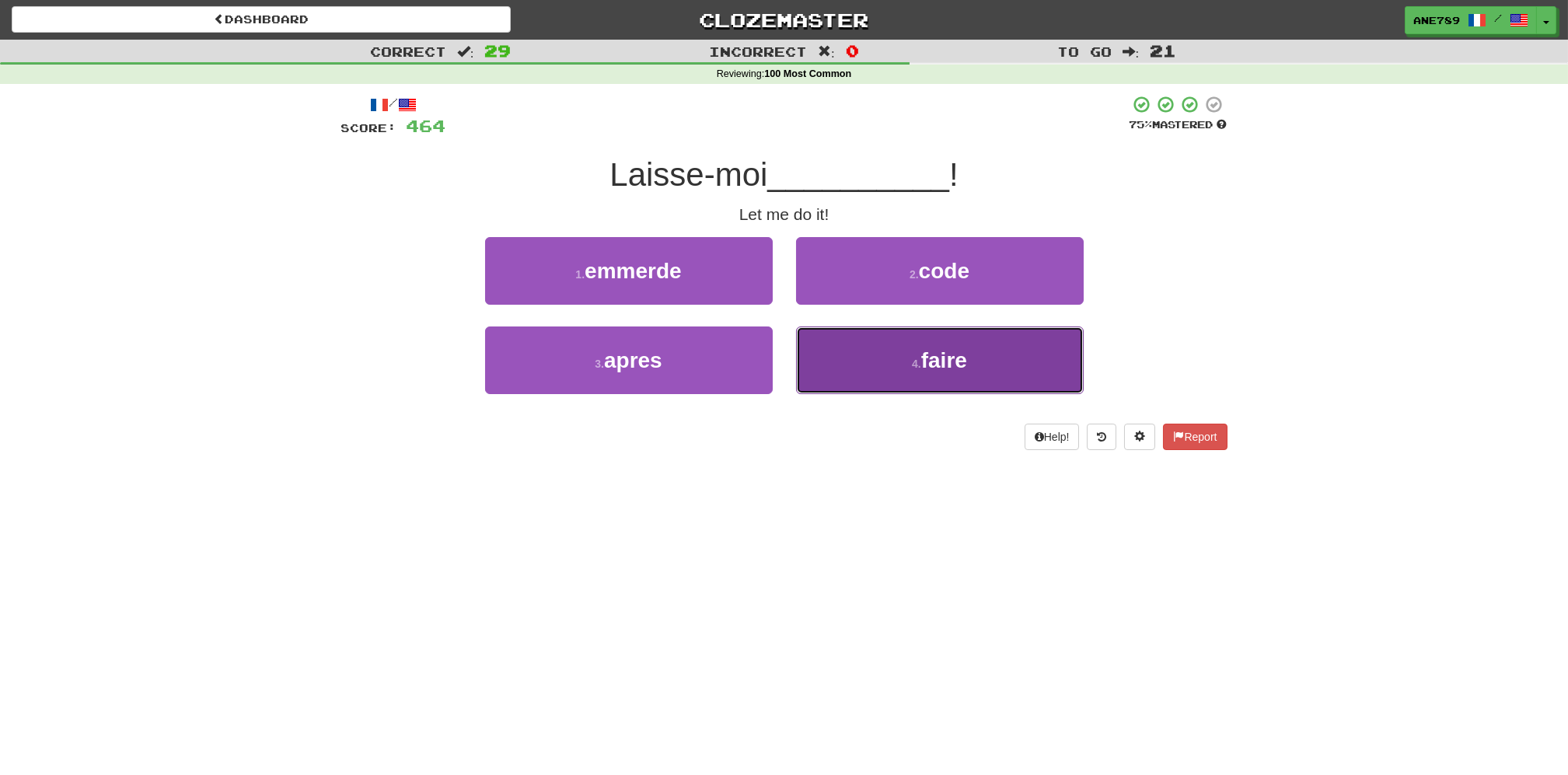
drag, startPoint x: 924, startPoint y: 354, endPoint x: 769, endPoint y: 350, distance: 155.1
click at [910, 350] on button "4 . faire" at bounding box center [939, 360] width 288 height 68
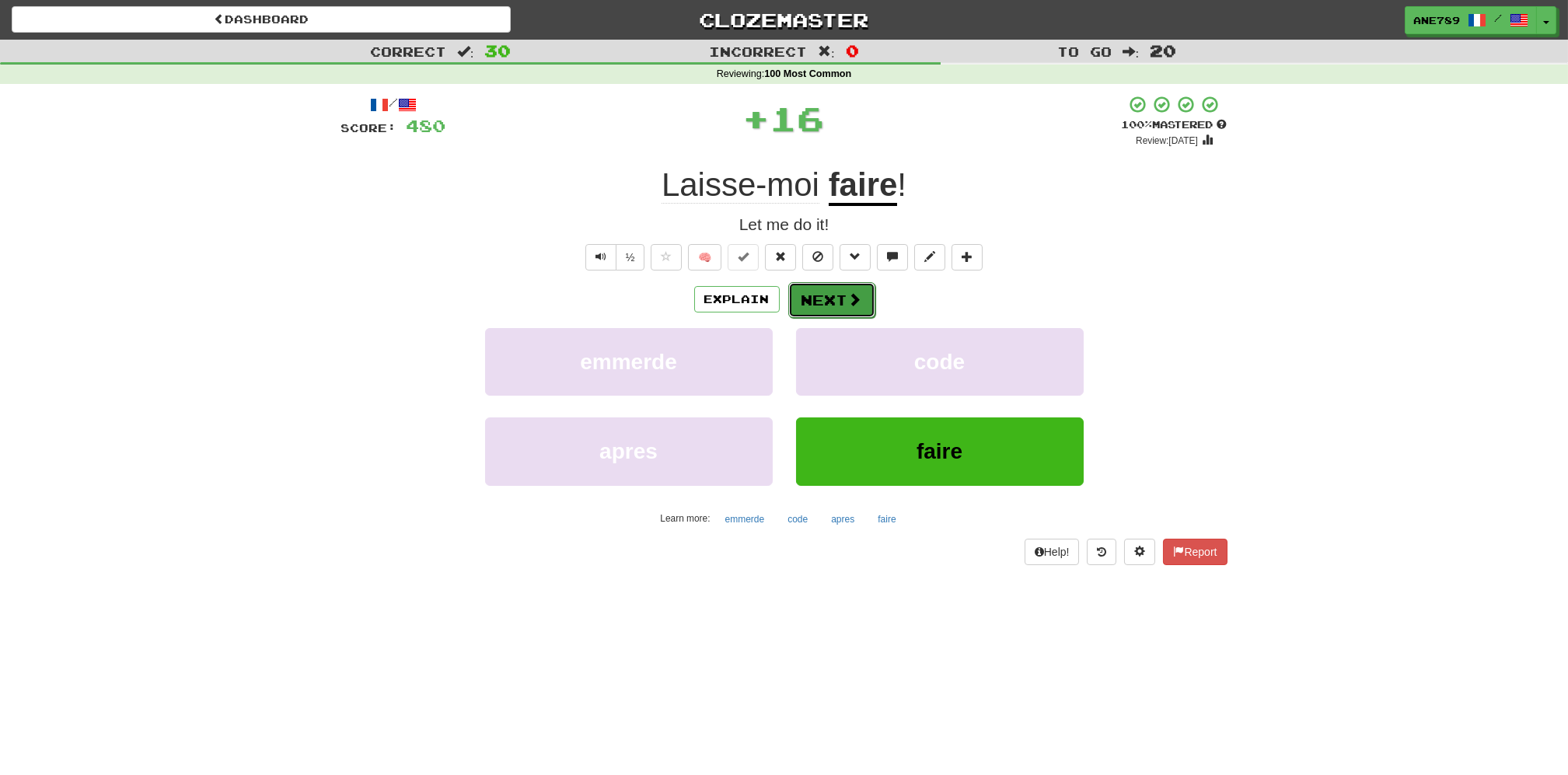
click at [844, 301] on button "Next" at bounding box center [832, 300] width 87 height 36
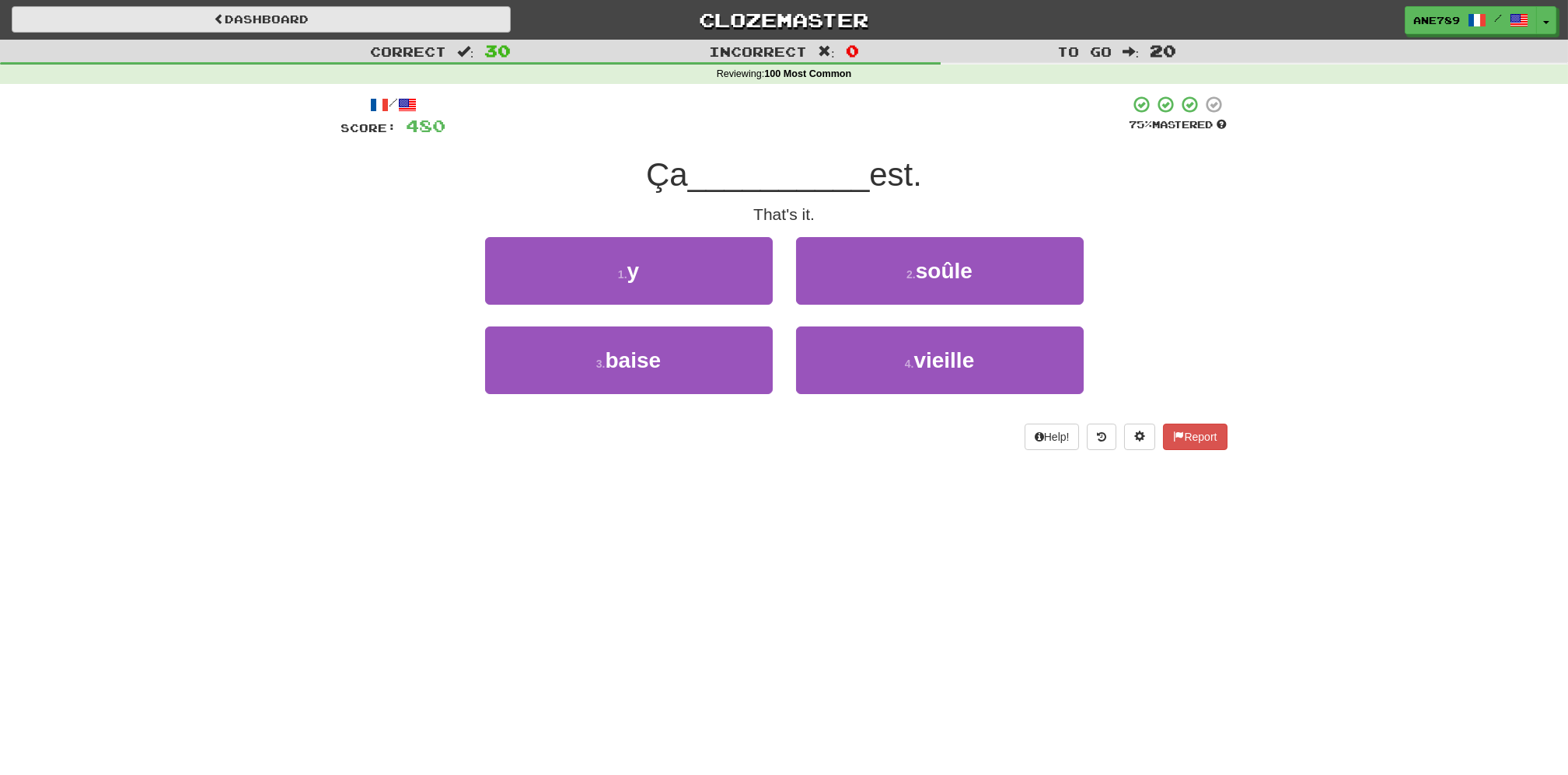
click at [369, 6] on div "Dashboard Clozemaster Ane789 / Toggle Dropdown Dashboard Leaderboard Activity F…" at bounding box center [784, 17] width 1568 height 34
click at [400, 16] on link "Dashboard" at bounding box center [261, 20] width 499 height 27
